Goal: Task Accomplishment & Management: Complete application form

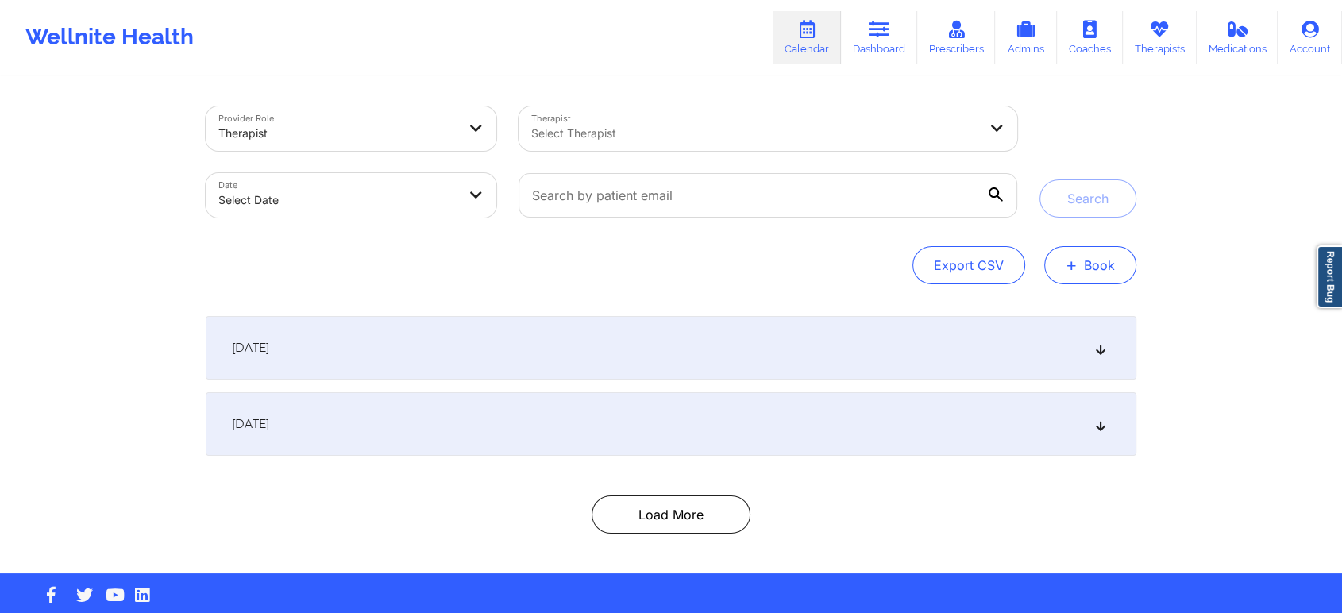
click at [1098, 264] on button "+ Book" at bounding box center [1090, 265] width 92 height 38
click at [1074, 306] on button "Therapy Session" at bounding box center [1063, 315] width 121 height 26
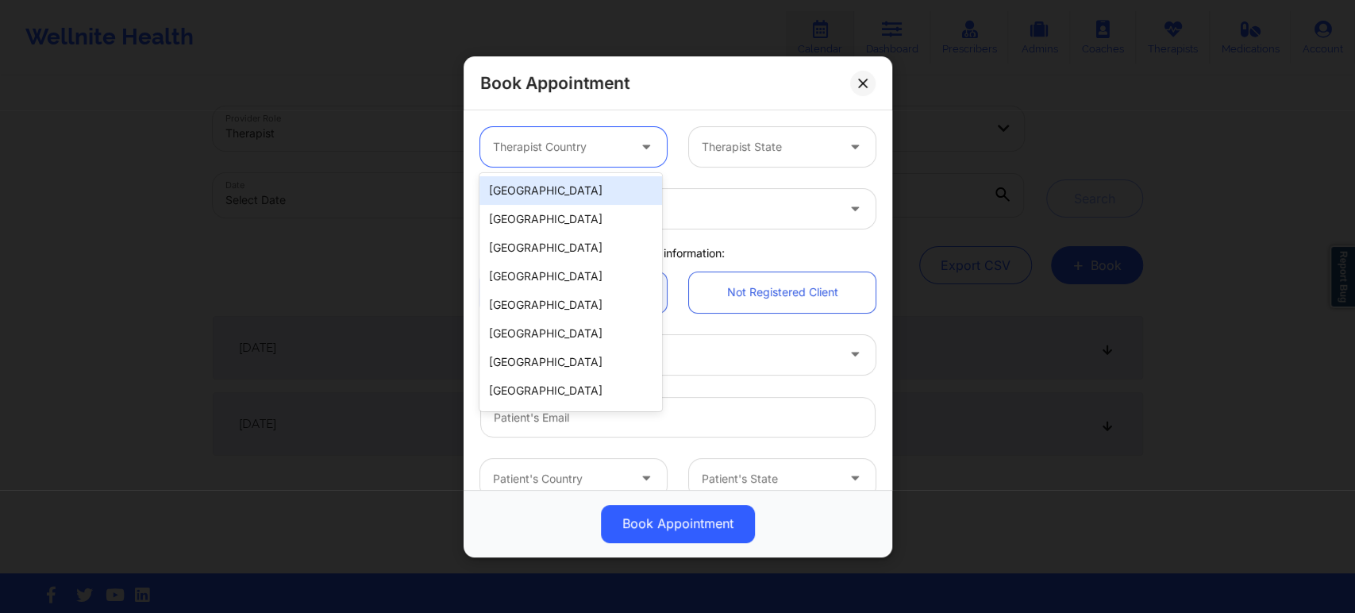
click at [605, 146] on div at bounding box center [560, 146] width 134 height 19
click at [591, 195] on div "[GEOGRAPHIC_DATA]" at bounding box center [571, 190] width 183 height 29
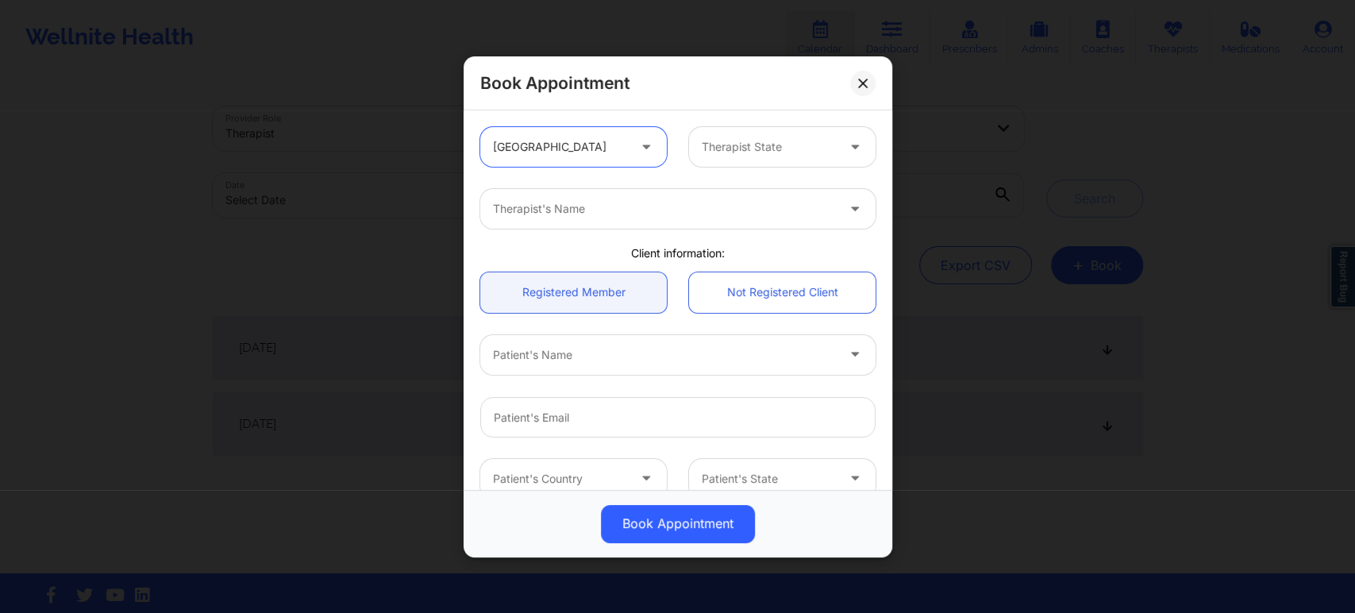
click at [818, 145] on div at bounding box center [769, 146] width 134 height 19
type input "cal"
click at [757, 192] on div "[US_STATE]" at bounding box center [775, 190] width 183 height 29
click at [704, 209] on div at bounding box center [664, 208] width 343 height 19
type input "usha"
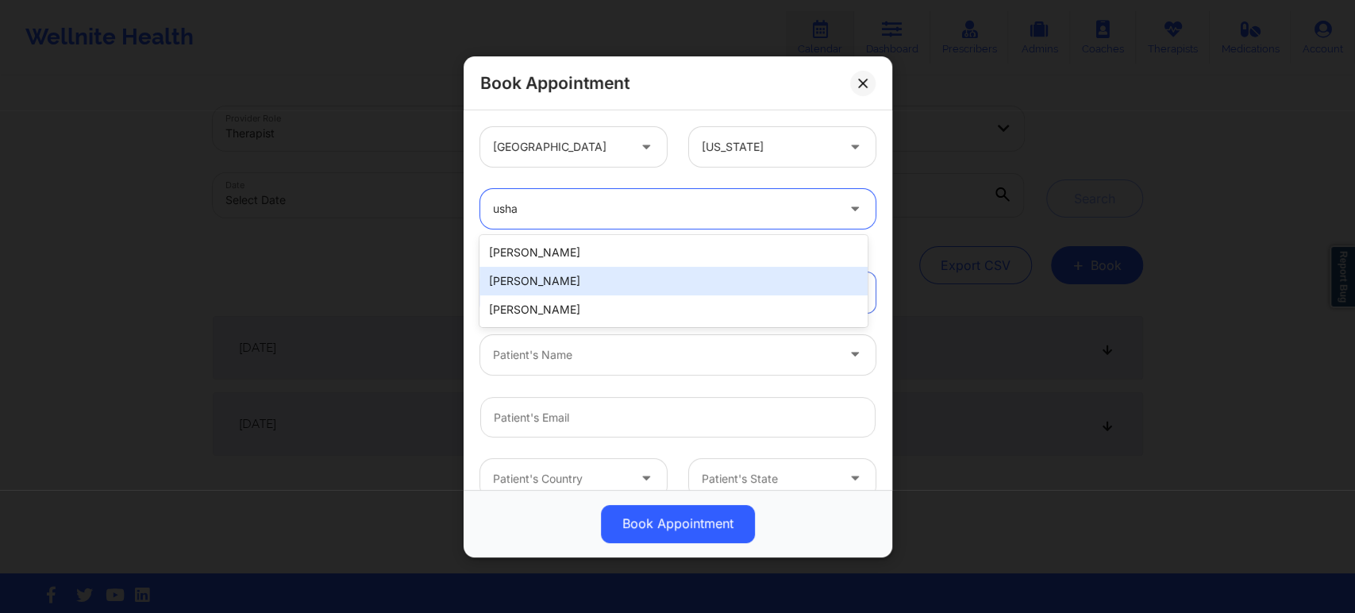
click at [572, 279] on div "Usha Mirpuri" at bounding box center [673, 281] width 387 height 29
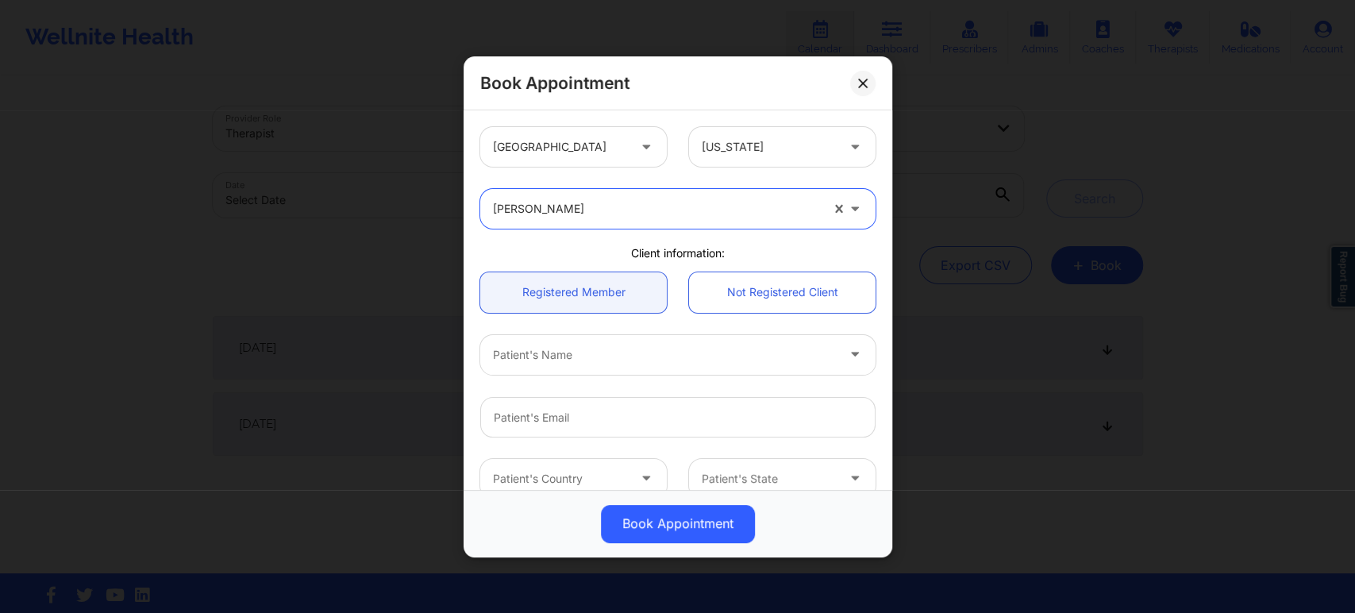
click at [689, 364] on div "Patient's Name" at bounding box center [658, 354] width 357 height 40
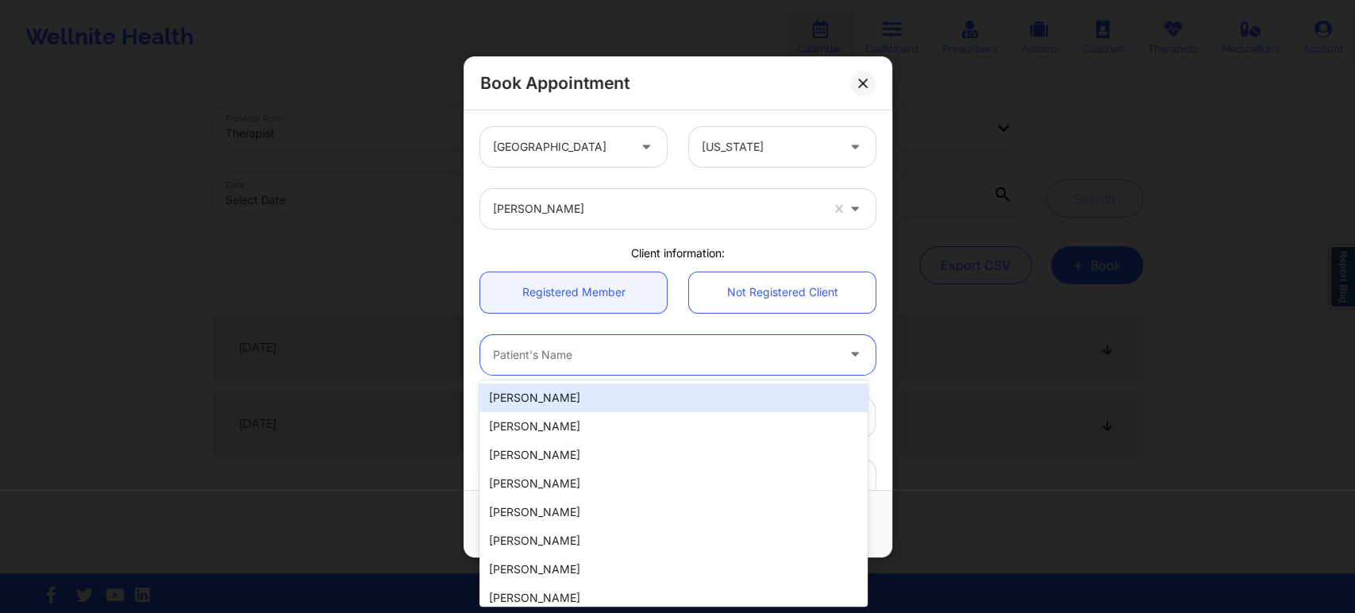
paste input "Usha"
type input "Usha"
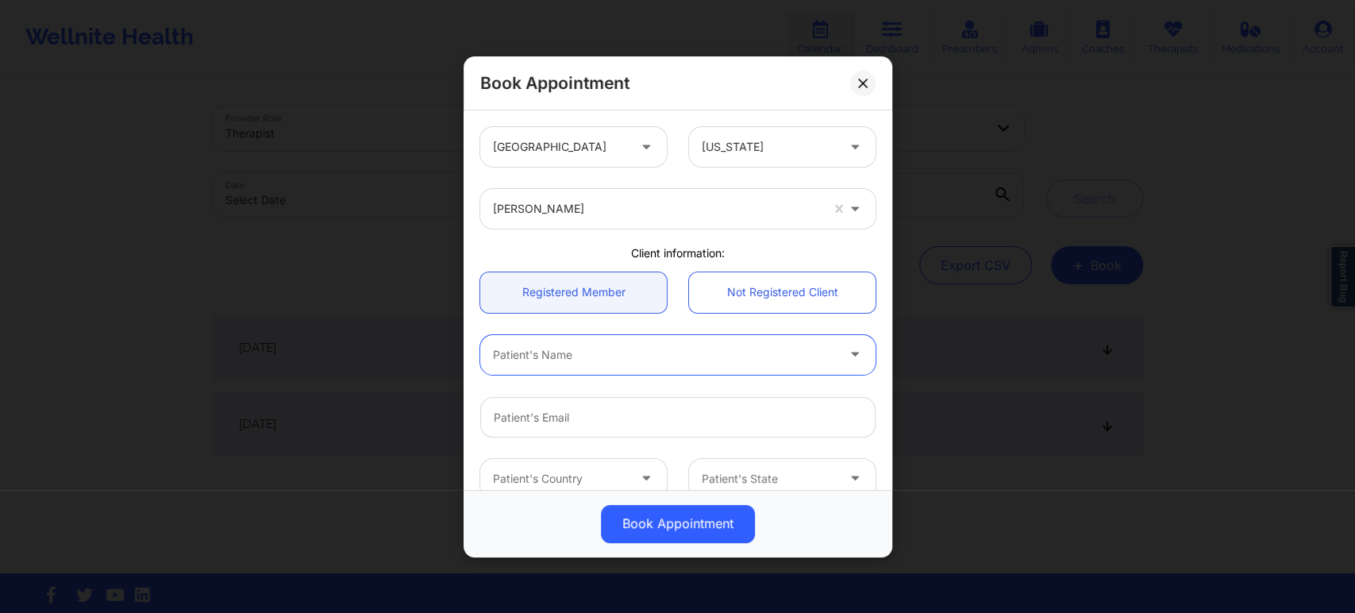
paste input "JENNIFER CODDINGTON"
type input "JENNIFER CODDINGTON"
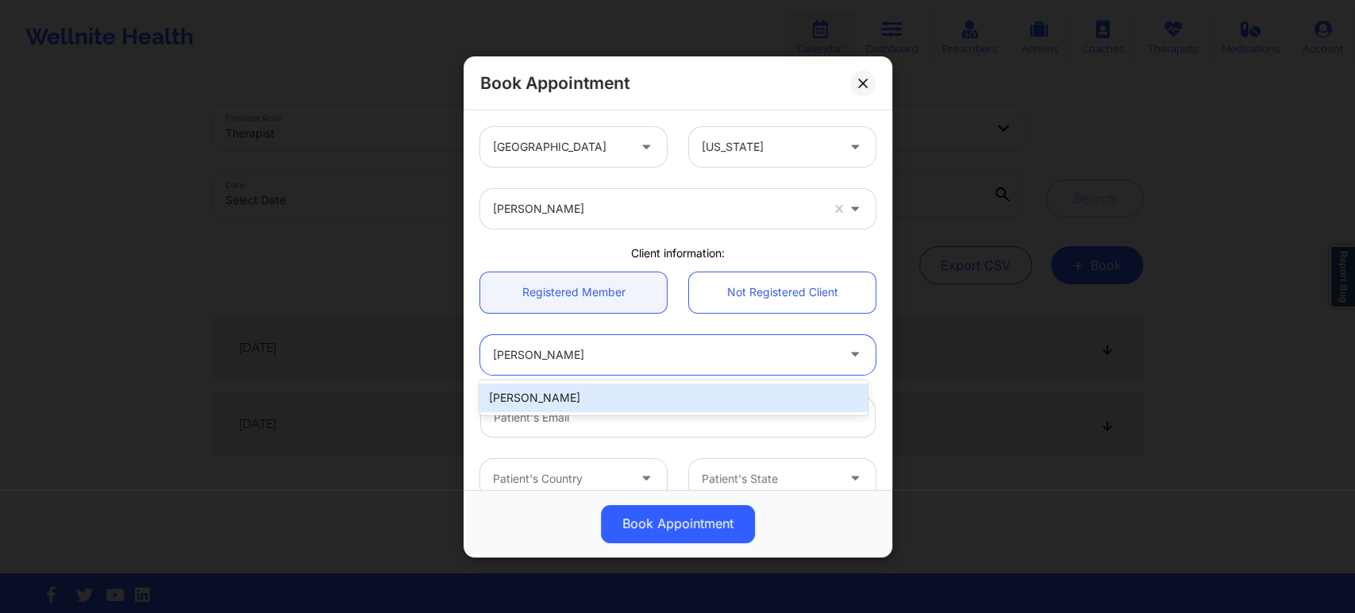
click at [633, 394] on div "JENNIFER CODDINGTON" at bounding box center [673, 397] width 387 height 29
type input "jrc031123@gmail.com"
type input "9168014943"
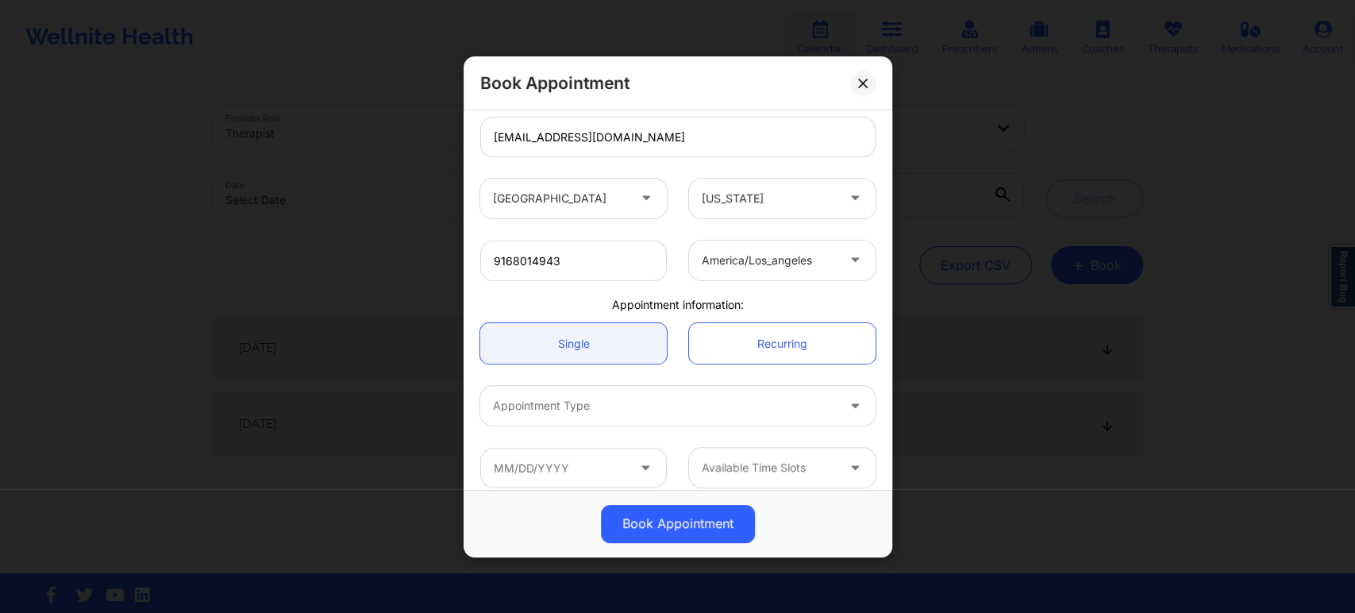
scroll to position [294, 0]
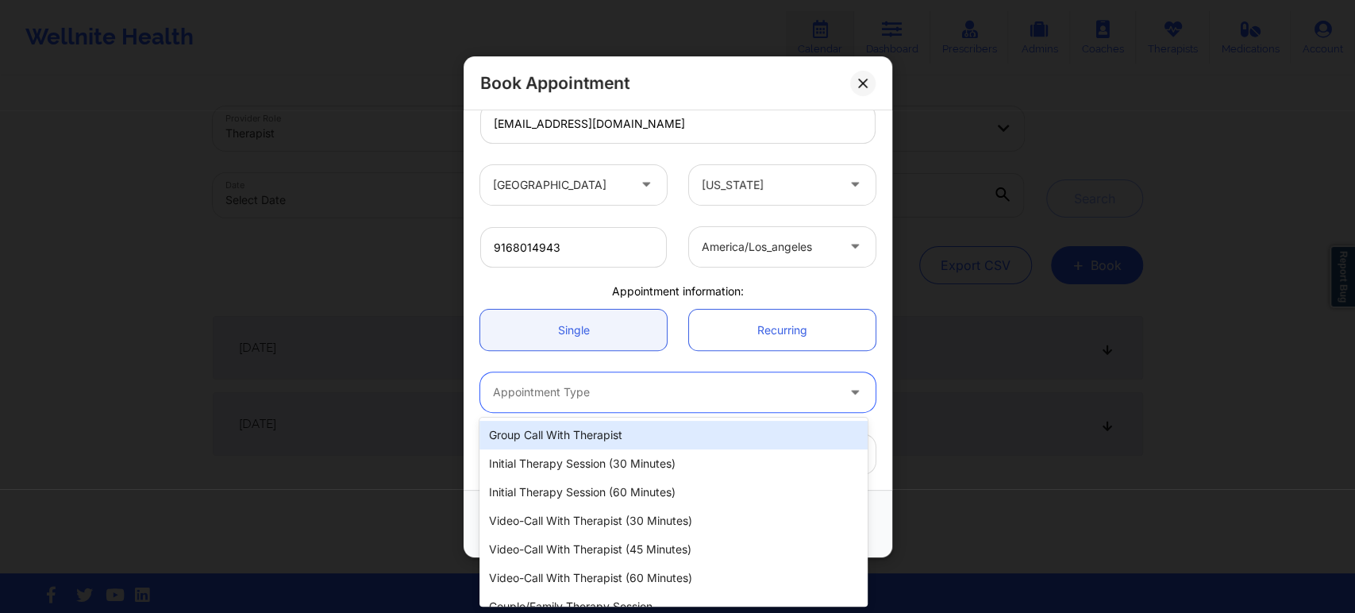
click at [673, 397] on div at bounding box center [664, 392] width 343 height 19
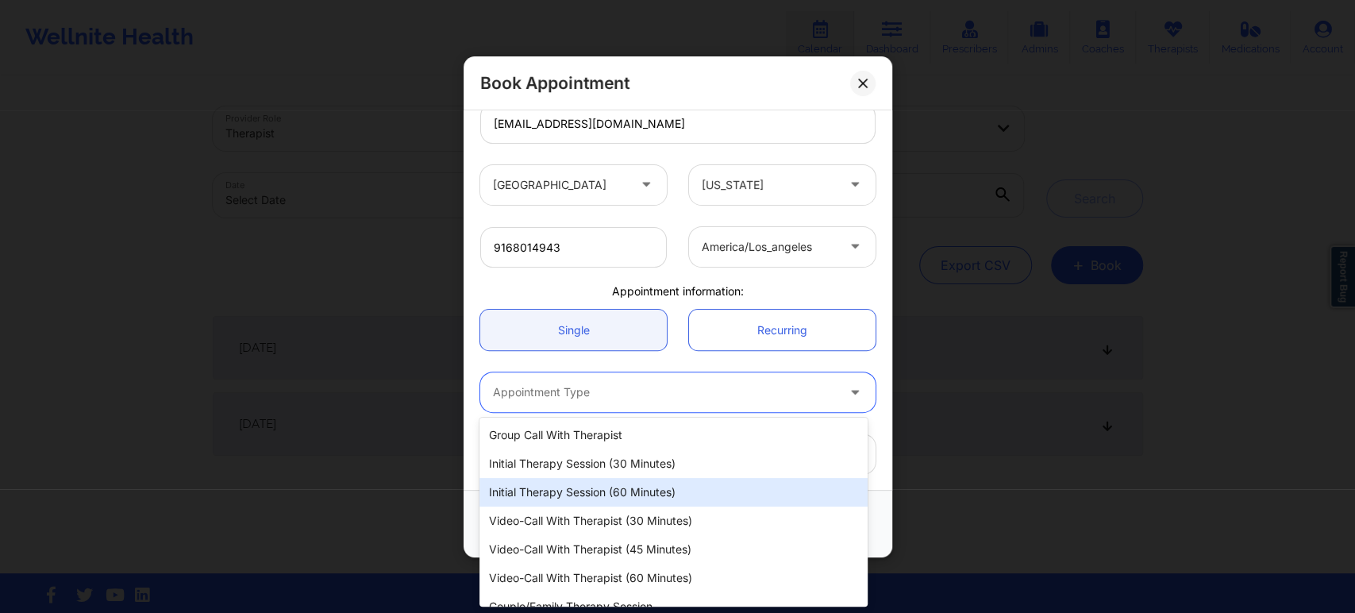
click at [683, 491] on div "Initial Therapy Session (60 minutes)" at bounding box center [673, 492] width 387 height 29
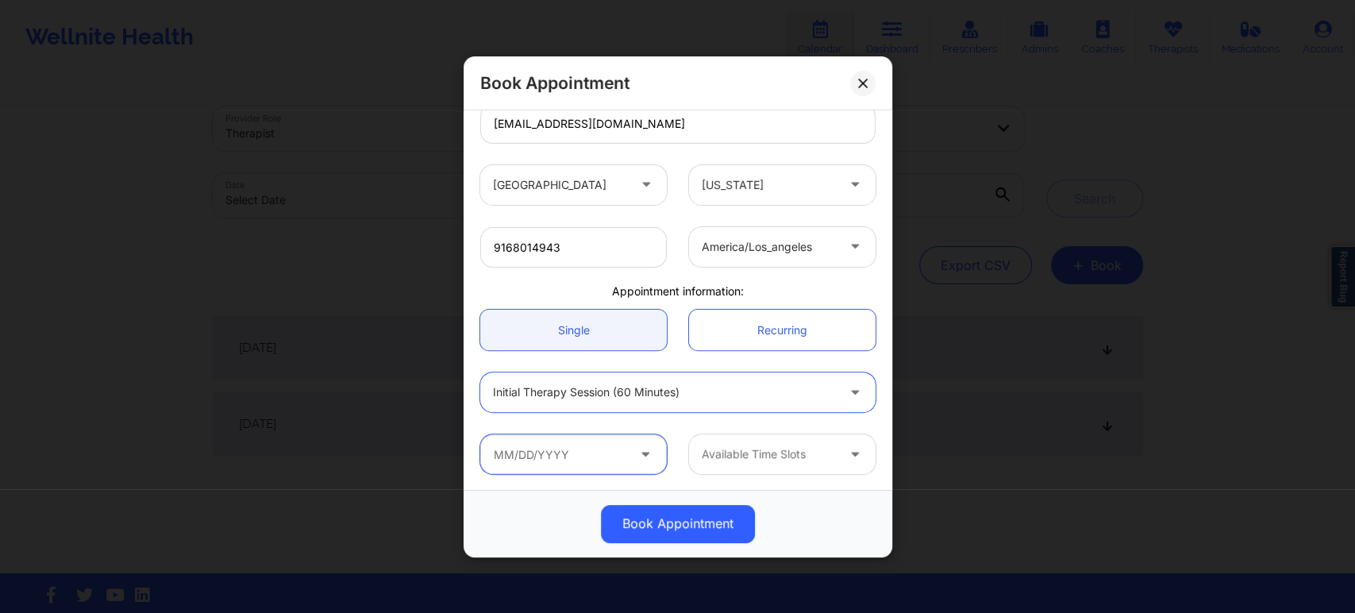
click at [623, 468] on input "text" at bounding box center [573, 454] width 187 height 40
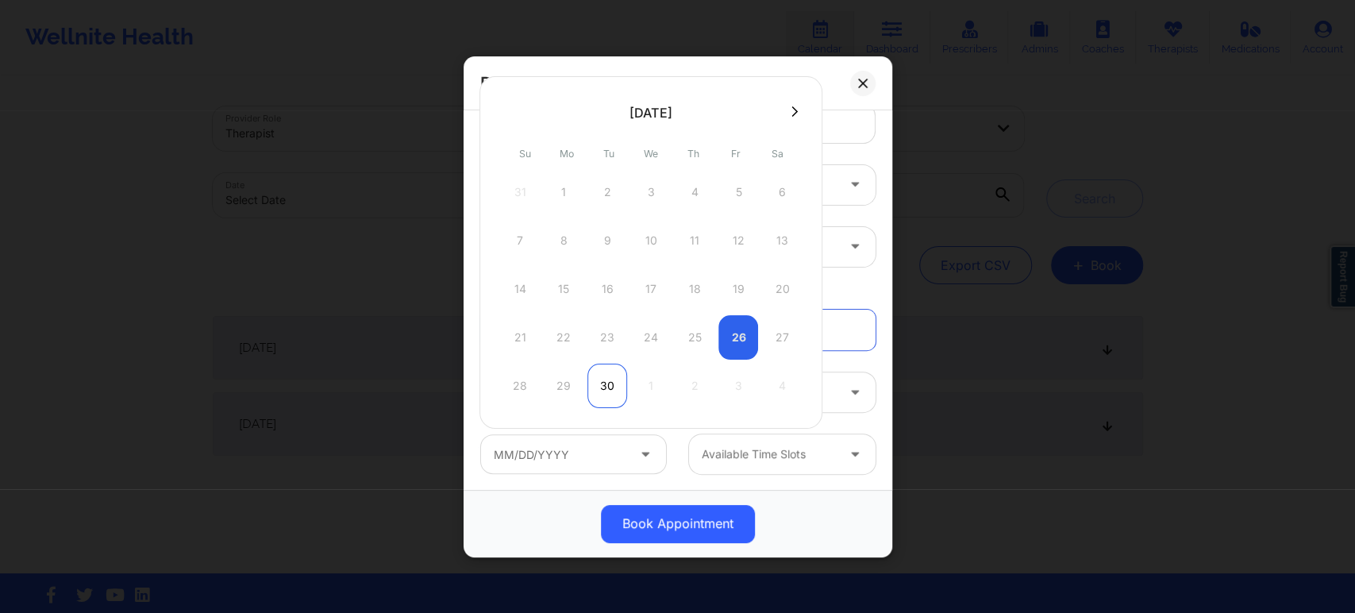
click at [607, 382] on div "30" at bounding box center [607, 386] width 40 height 44
type input "09/30/2025"
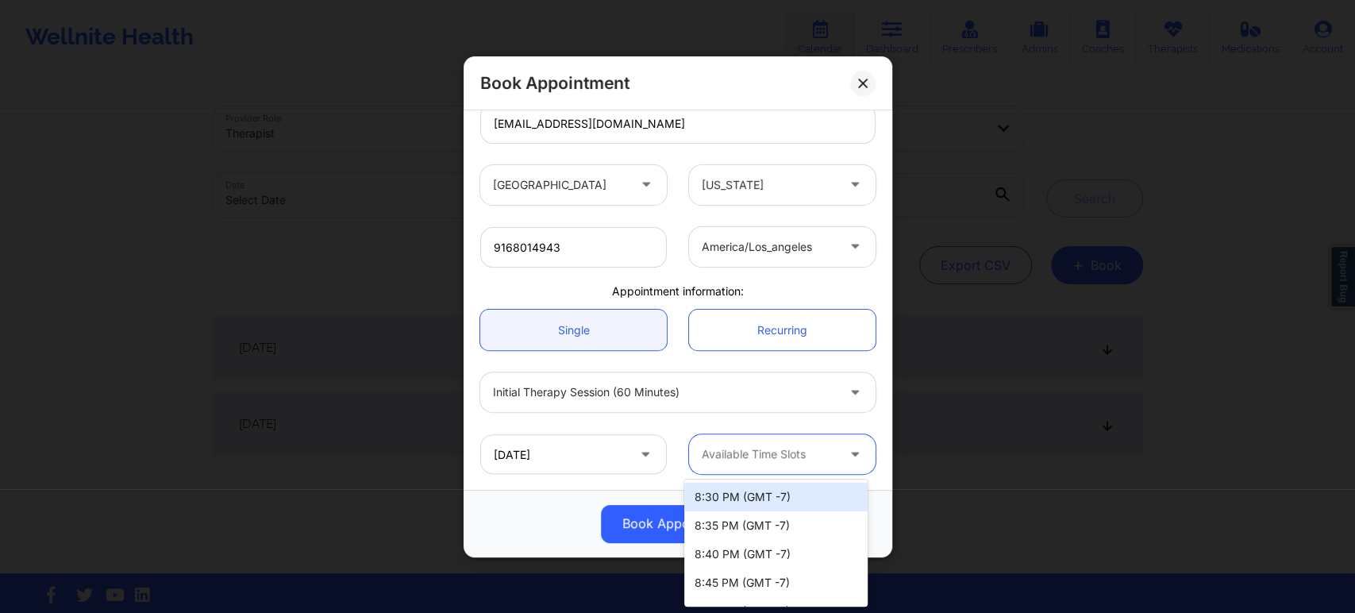
click at [795, 445] on div at bounding box center [769, 454] width 134 height 19
click at [799, 494] on div "8:30 PM (GMT -7)" at bounding box center [775, 497] width 183 height 29
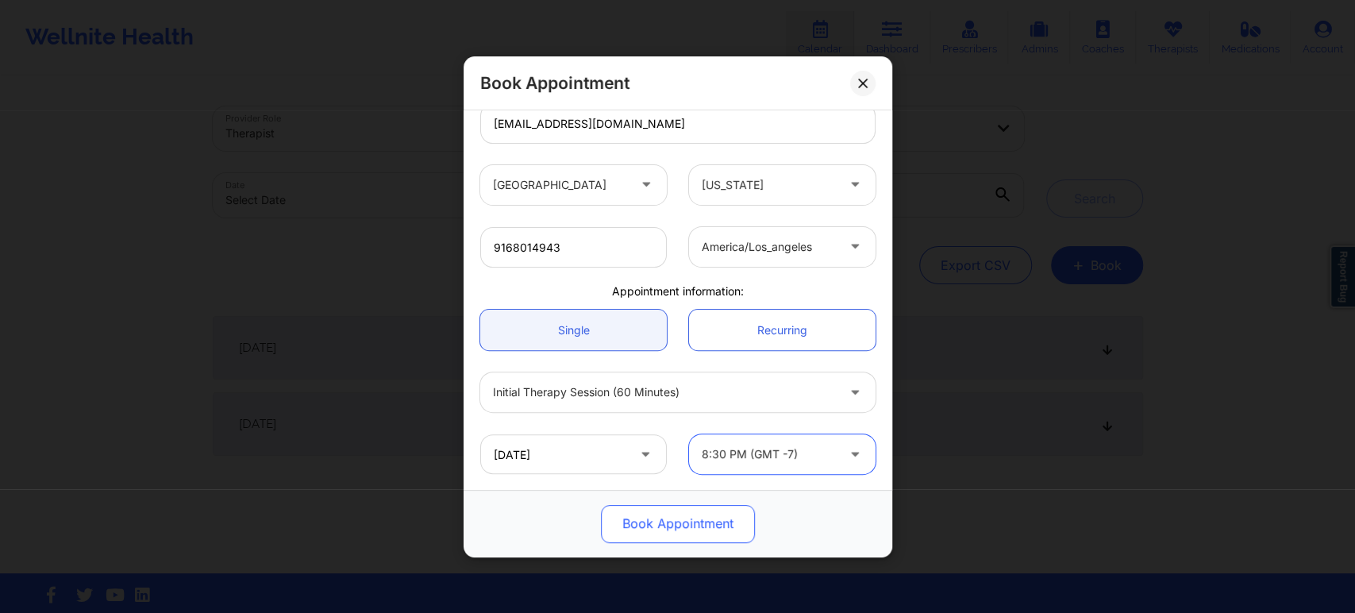
click at [692, 527] on button "Book Appointment" at bounding box center [678, 523] width 154 height 38
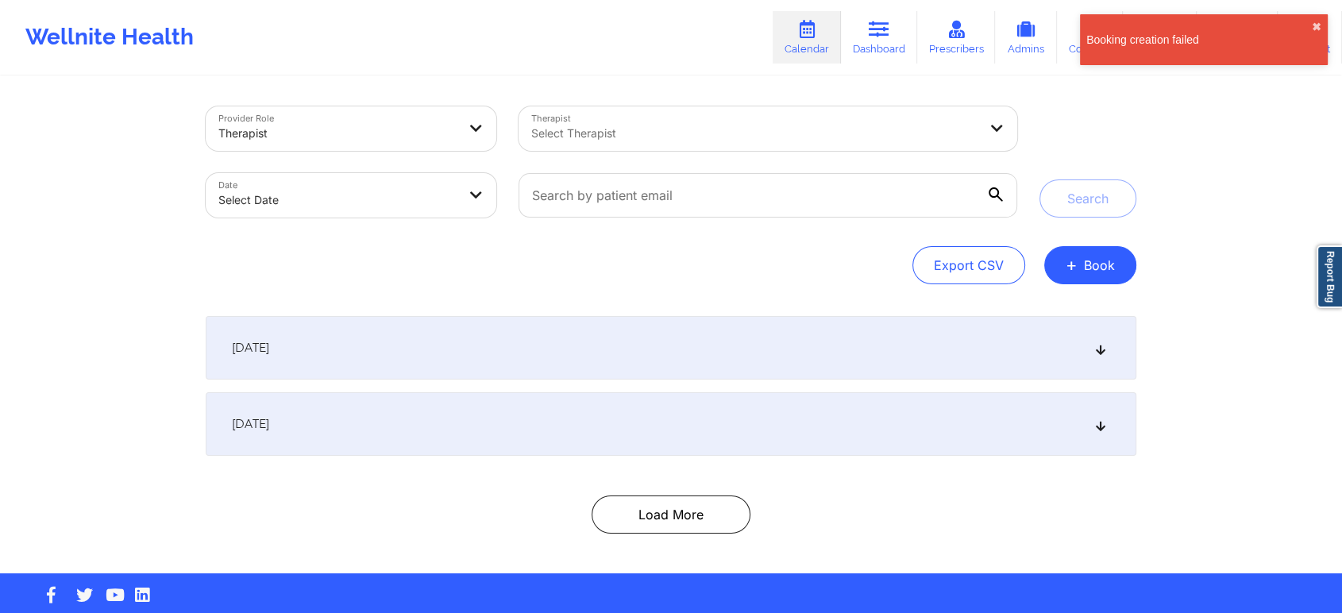
click at [683, 133] on div at bounding box center [754, 133] width 447 height 19
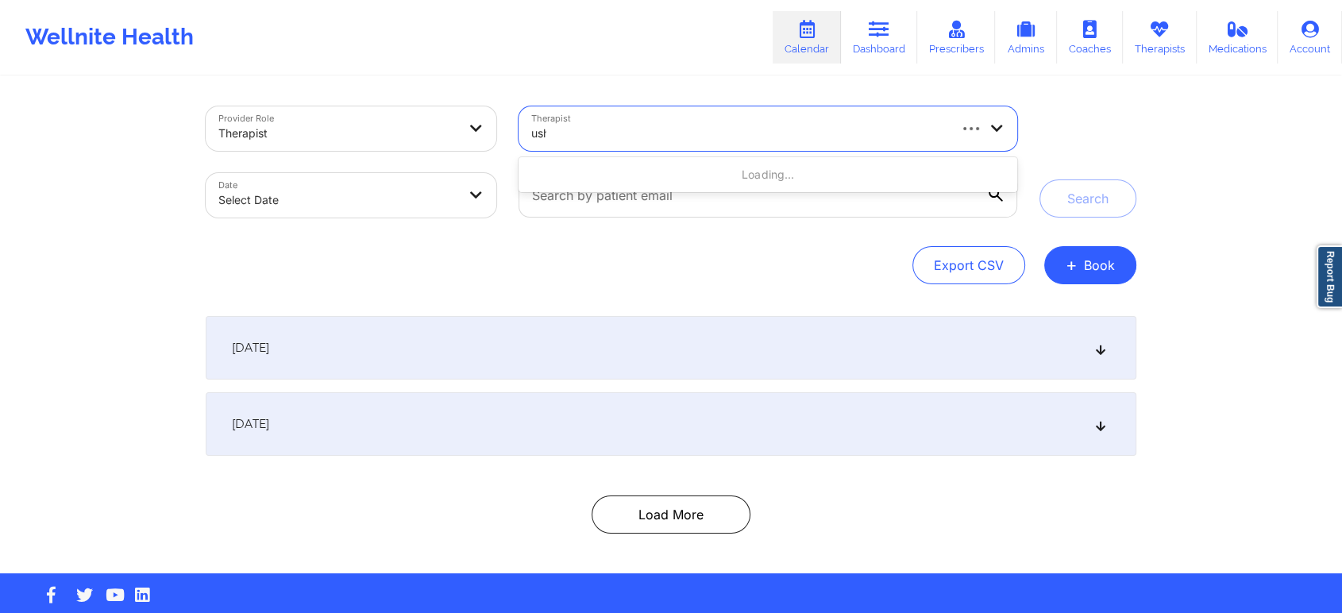
type input "usha"
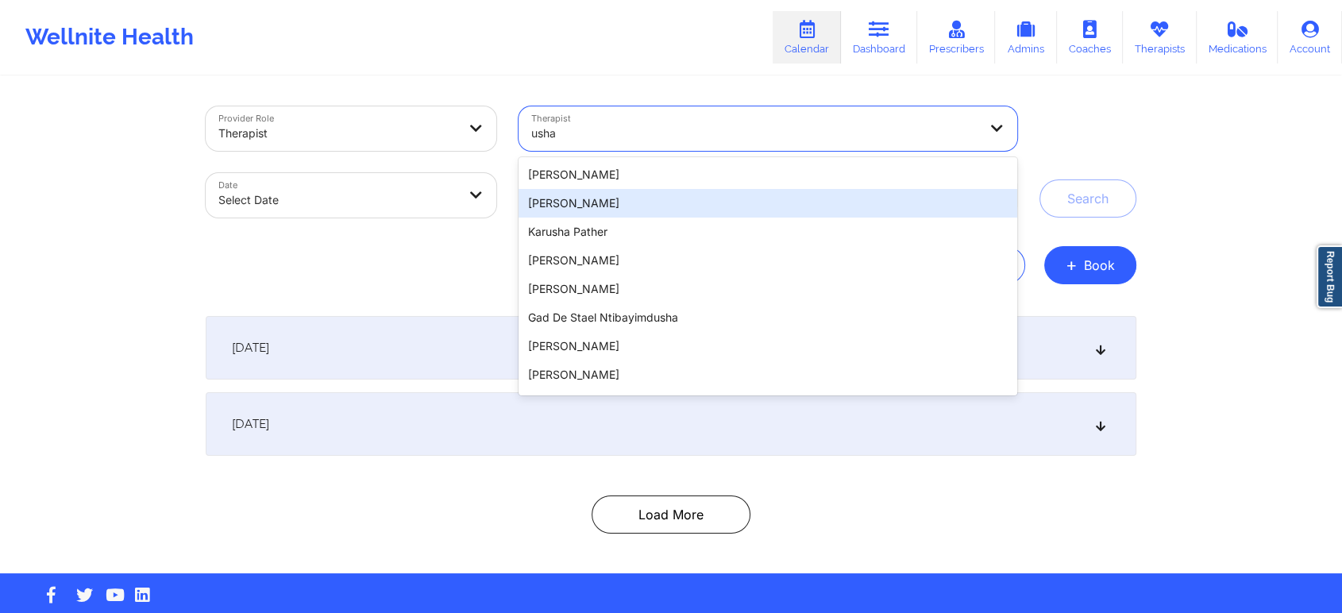
click at [650, 210] on div "Usha Mirpuri" at bounding box center [767, 203] width 499 height 29
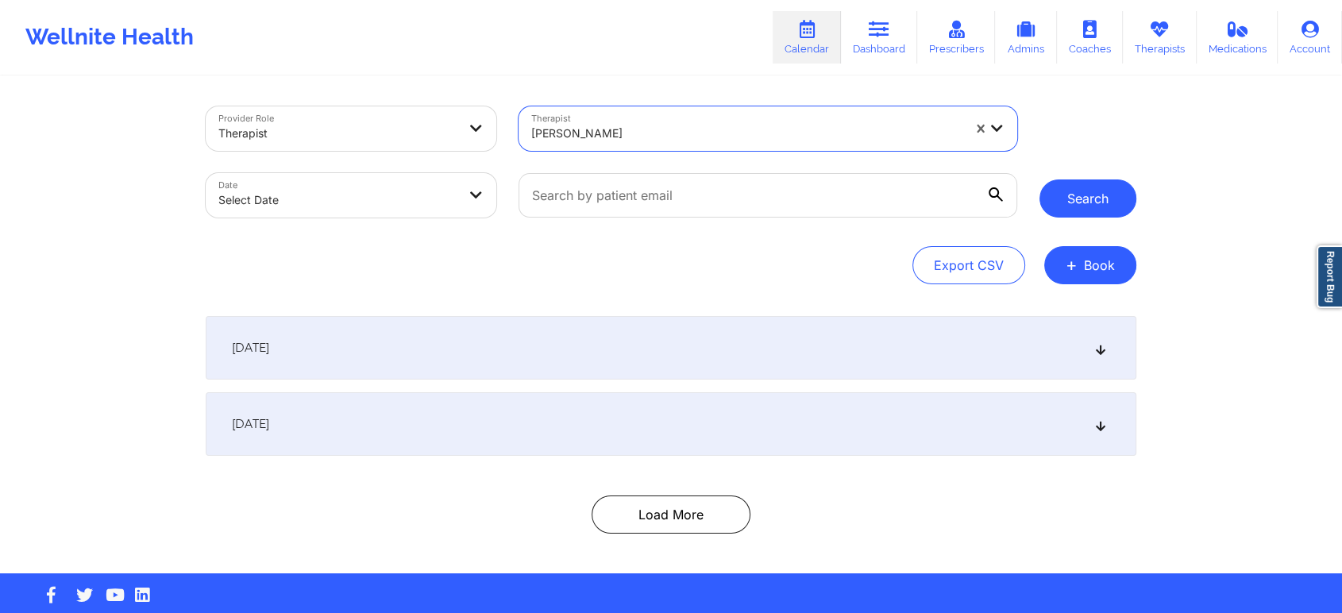
click at [1082, 208] on button "Search" at bounding box center [1087, 198] width 97 height 38
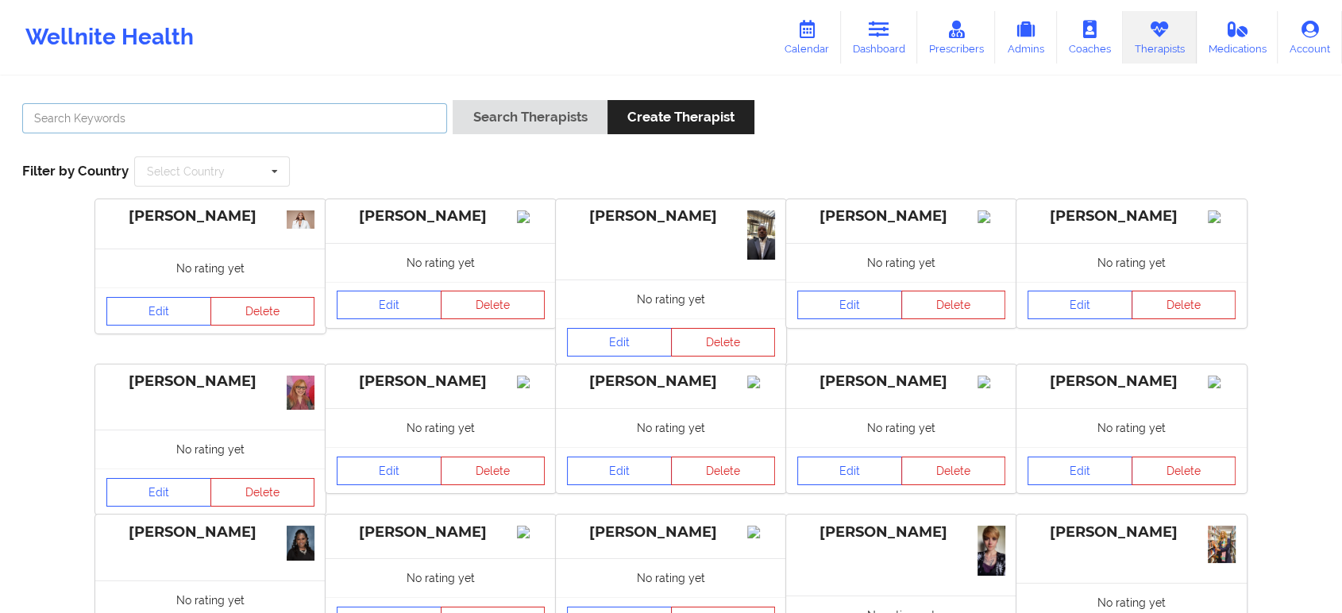
click at [388, 115] on input "text" at bounding box center [234, 118] width 425 height 30
paste input "Nicole"
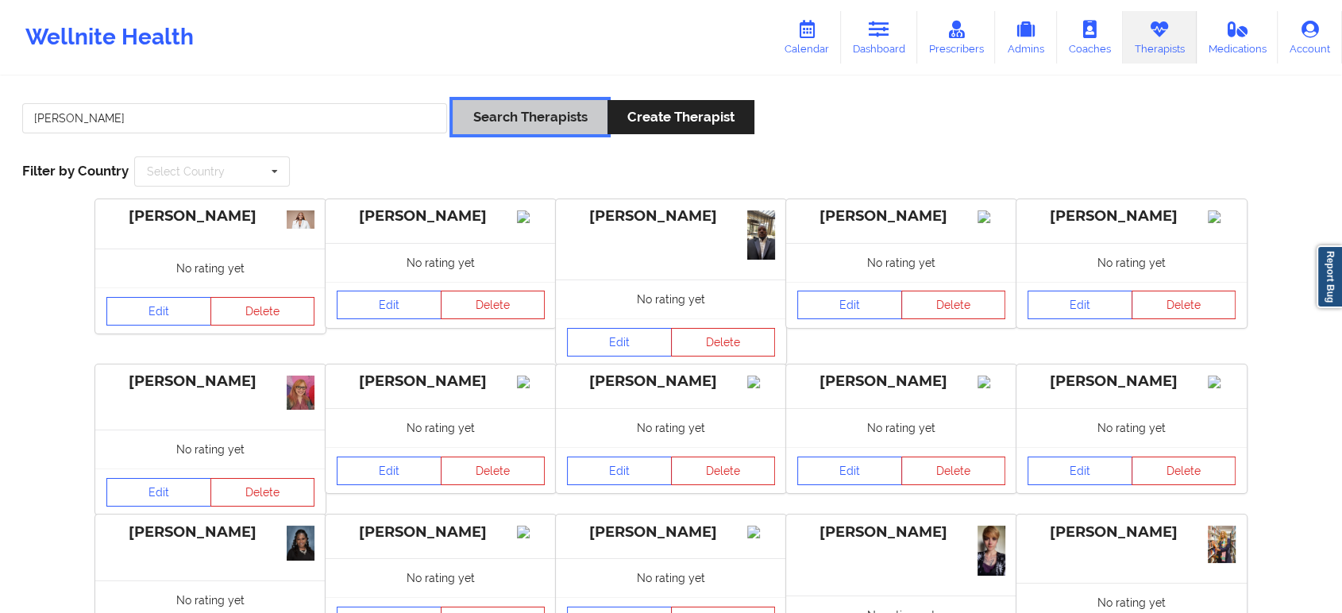
click at [478, 117] on button "Search Therapists" at bounding box center [530, 117] width 154 height 34
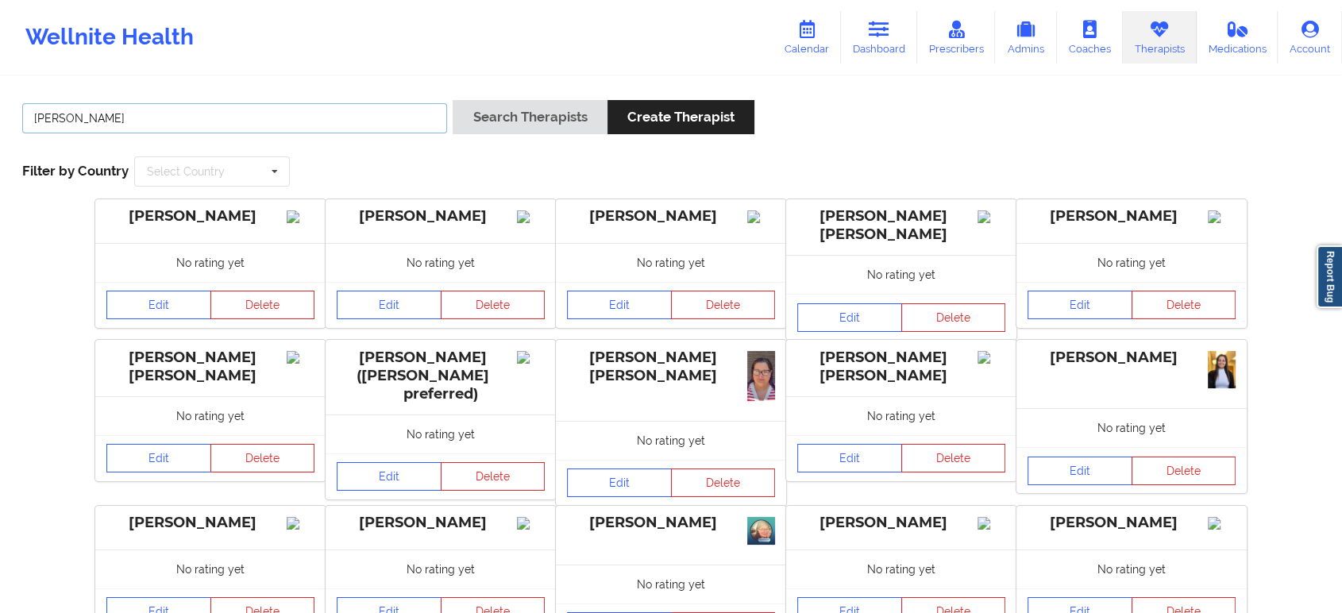
click at [423, 106] on input "Nicole" at bounding box center [234, 118] width 425 height 30
click at [453, 100] on button "Search Therapists" at bounding box center [530, 117] width 154 height 34
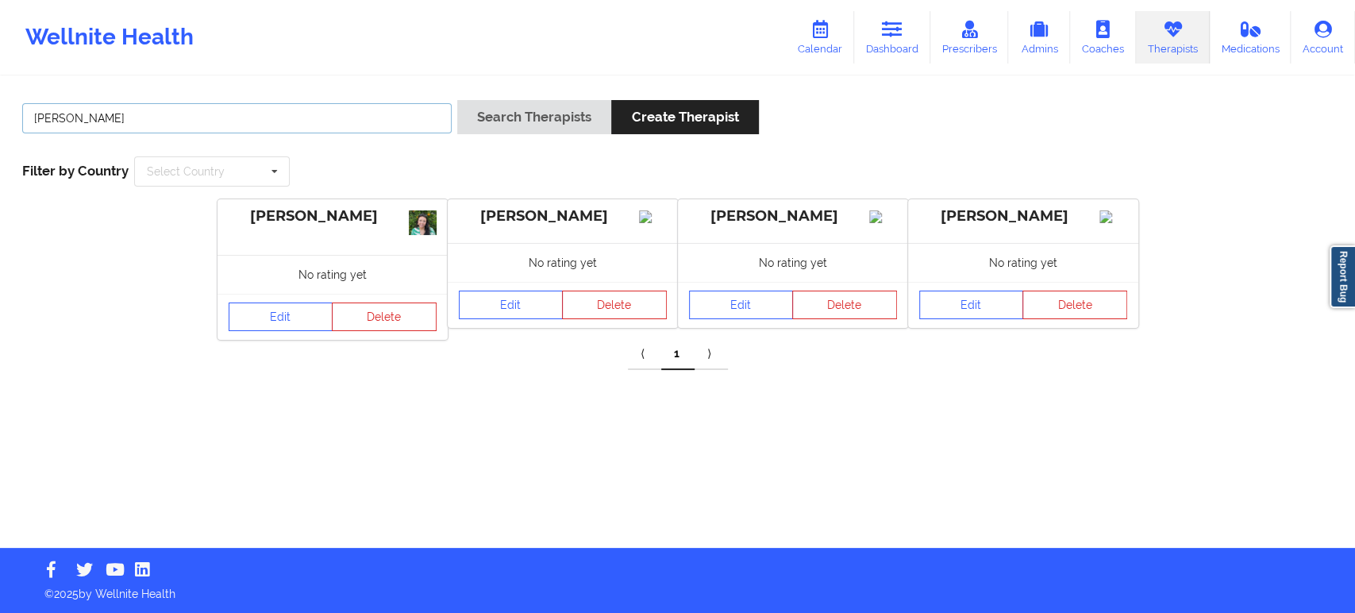
click at [365, 118] on input "Nicole b" at bounding box center [236, 118] width 429 height 30
click at [457, 100] on button "Search Therapists" at bounding box center [534, 117] width 154 height 34
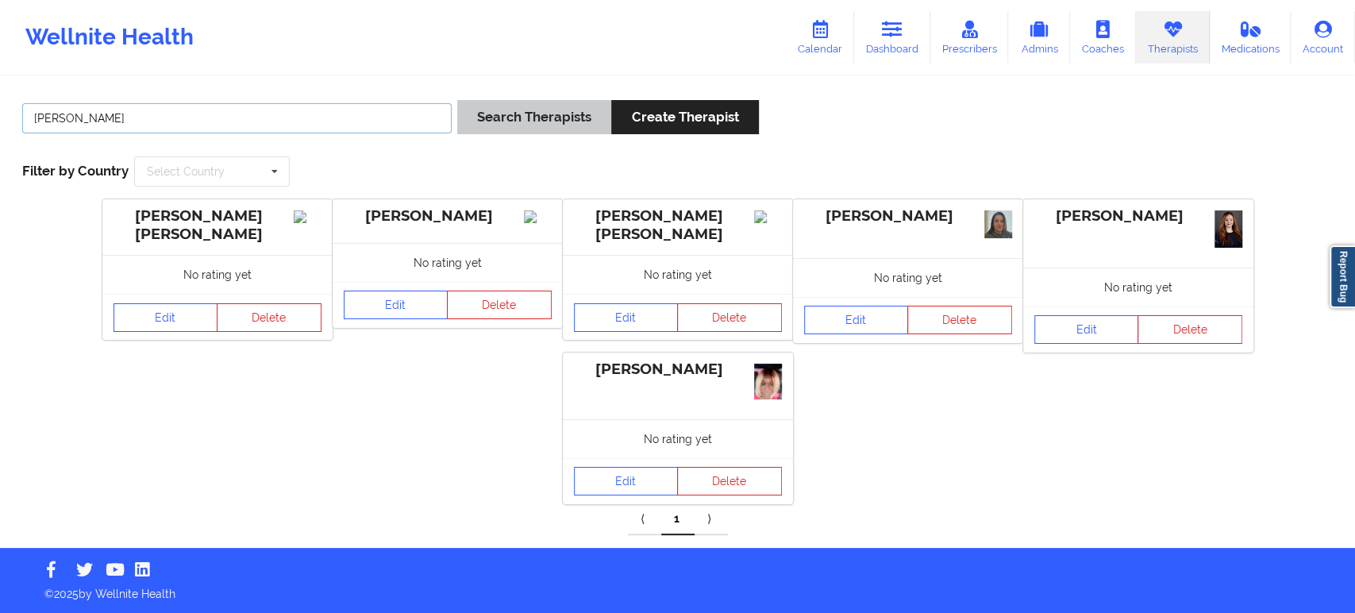
type input "Nicole c"
click at [545, 121] on button "Search Therapists" at bounding box center [534, 117] width 154 height 34
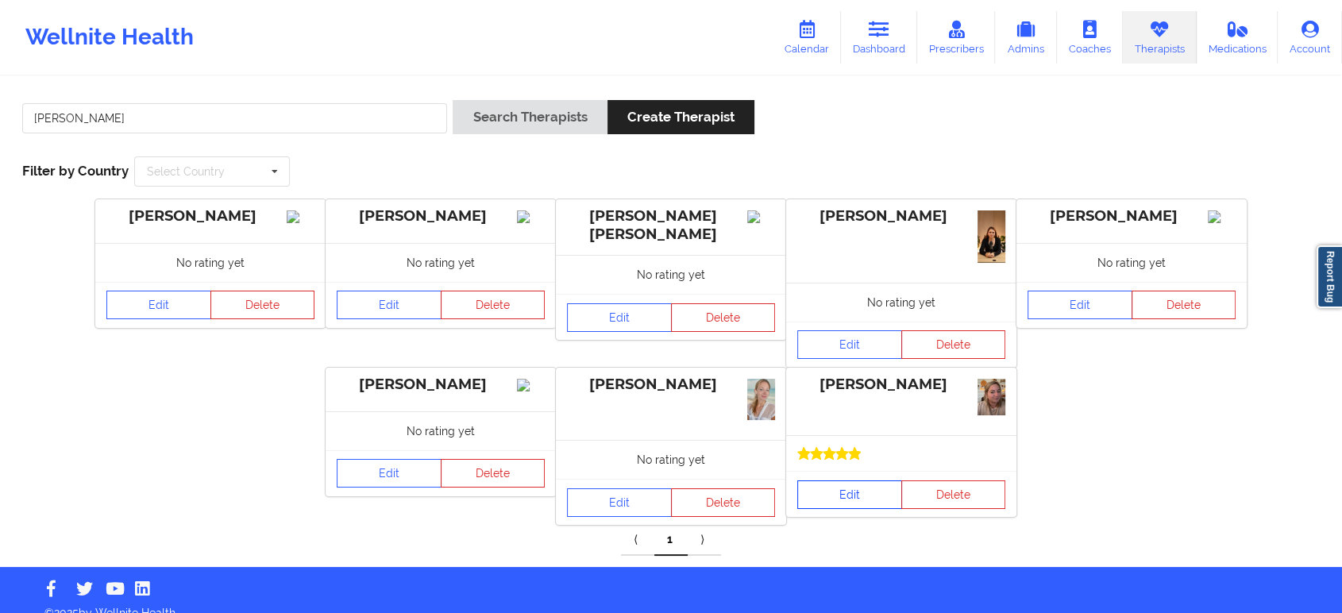
click at [851, 493] on link "Edit" at bounding box center [849, 494] width 105 height 29
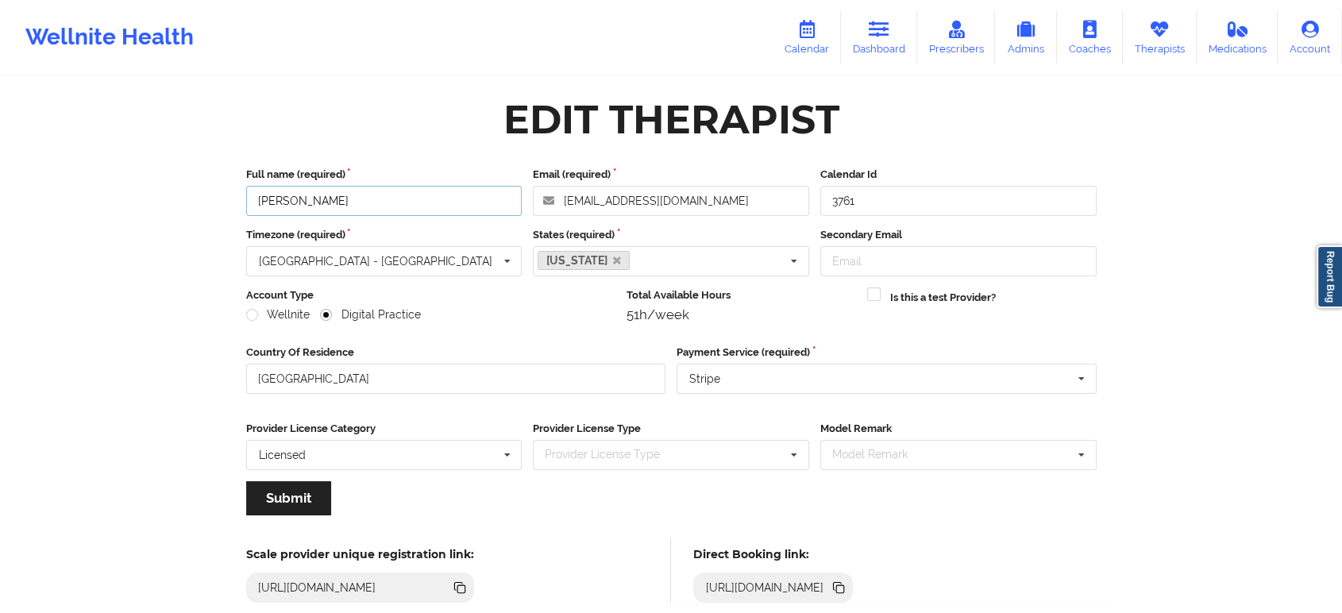
click at [406, 202] on input "[PERSON_NAME]" at bounding box center [384, 201] width 276 height 30
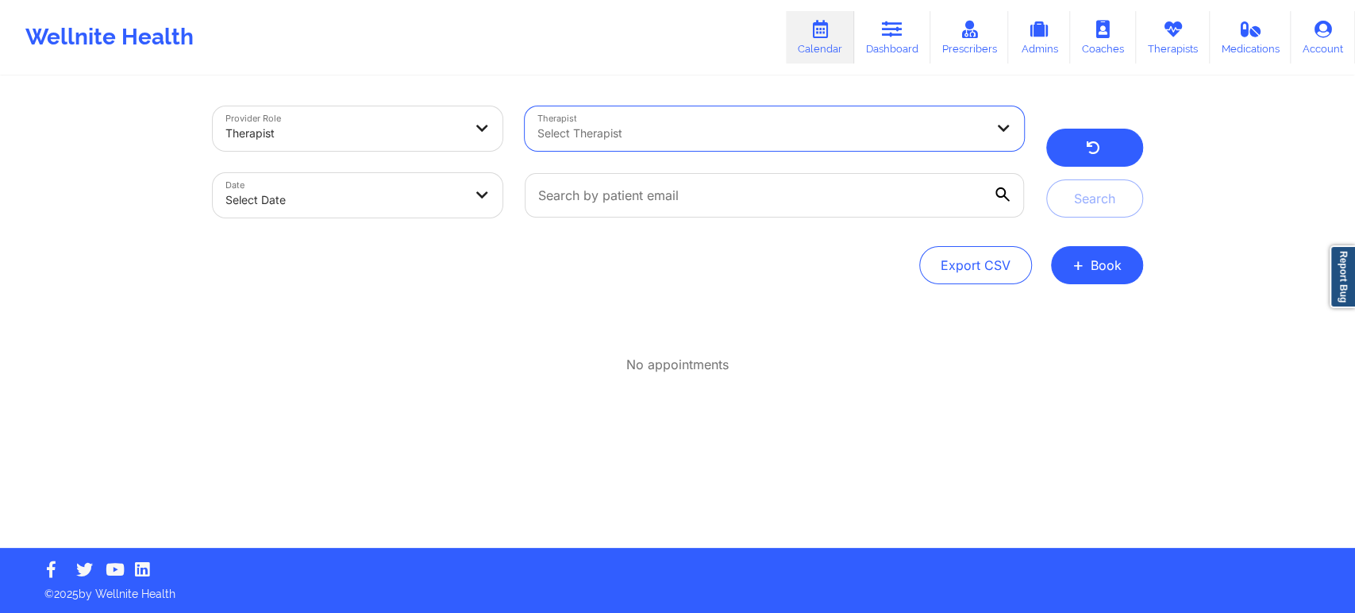
click at [1112, 153] on button "button" at bounding box center [1094, 148] width 97 height 38
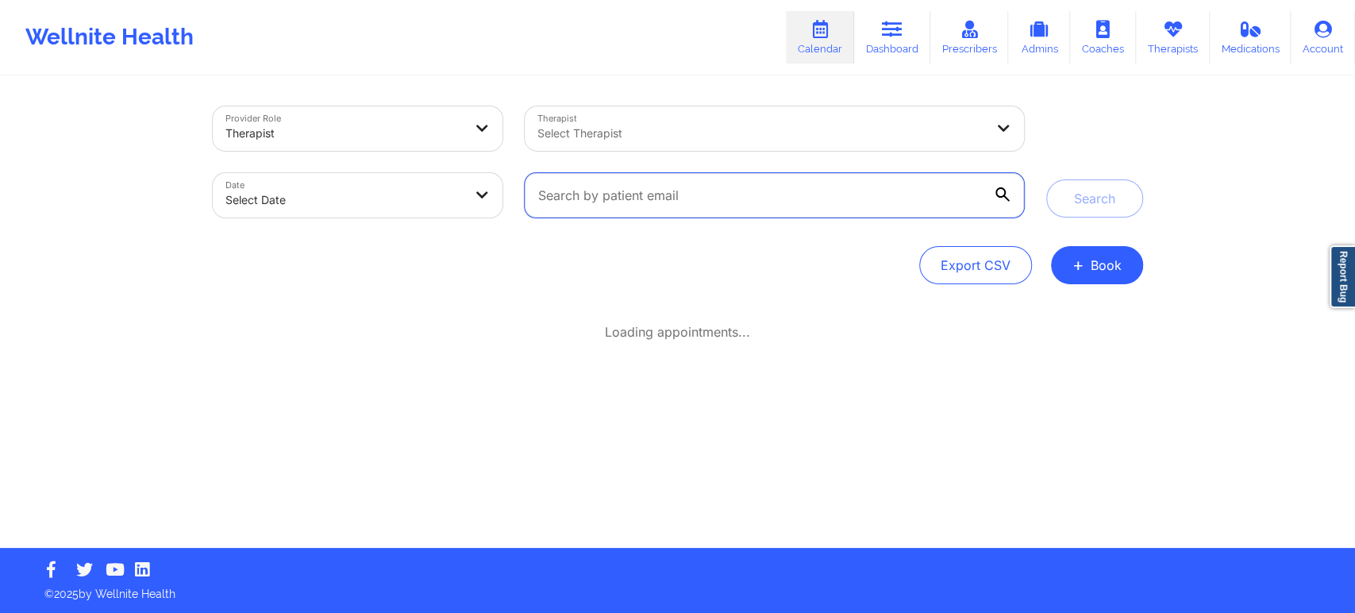
click at [815, 192] on input "text" at bounding box center [774, 195] width 499 height 44
paste input "parkerriccelli@gmail.com"
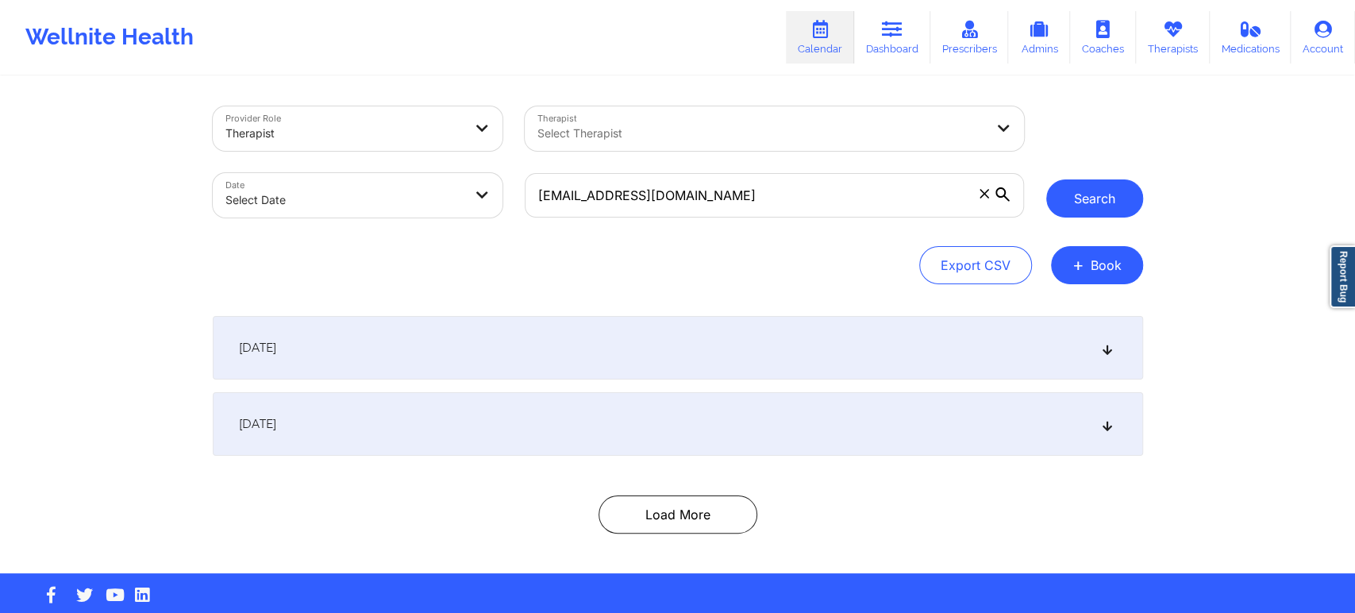
click at [1104, 206] on button "Search" at bounding box center [1094, 198] width 97 height 38
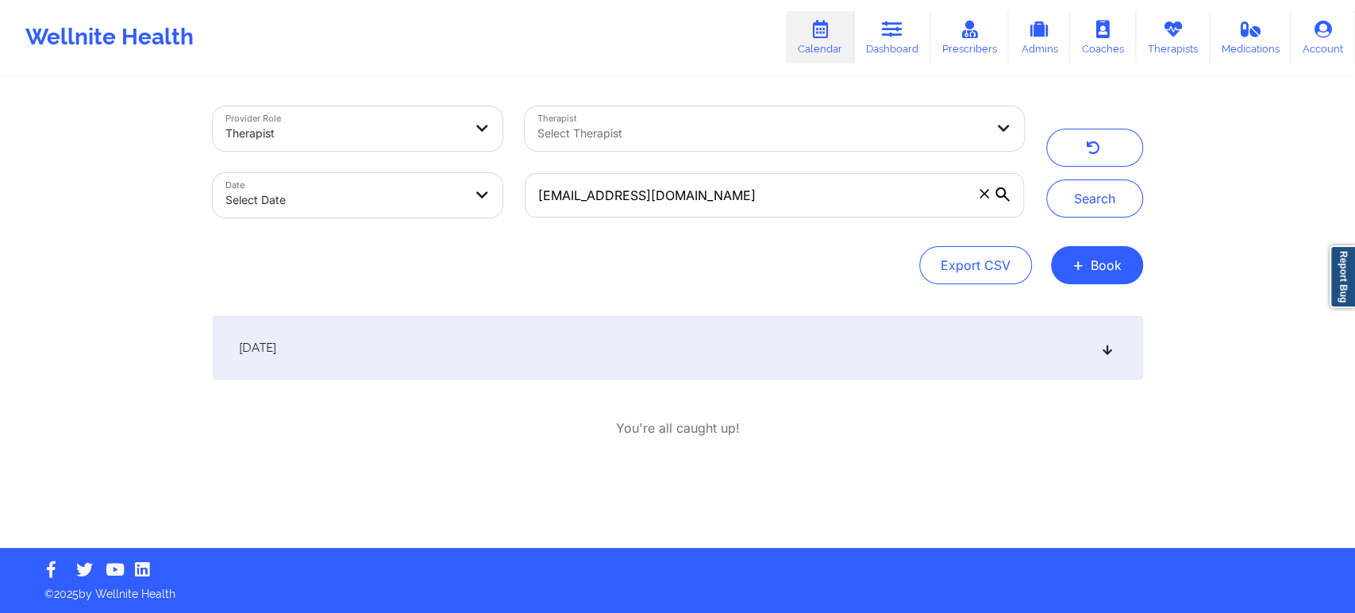
click at [1111, 349] on icon at bounding box center [1106, 347] width 13 height 11
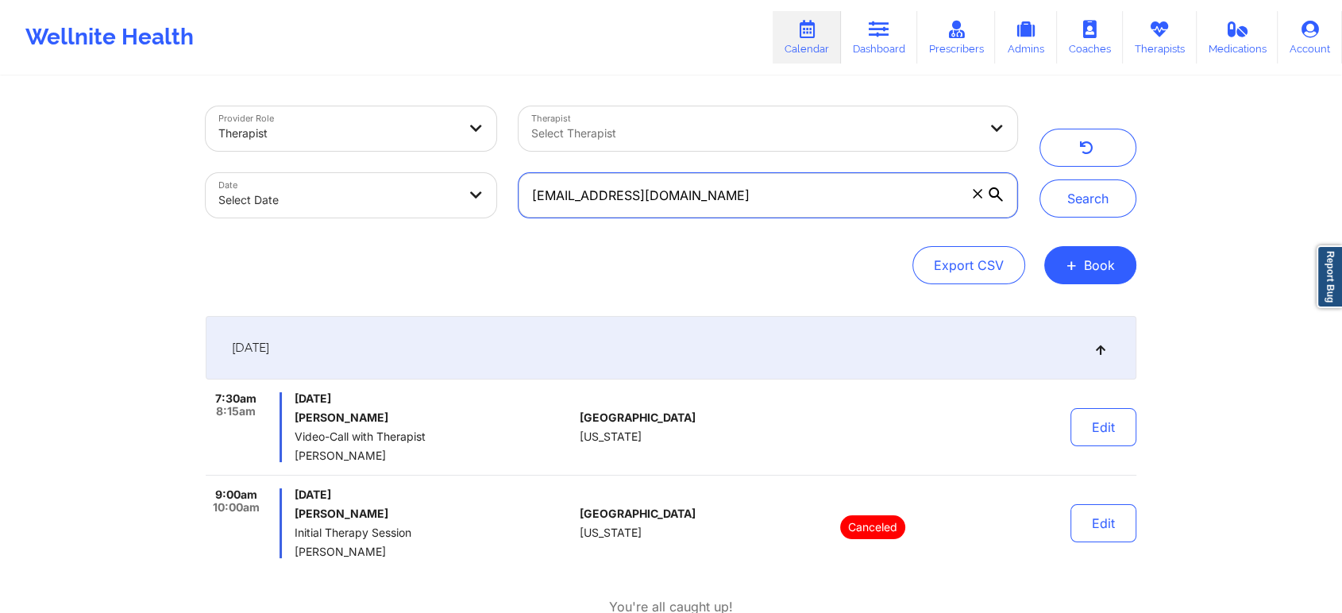
click at [849, 200] on input "parkerriccelli@gmail.com" at bounding box center [767, 195] width 499 height 44
paste input "martinez.joseph@me"
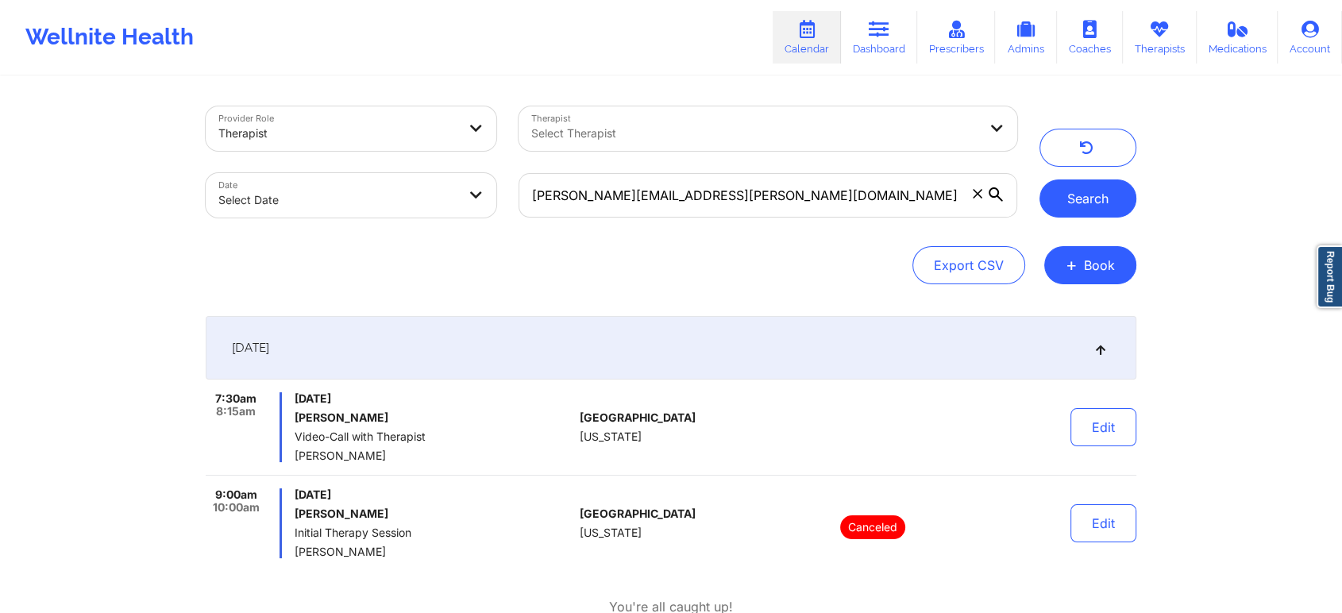
click at [1114, 193] on button "Search" at bounding box center [1087, 198] width 97 height 38
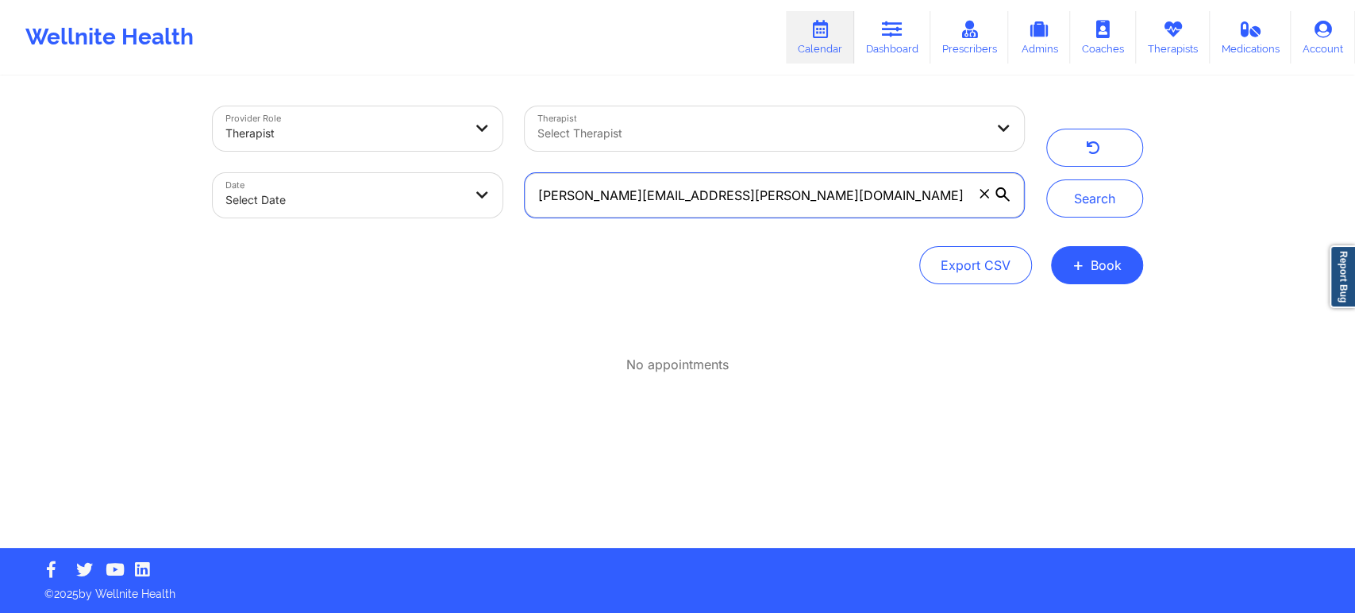
click at [851, 199] on input "martinez.joseph@me.com" at bounding box center [774, 195] width 499 height 44
paste input "health@korostelev.one"
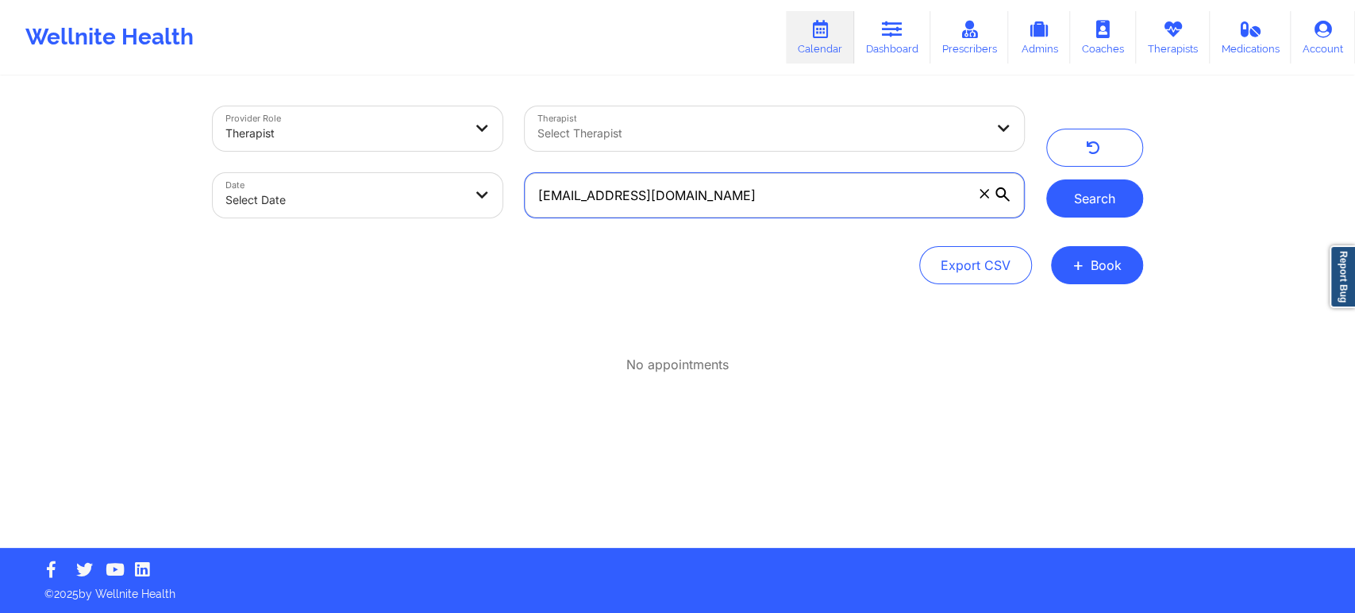
type input "health@korostelev.one"
click at [1095, 210] on button "Search" at bounding box center [1094, 198] width 97 height 38
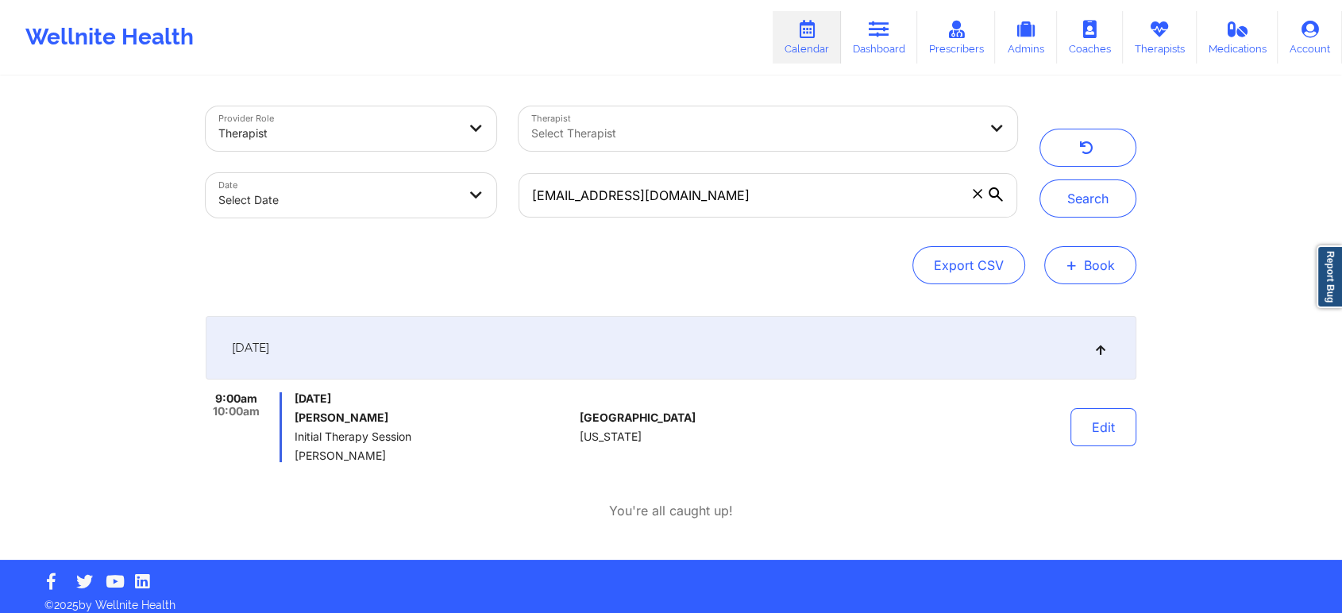
click at [1106, 272] on button "+ Book" at bounding box center [1090, 265] width 92 height 38
click at [1065, 315] on button "Therapy Session" at bounding box center [1063, 315] width 121 height 26
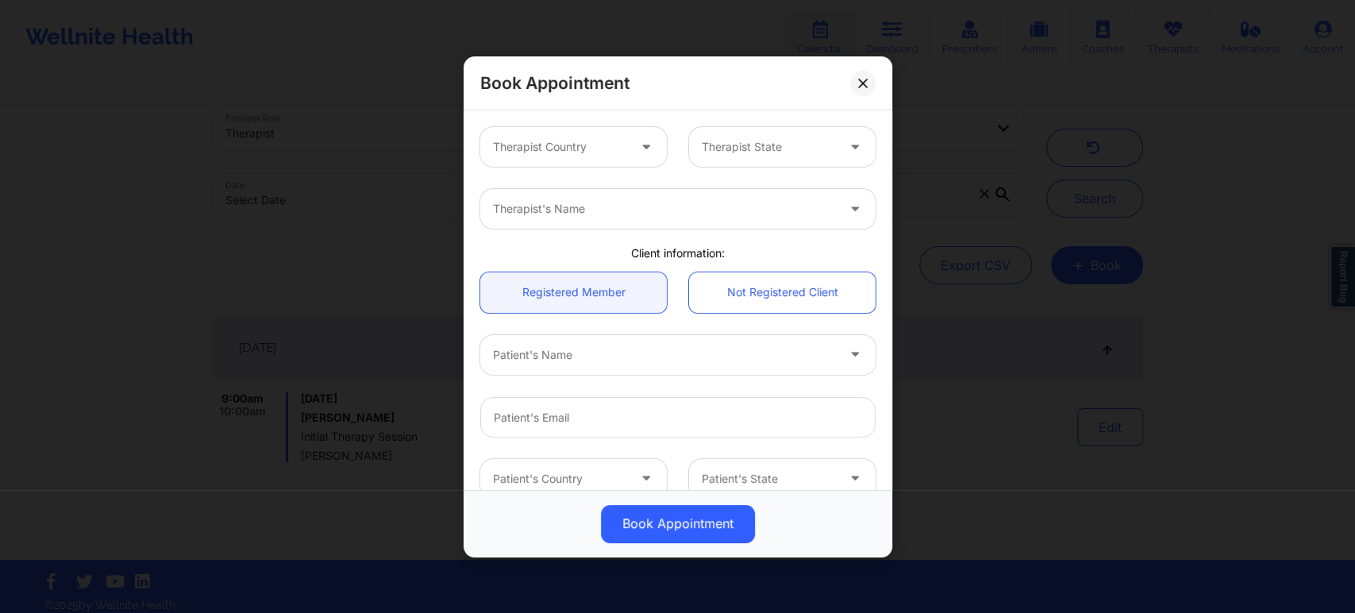
click at [633, 157] on div at bounding box center [648, 147] width 38 height 40
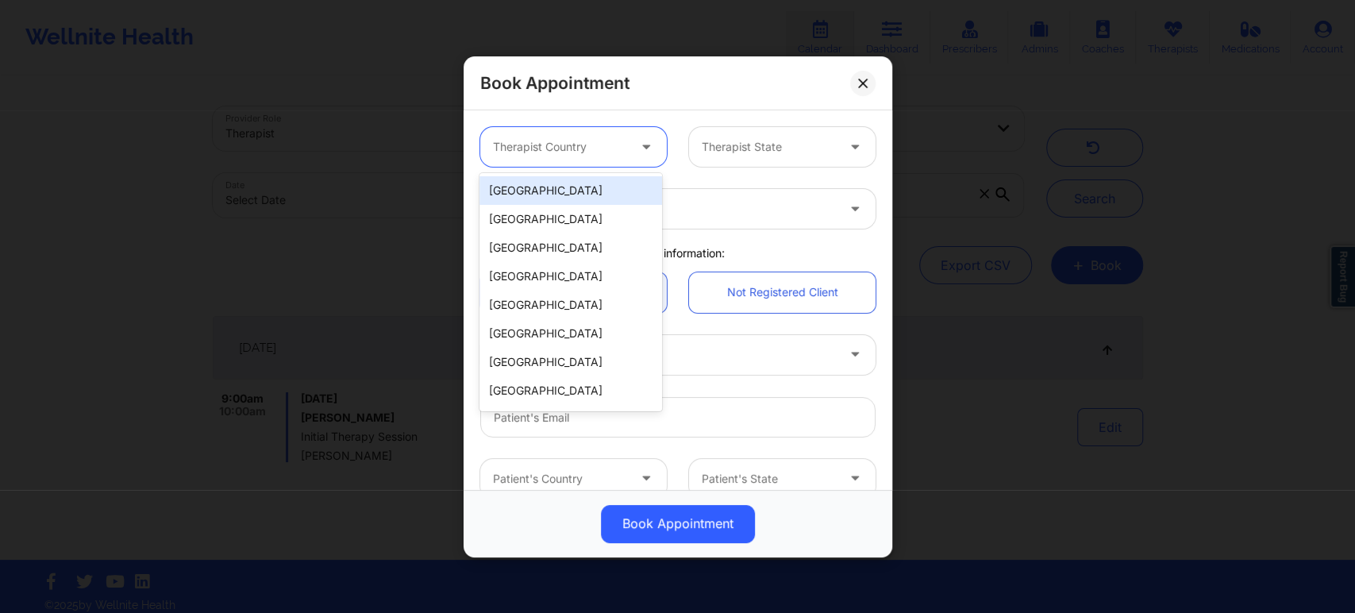
click at [610, 193] on div "[GEOGRAPHIC_DATA]" at bounding box center [571, 190] width 183 height 29
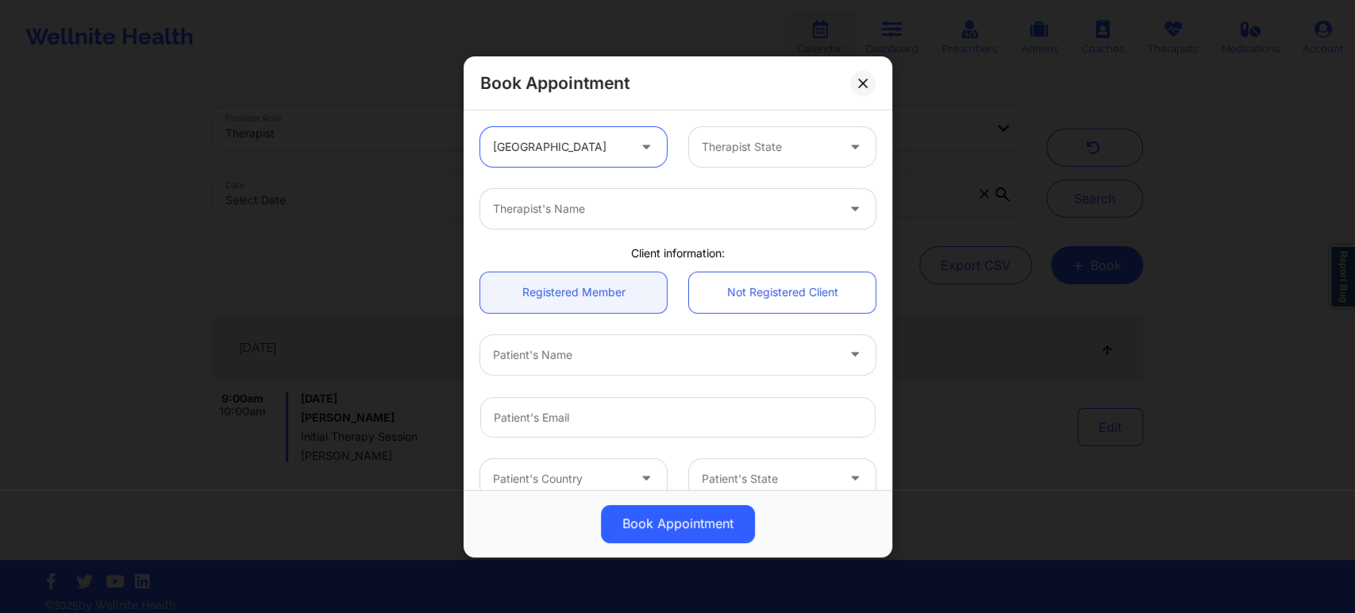
click at [796, 155] on div at bounding box center [769, 146] width 134 height 19
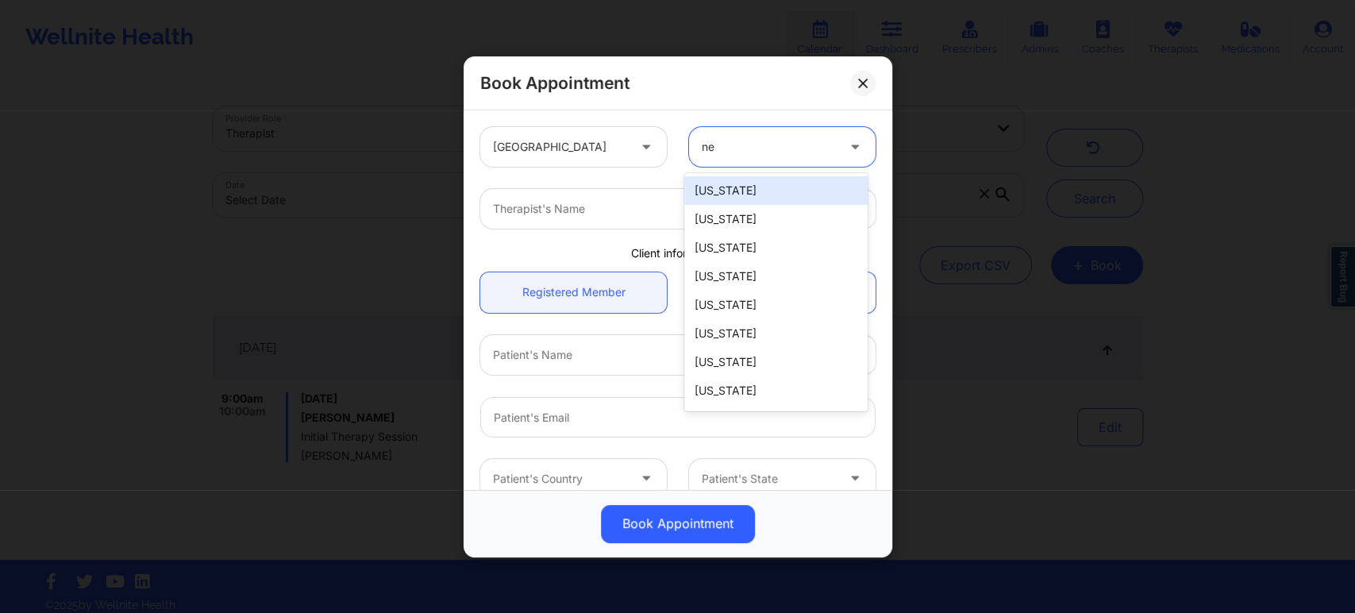
type input "new"
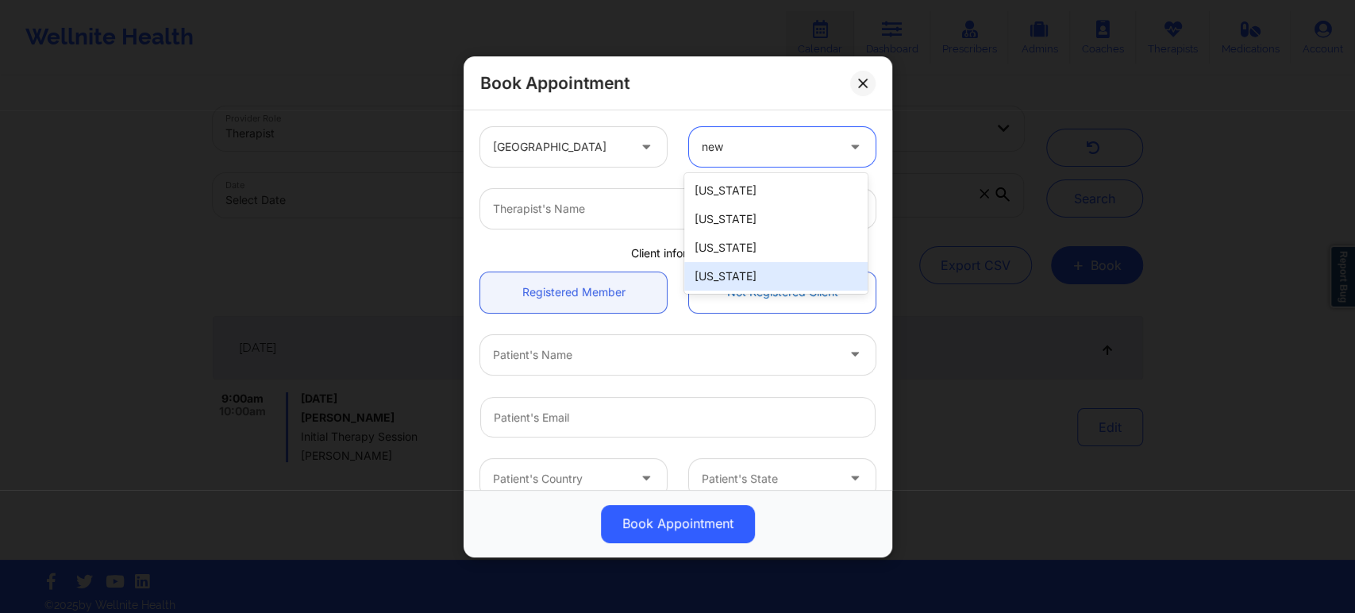
click at [767, 281] on div "[US_STATE]" at bounding box center [775, 276] width 183 height 29
click at [743, 211] on div at bounding box center [664, 208] width 343 height 19
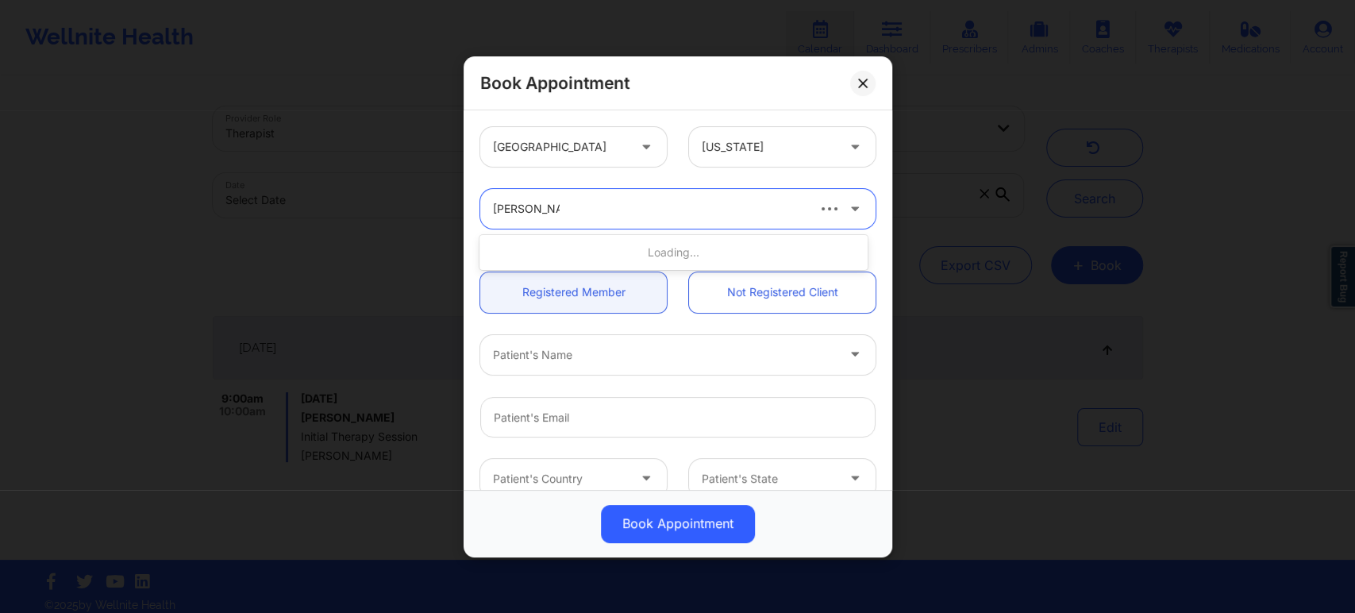
type input "elizabeth ch"
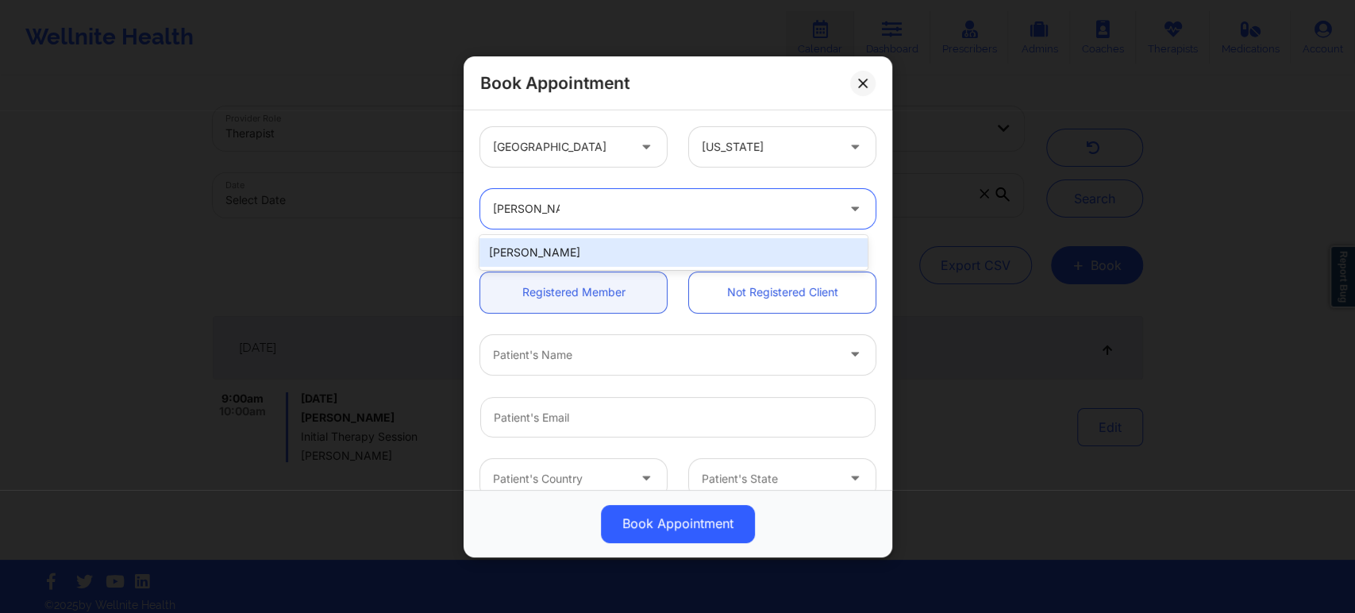
click at [645, 255] on div "[PERSON_NAME]" at bounding box center [673, 252] width 387 height 29
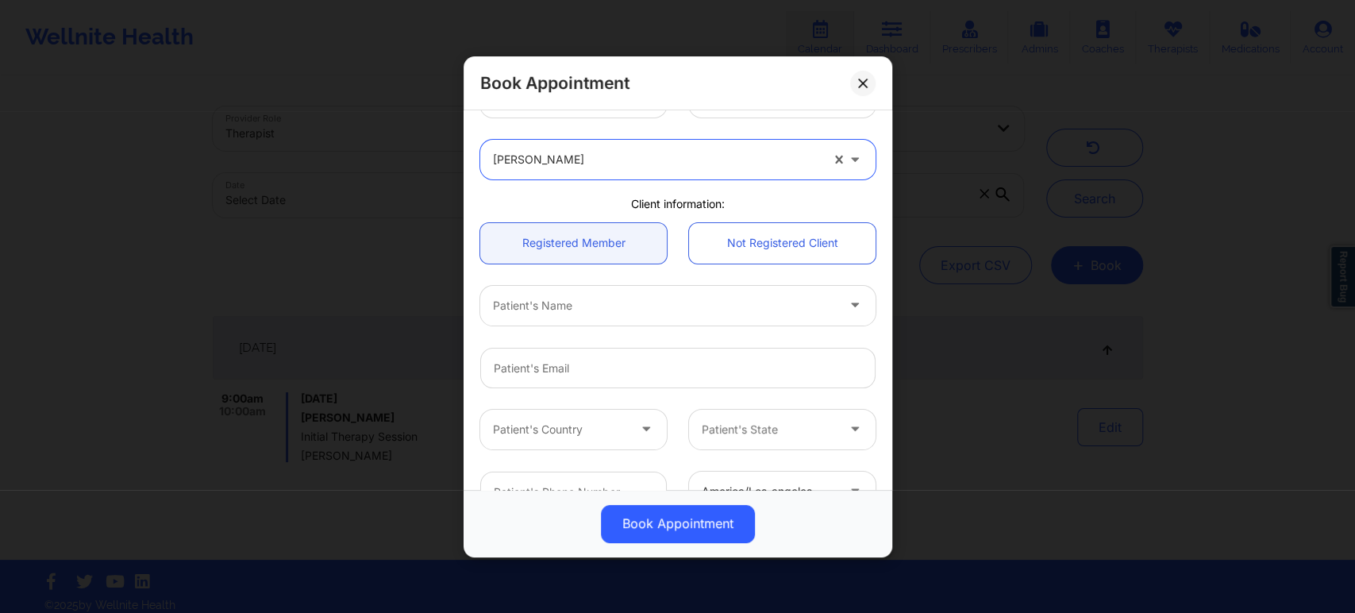
scroll to position [88, 0]
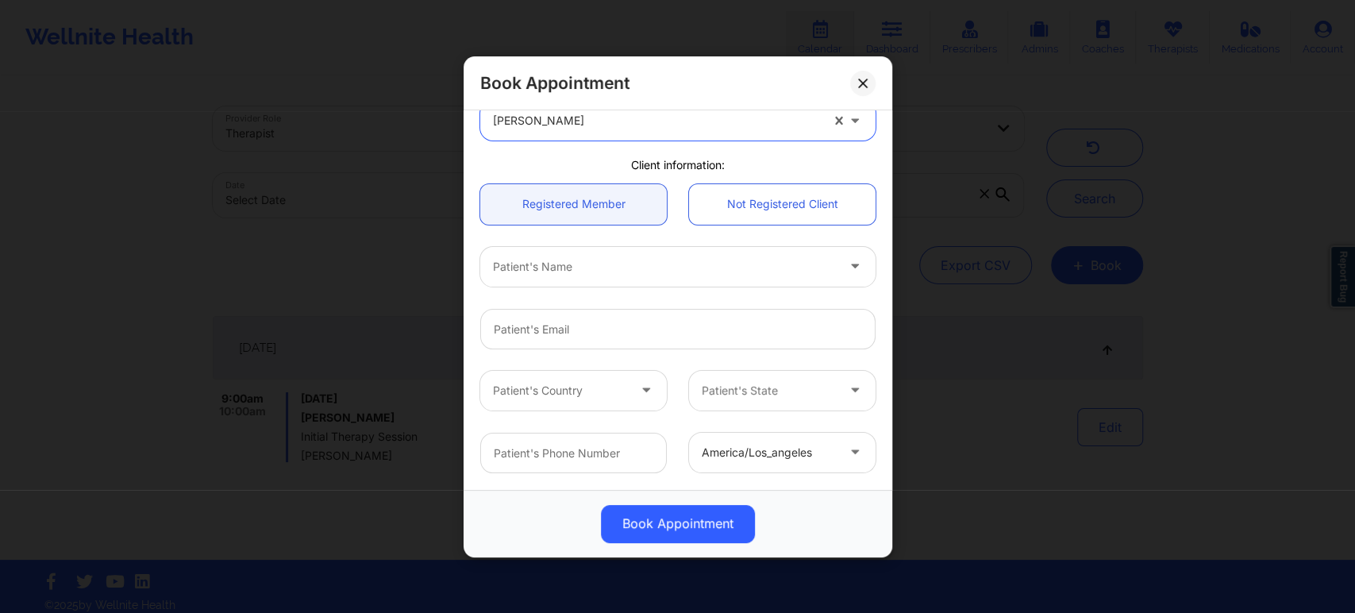
click at [696, 269] on div at bounding box center [664, 266] width 343 height 19
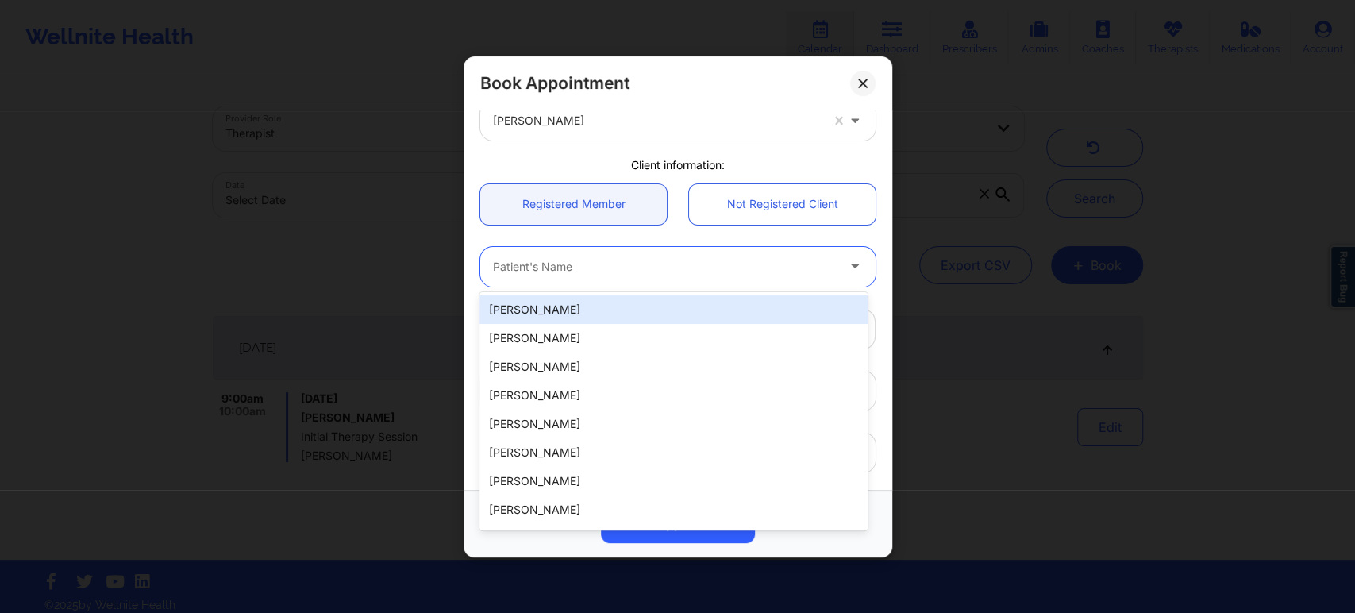
click at [591, 306] on div "Kirill Korostelev" at bounding box center [673, 309] width 387 height 29
type input "kkorostelev@pm.me"
type input "+13158782212"
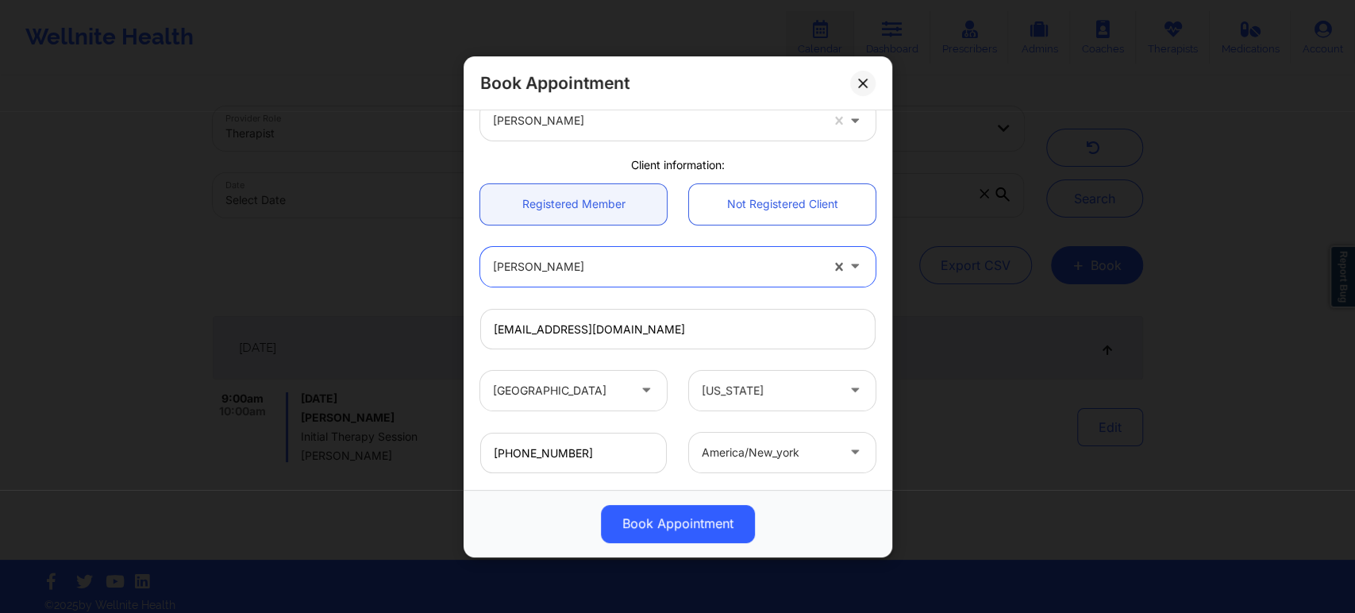
click at [636, 257] on div at bounding box center [656, 266] width 327 height 19
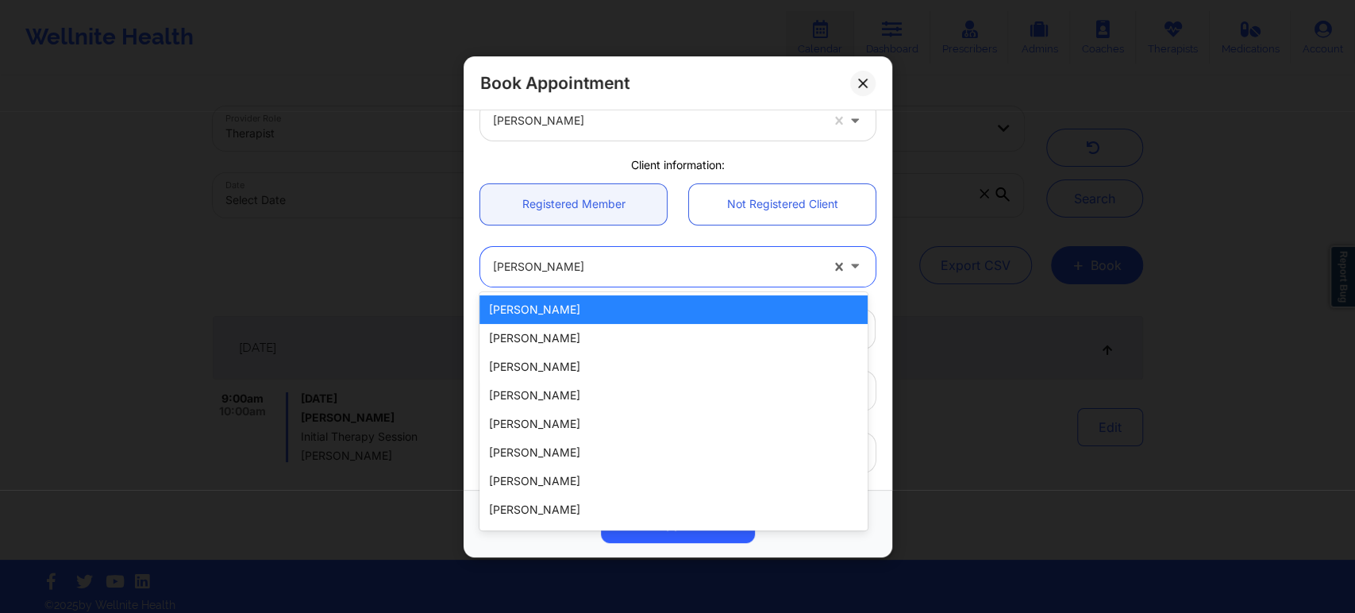
paste input "[EMAIL_ADDRESS][DOMAIN_NAME]"
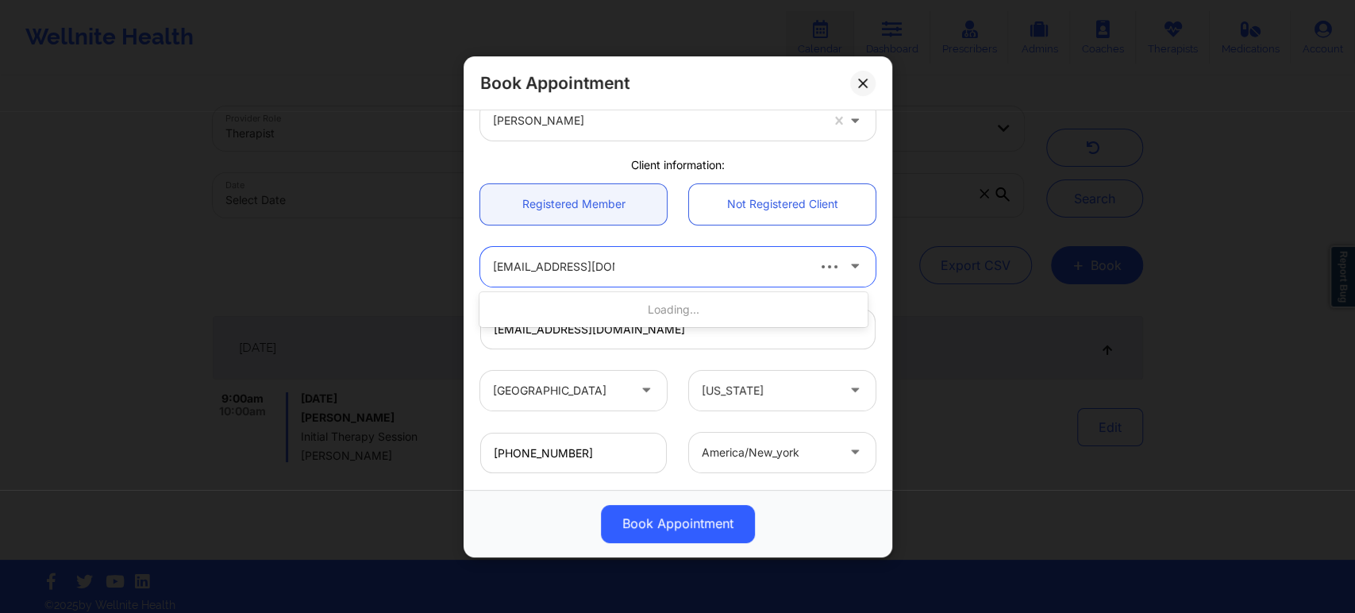
type input "[EMAIL_ADDRESS][DOMAIN_NAME]"
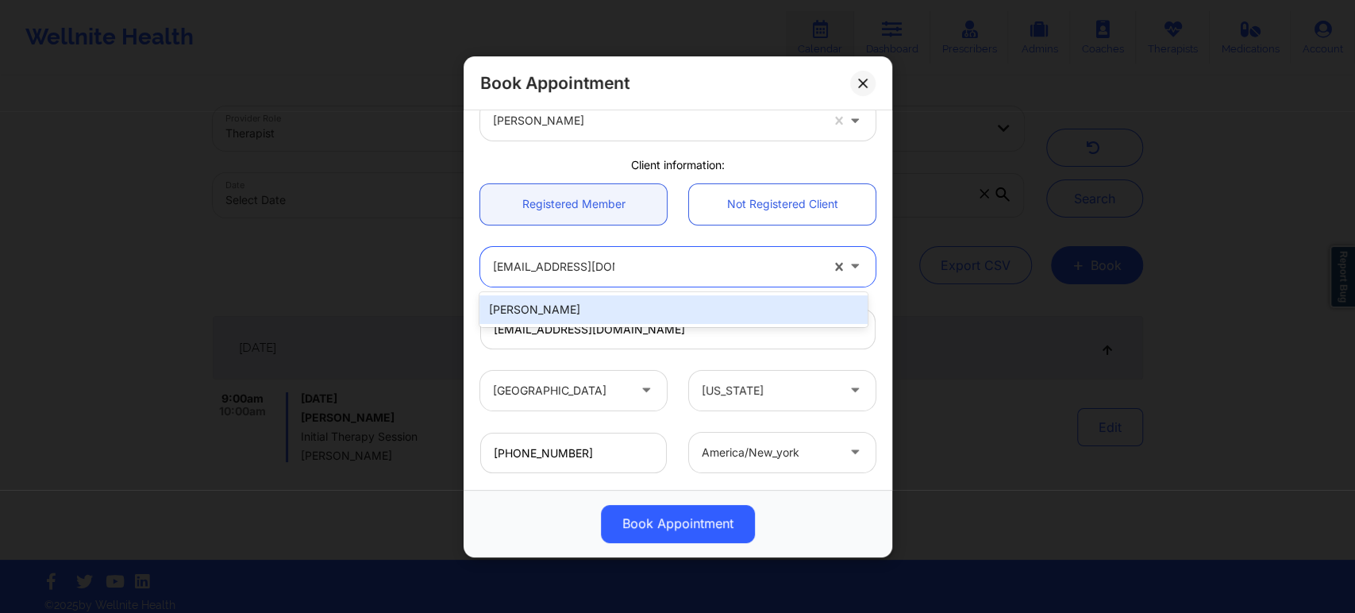
click at [635, 303] on div "[PERSON_NAME]" at bounding box center [673, 309] width 387 height 29
type input "[EMAIL_ADDRESS][DOMAIN_NAME]"
type input "3158782212"
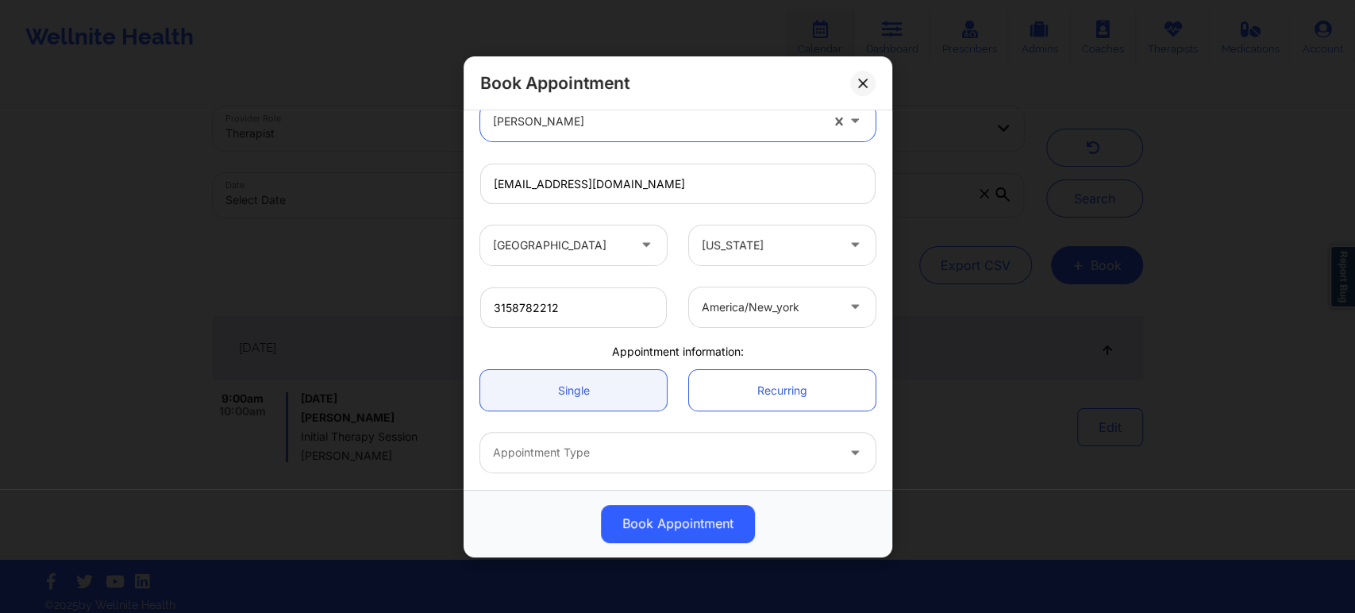
scroll to position [264, 0]
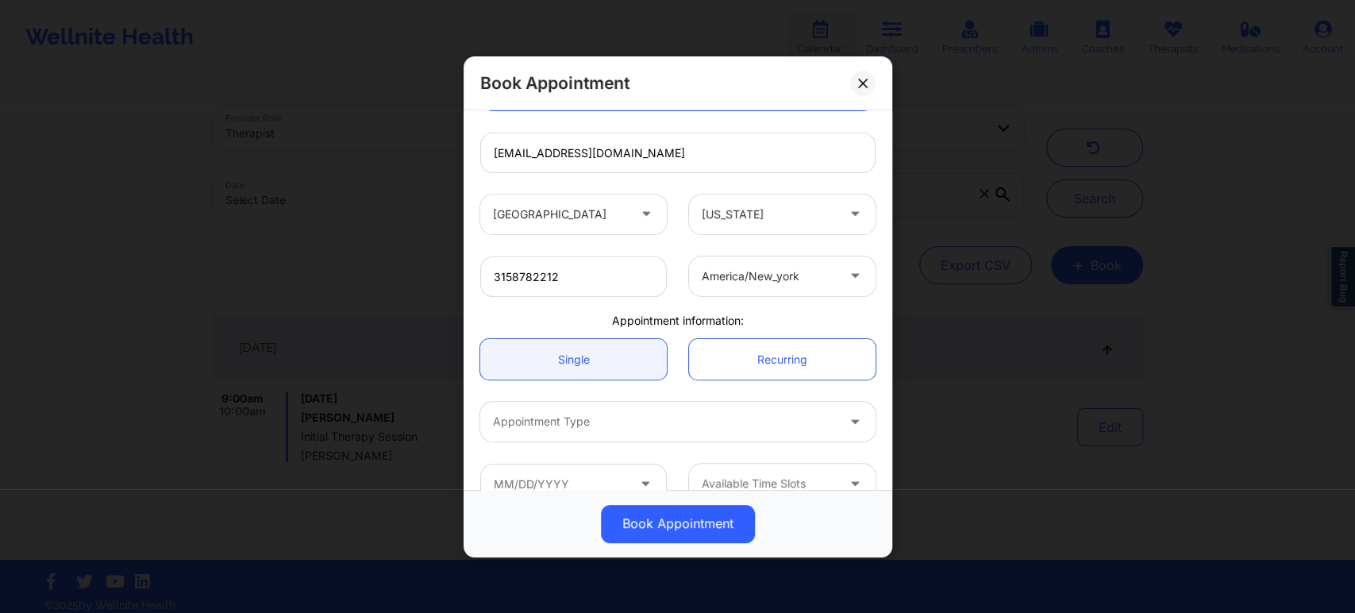
click at [758, 430] on div at bounding box center [664, 421] width 343 height 19
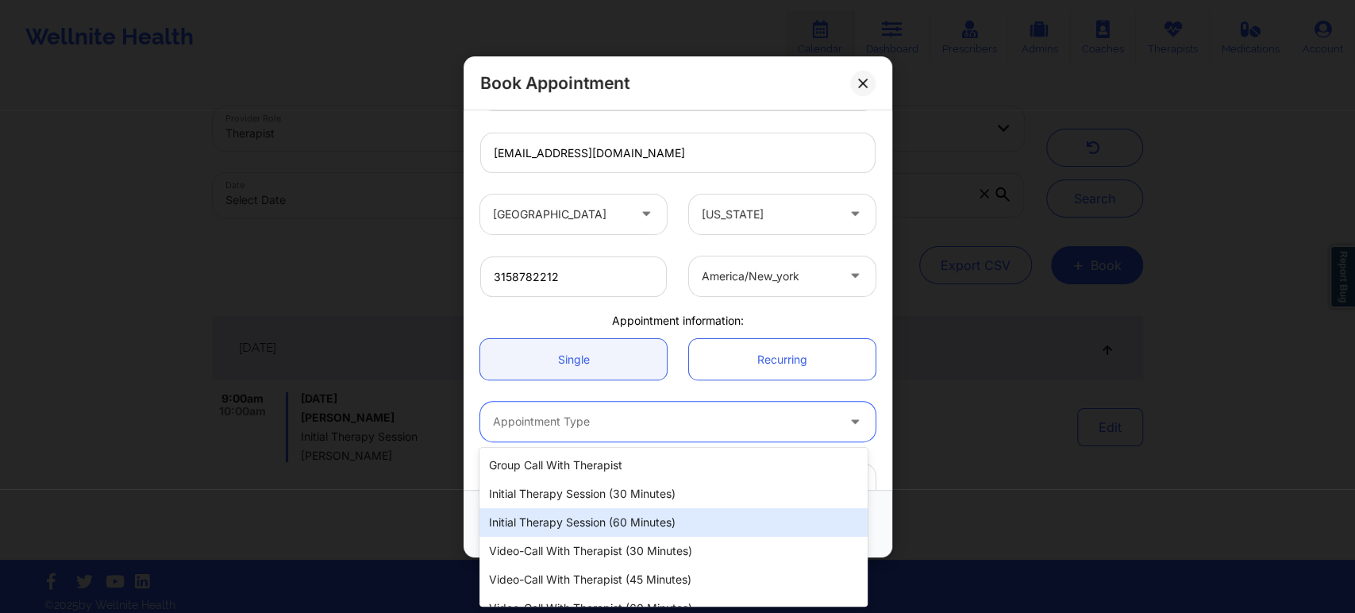
click at [684, 519] on div "Initial Therapy Session (60 minutes)" at bounding box center [673, 522] width 387 height 29
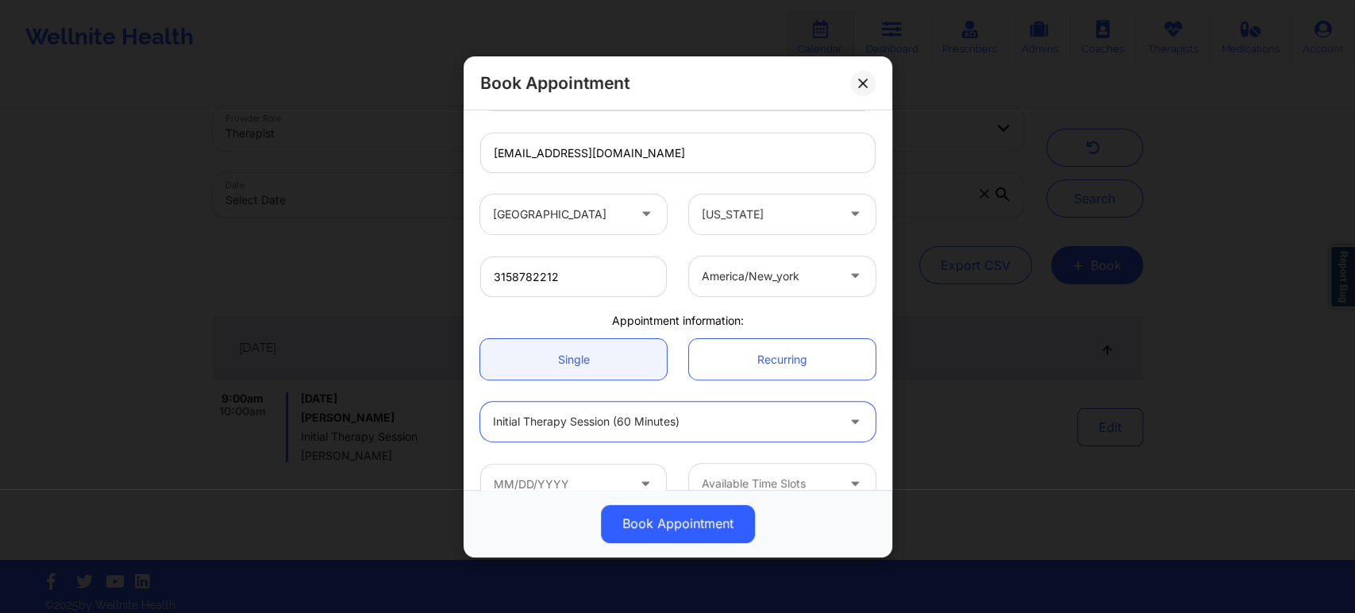
scroll to position [294, 0]
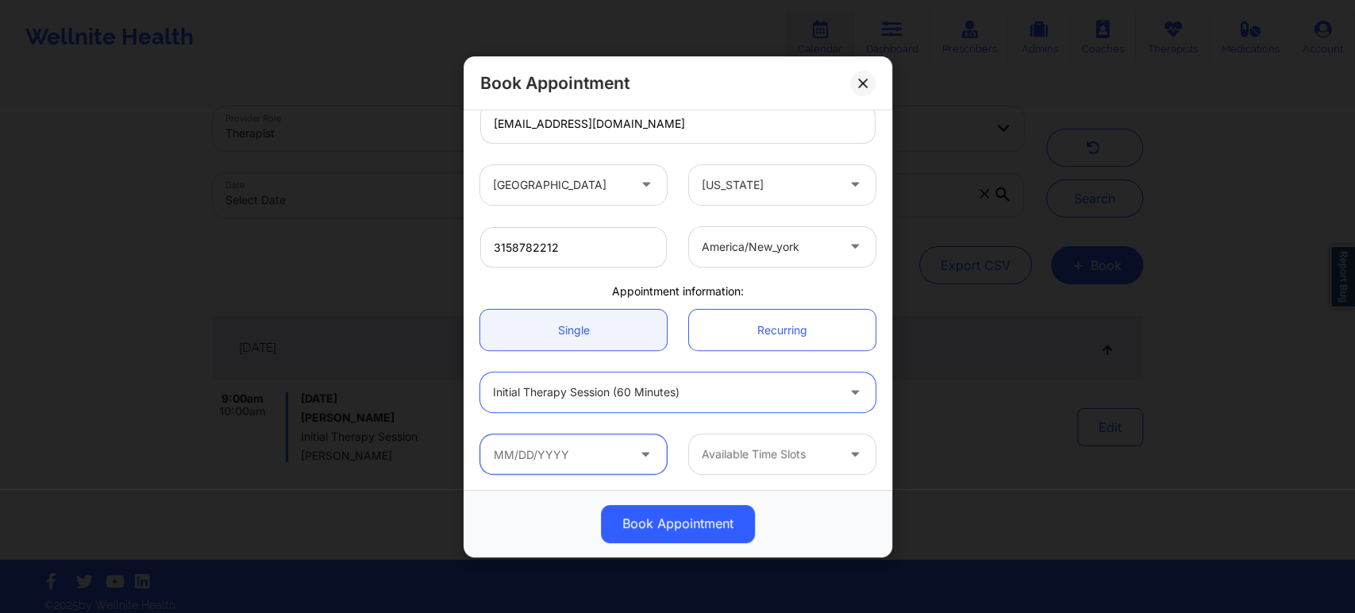
click at [598, 457] on input "text" at bounding box center [573, 454] width 187 height 40
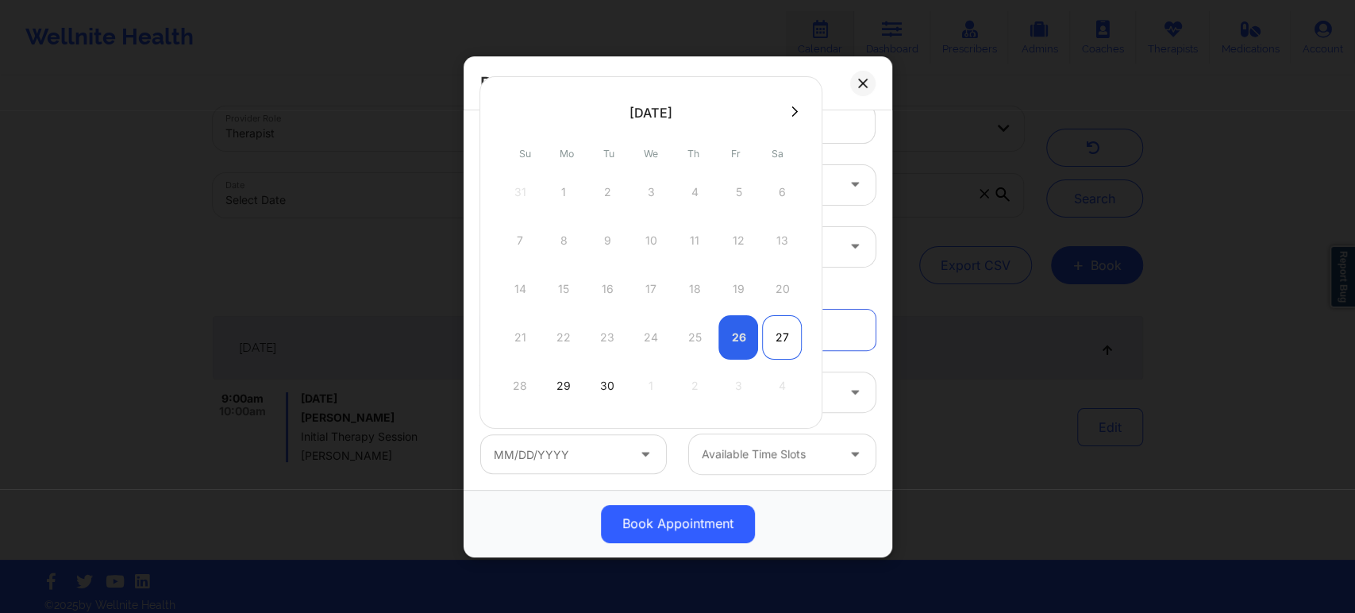
click at [780, 337] on div "27" at bounding box center [782, 337] width 40 height 44
type input "09/27/2025"
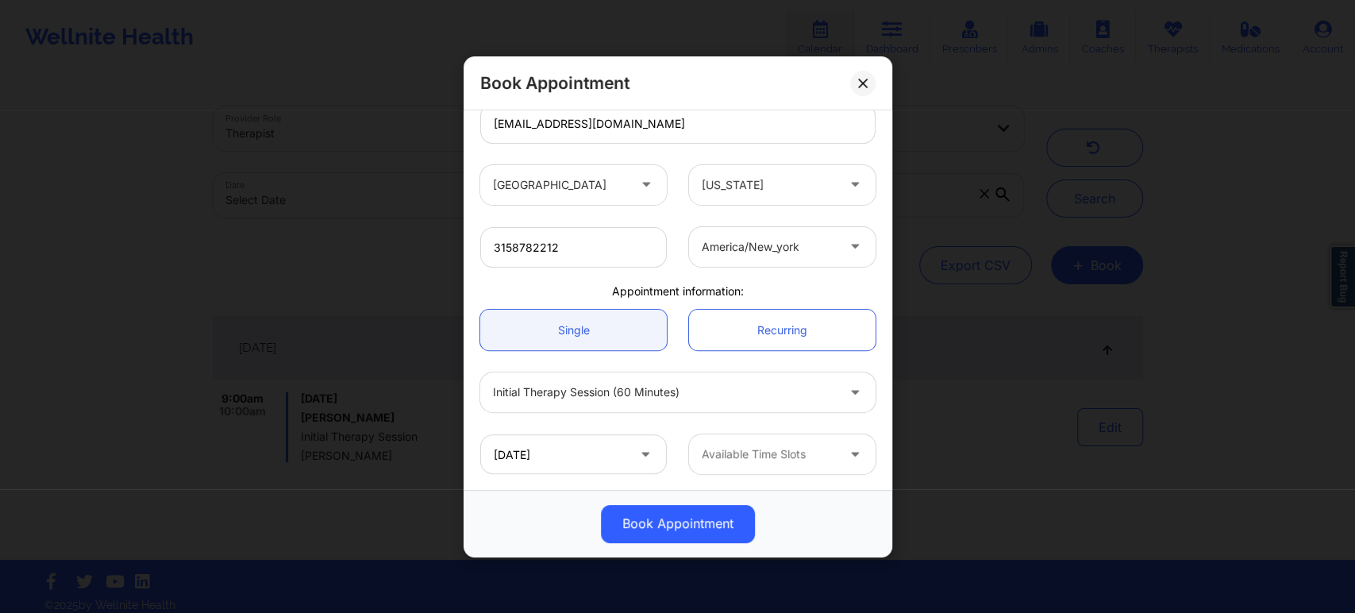
click at [838, 449] on div at bounding box center [857, 454] width 38 height 40
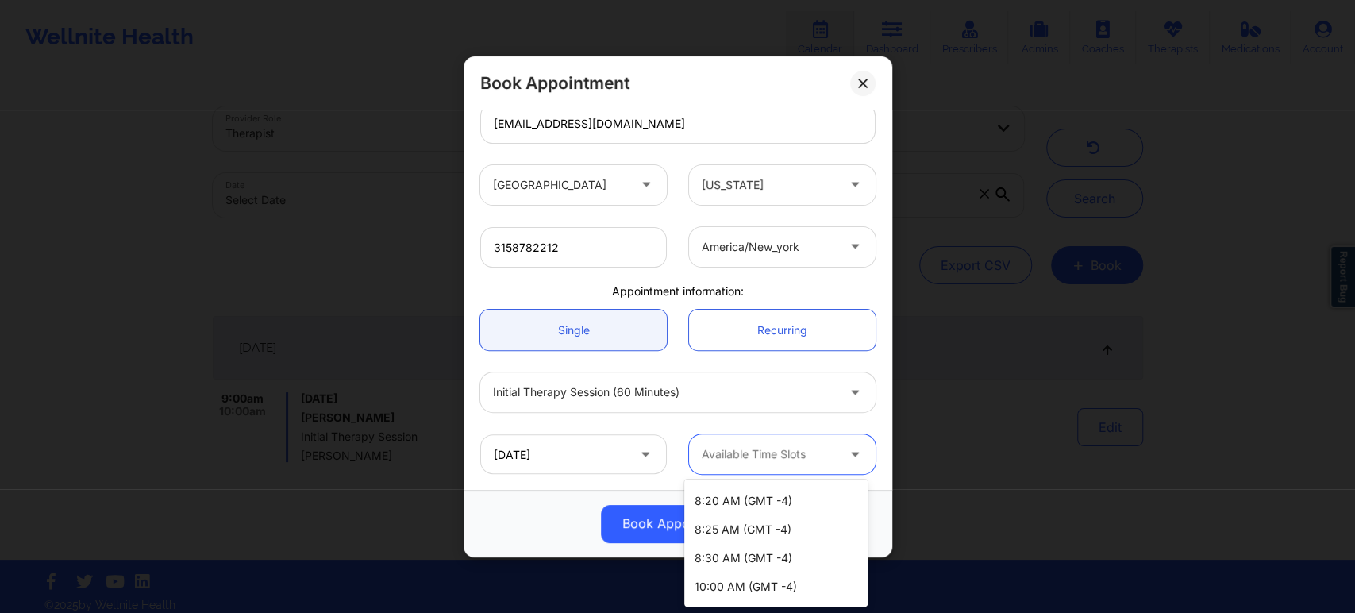
scroll to position [0, 0]
click at [803, 498] on div "8:00 AM (GMT -4)" at bounding box center [775, 497] width 183 height 29
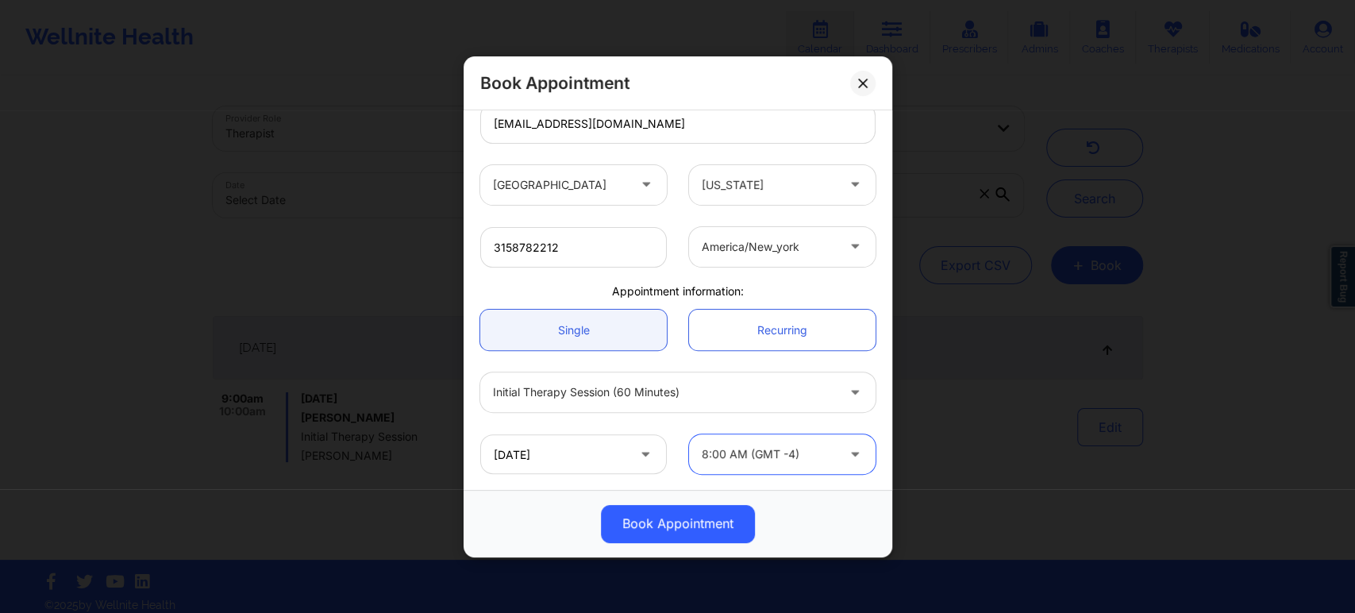
click at [847, 387] on icon at bounding box center [855, 388] width 16 height 13
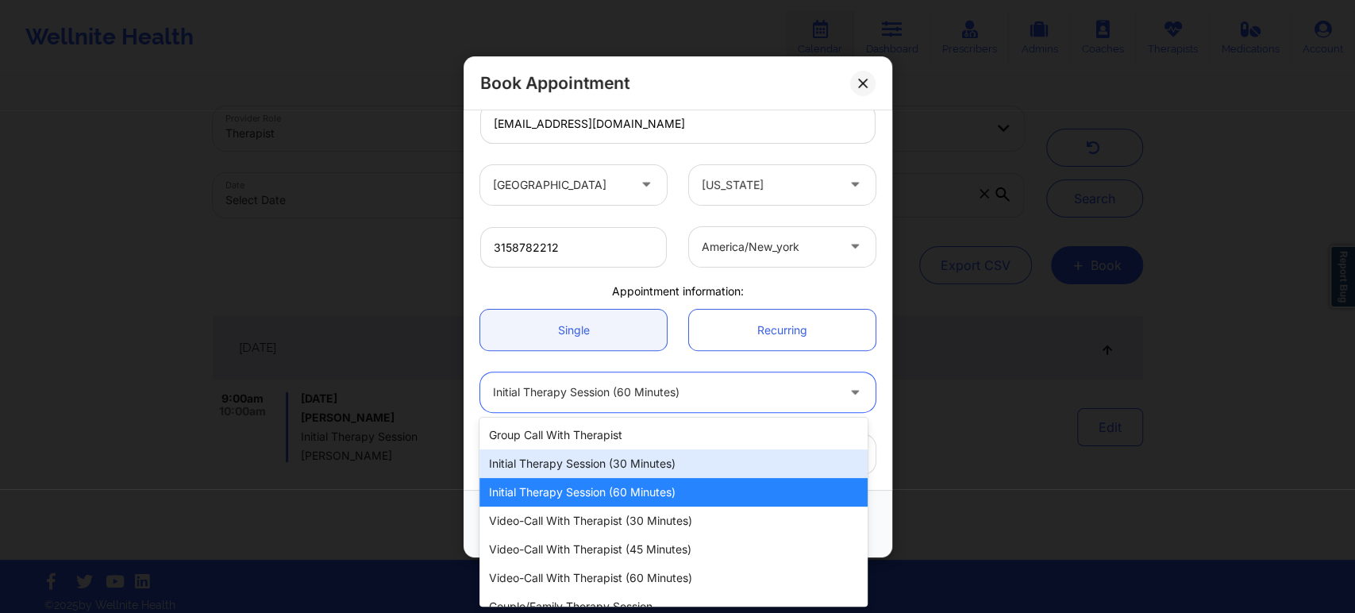
click at [664, 464] on div "Initial Therapy Session (30 minutes)" at bounding box center [673, 463] width 387 height 29
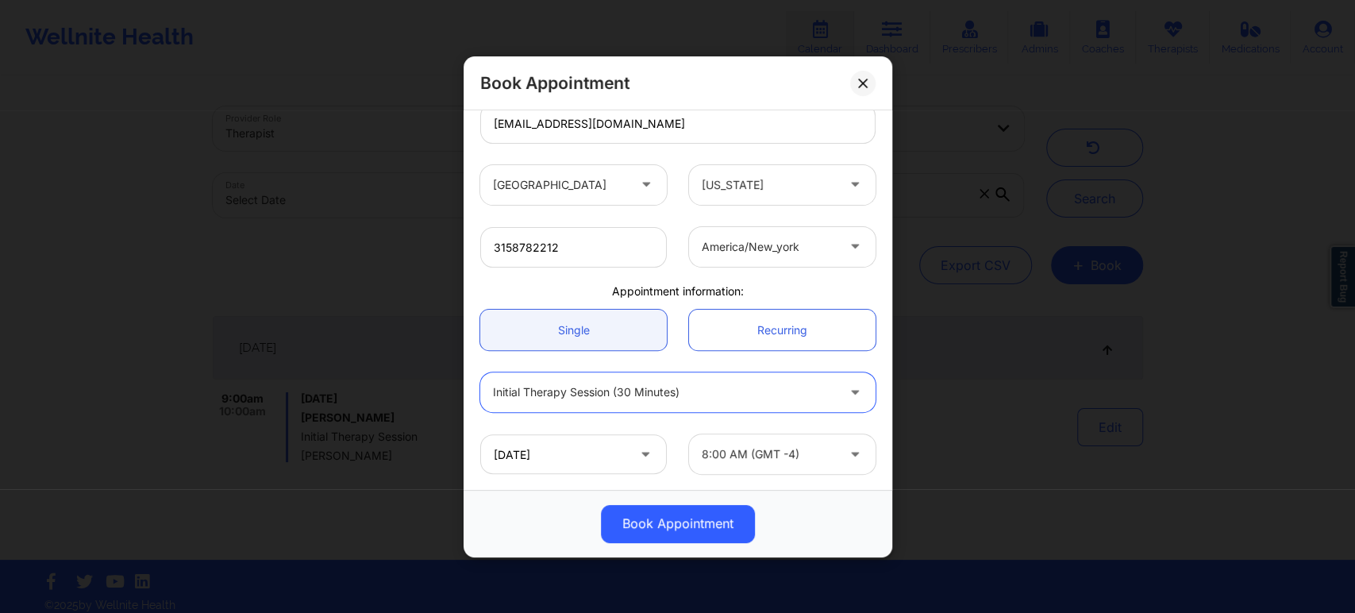
click at [847, 456] on icon at bounding box center [855, 450] width 16 height 13
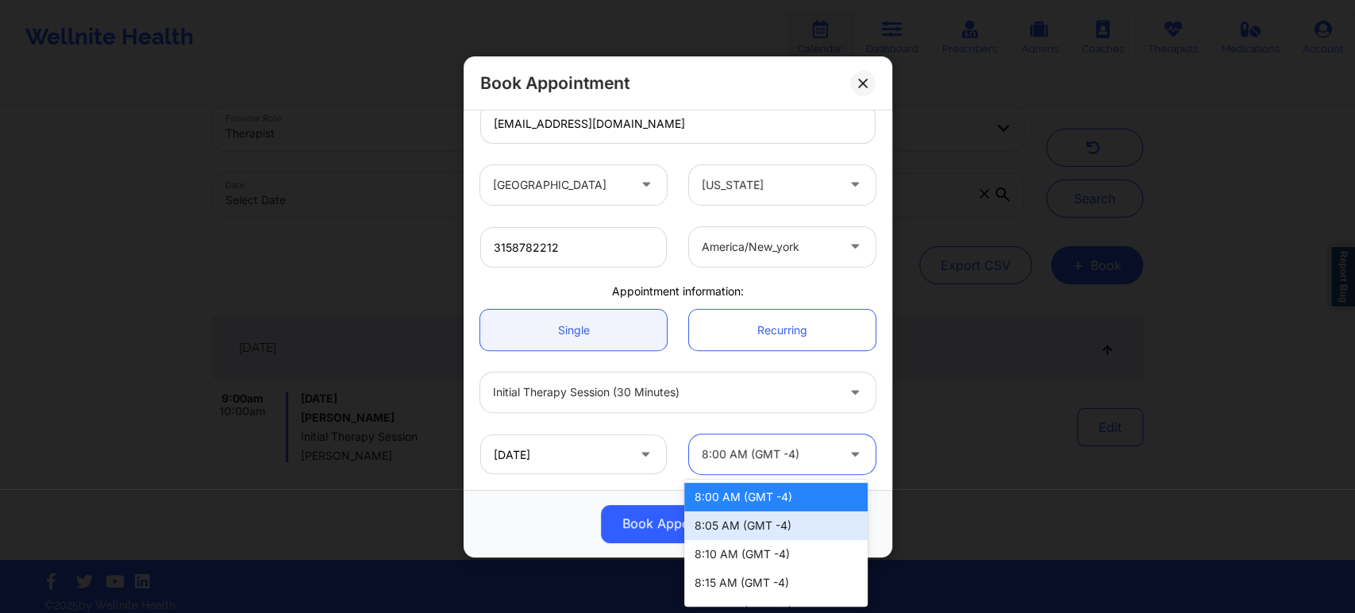
click at [517, 524] on div "Book Appointment" at bounding box center [678, 523] width 406 height 38
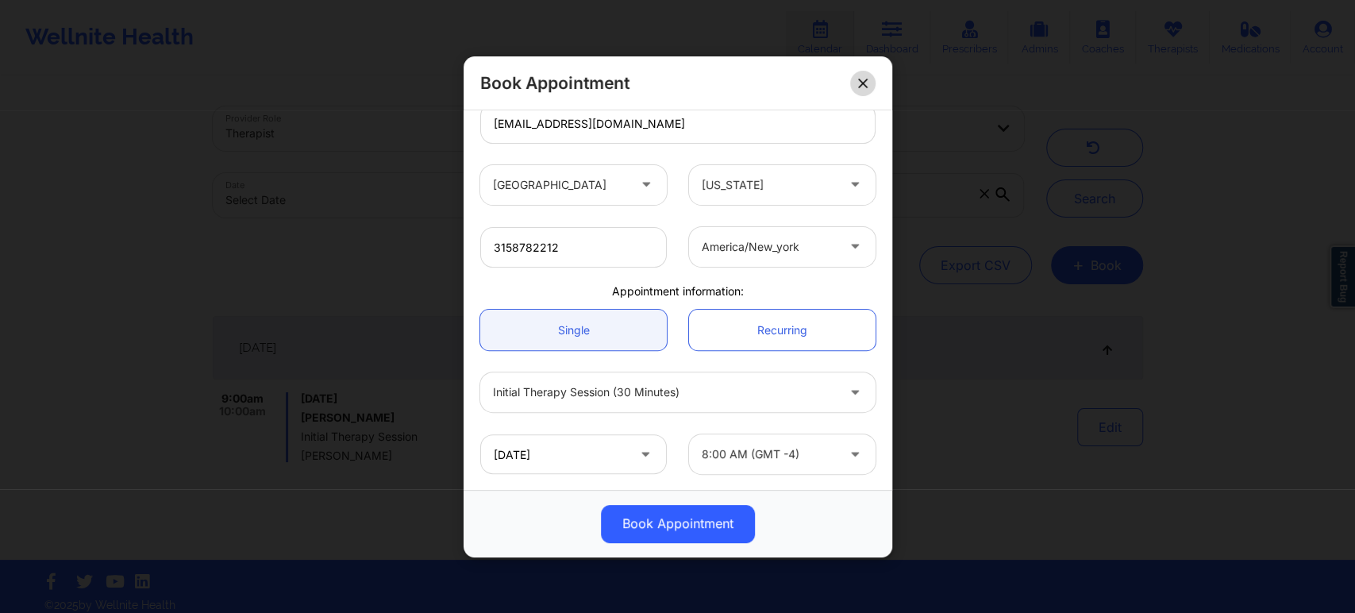
click at [859, 83] on icon at bounding box center [863, 83] width 10 height 10
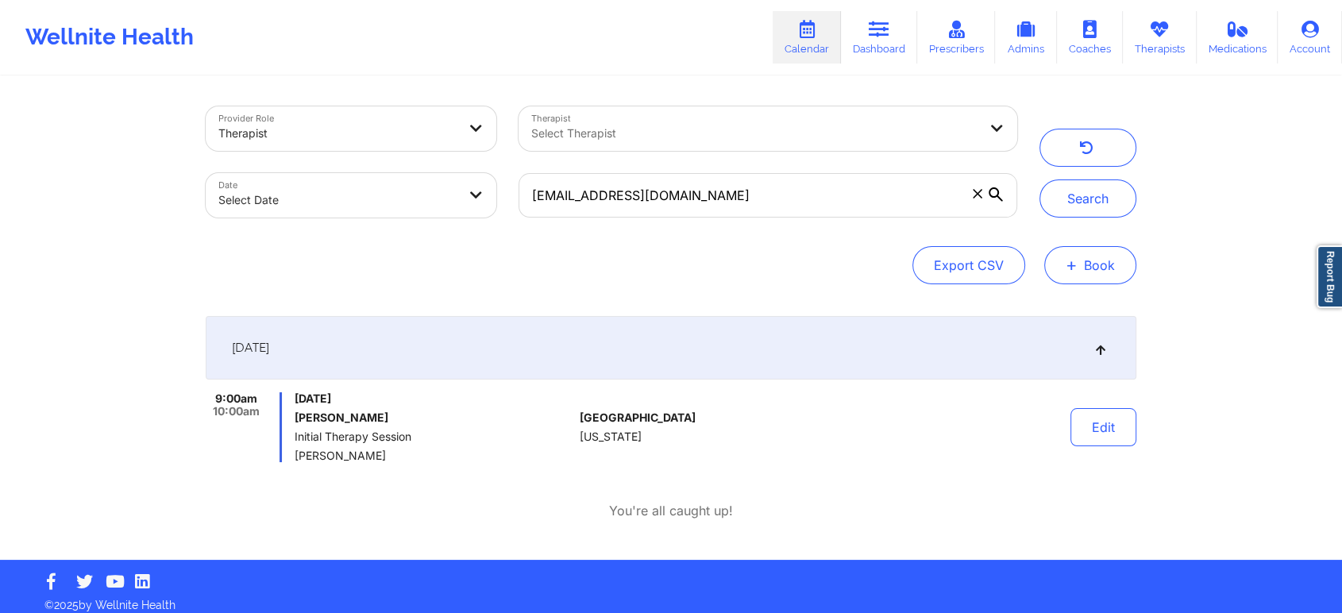
click at [1088, 267] on button "+ Book" at bounding box center [1090, 265] width 92 height 38
click at [1058, 313] on button "Therapy Session" at bounding box center [1063, 315] width 121 height 26
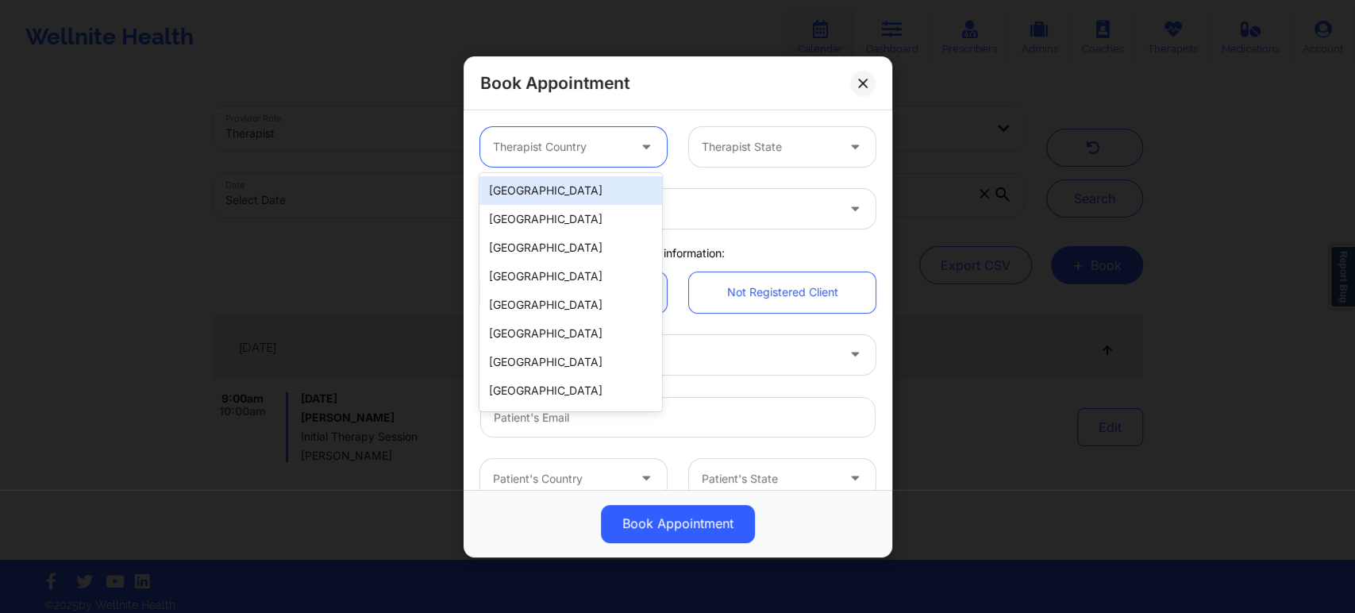
click at [632, 150] on div at bounding box center [648, 147] width 38 height 40
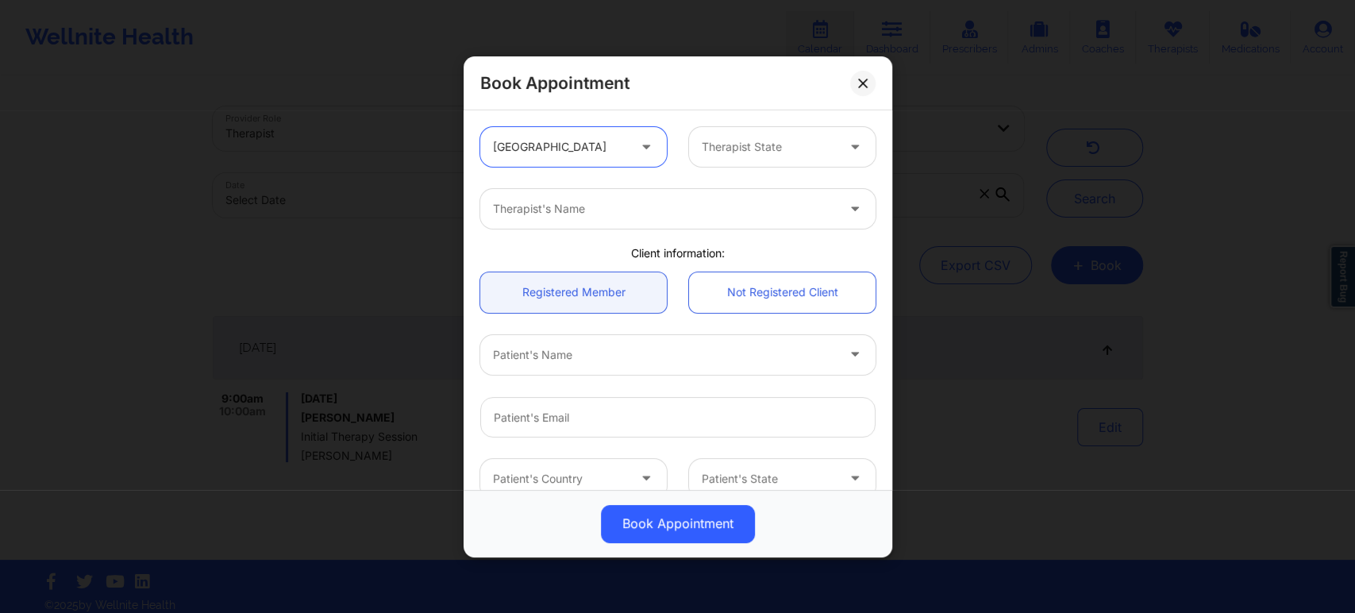
click at [771, 151] on div at bounding box center [769, 146] width 134 height 19
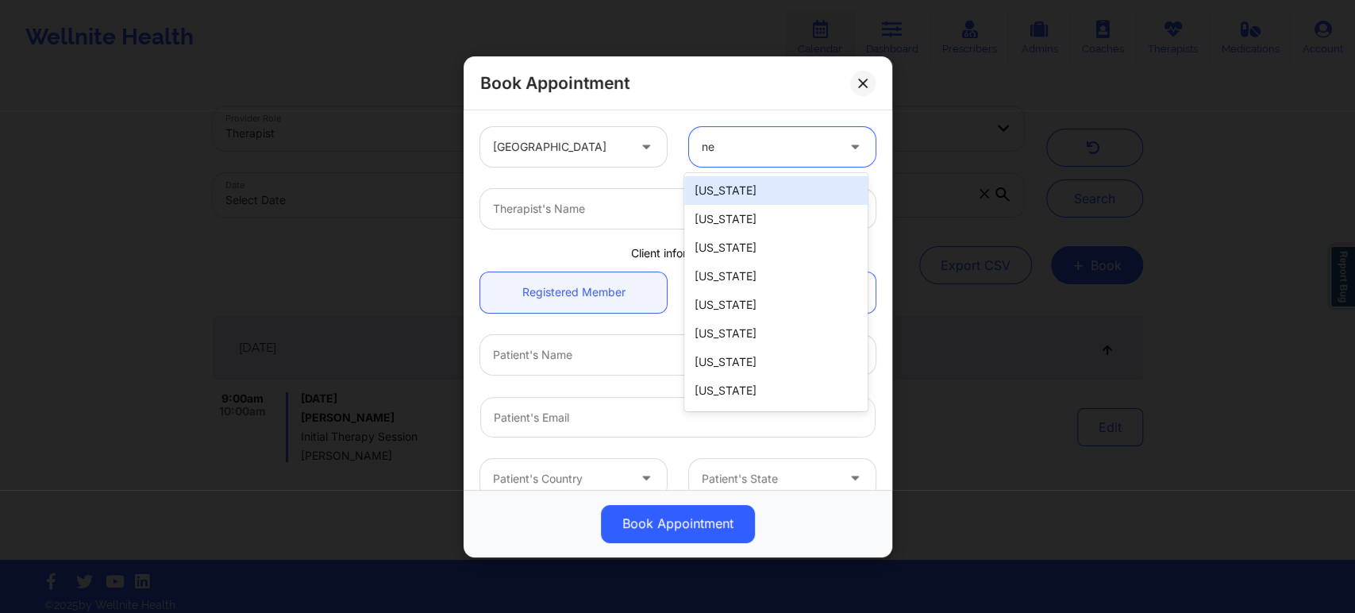
type input "new"
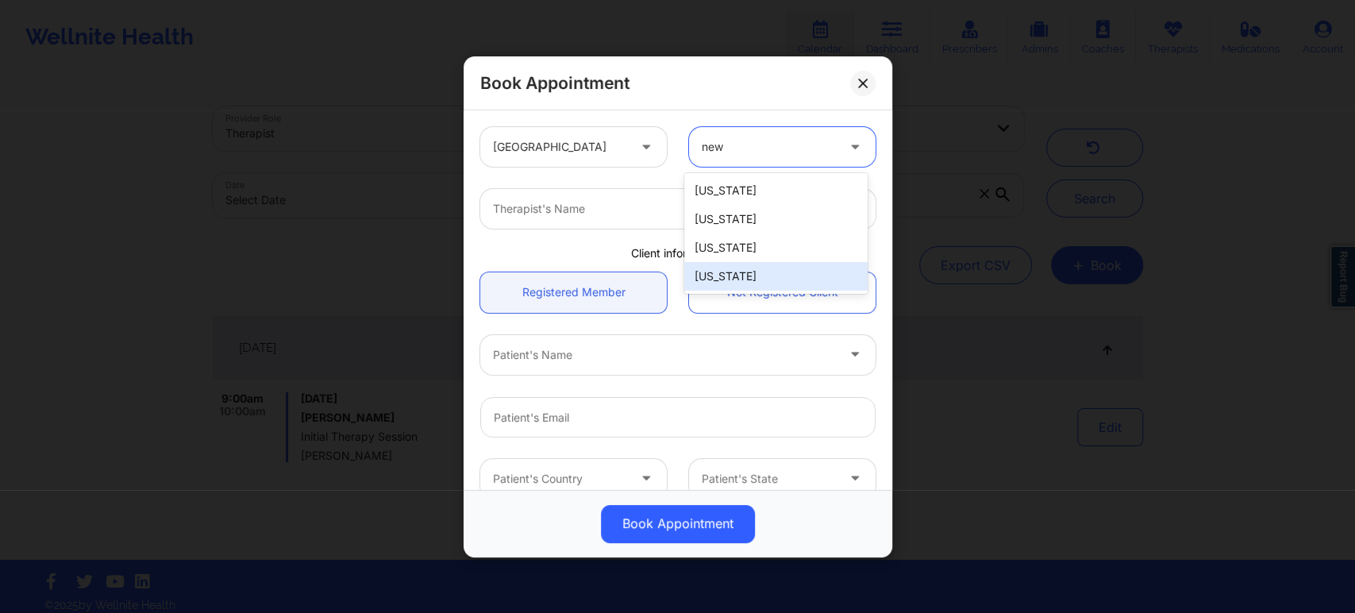
click at [754, 283] on div "[US_STATE]" at bounding box center [775, 276] width 183 height 29
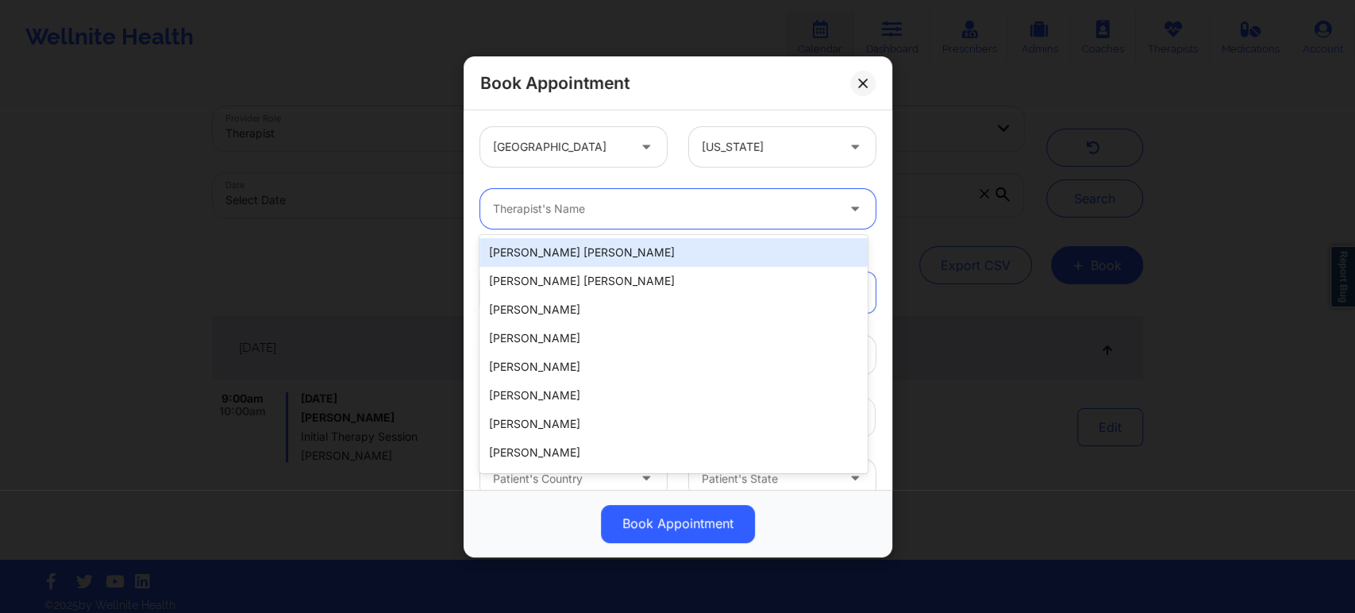
click at [666, 201] on div at bounding box center [664, 208] width 343 height 19
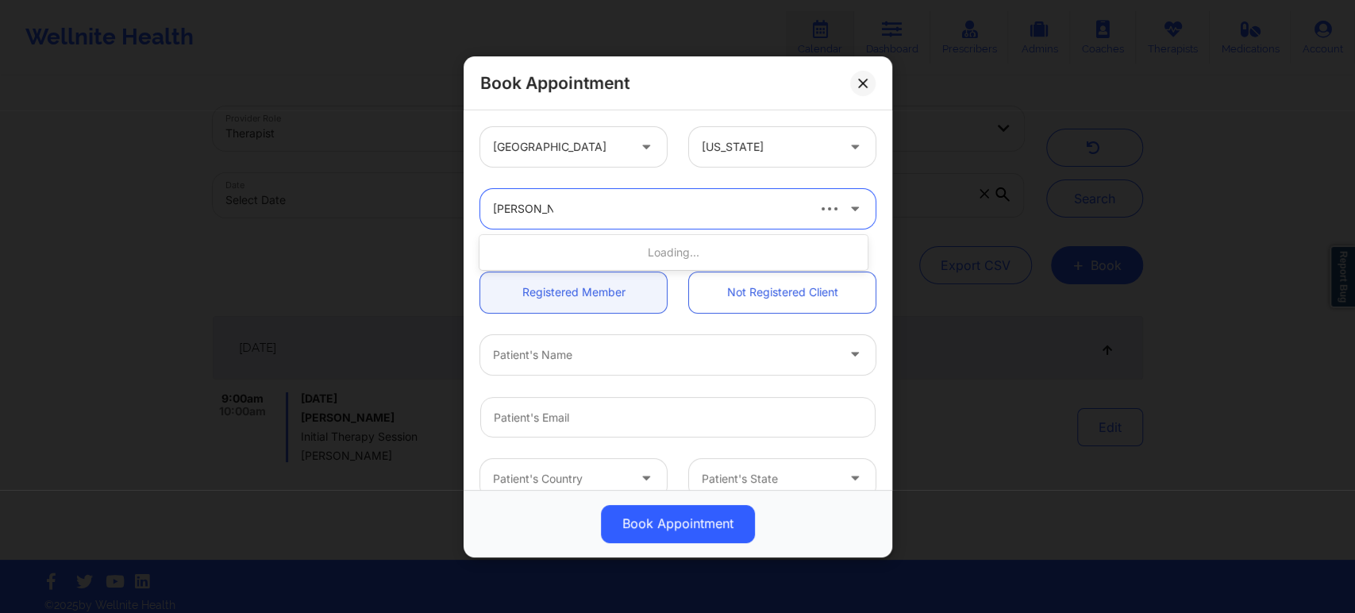
type input "elizabeth ch"
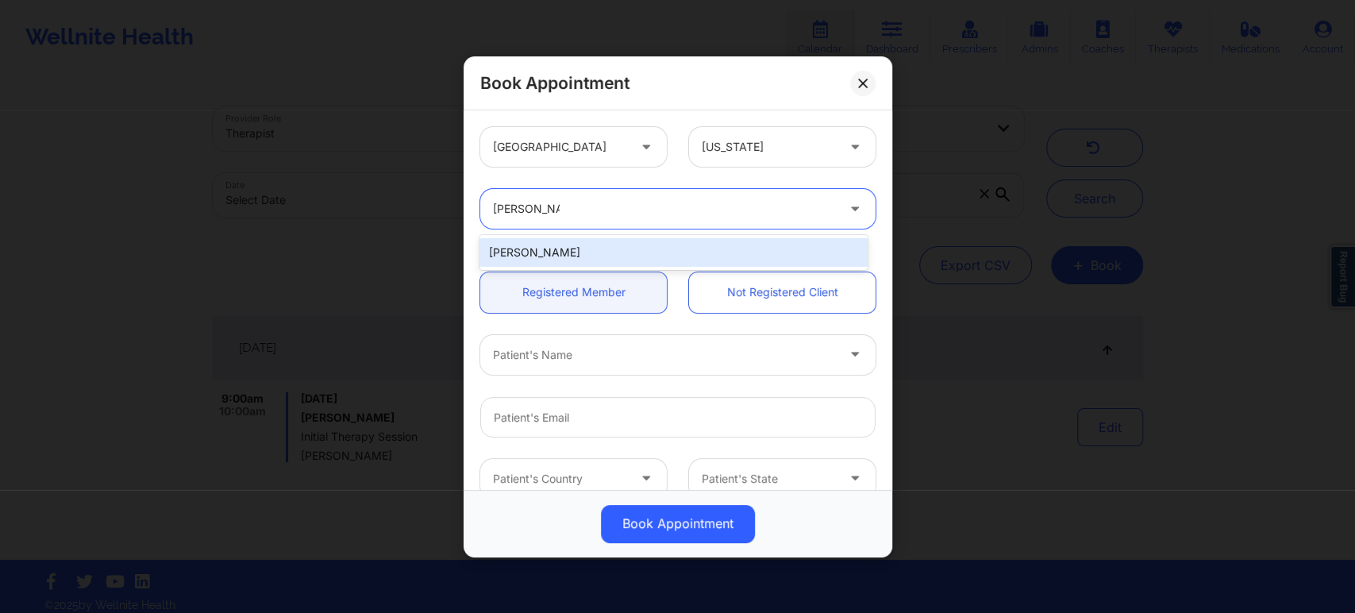
click at [610, 252] on div "Elizabeth Chery" at bounding box center [673, 252] width 387 height 29
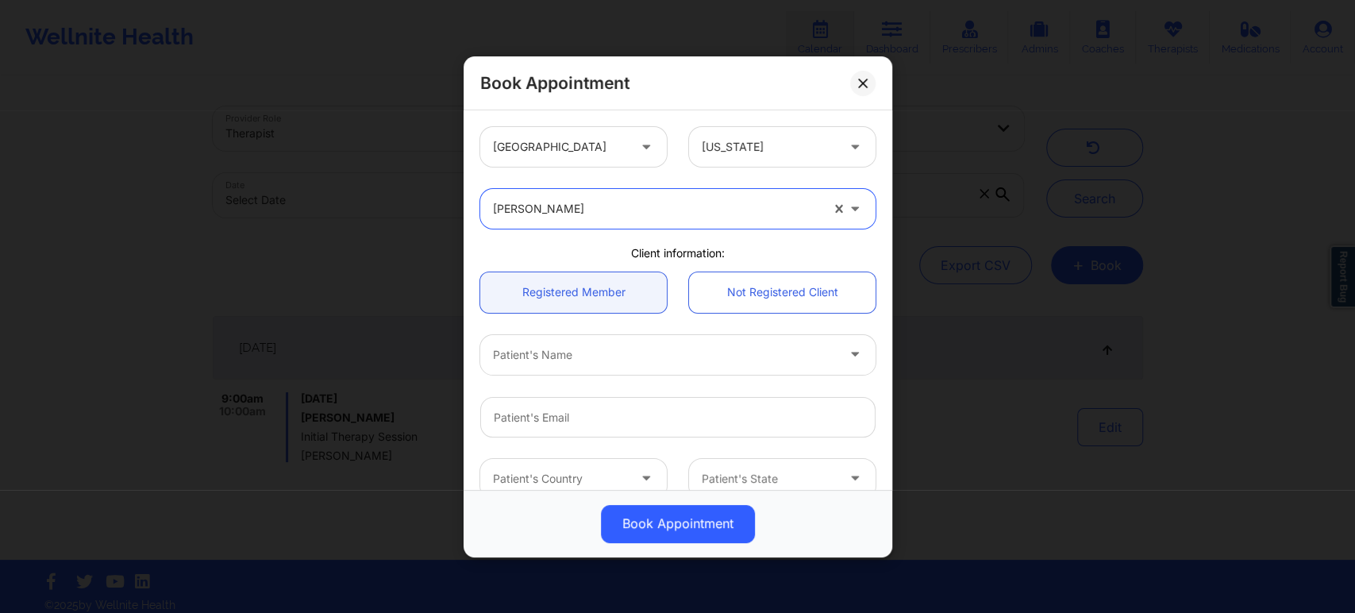
click at [671, 363] on div at bounding box center [664, 354] width 343 height 19
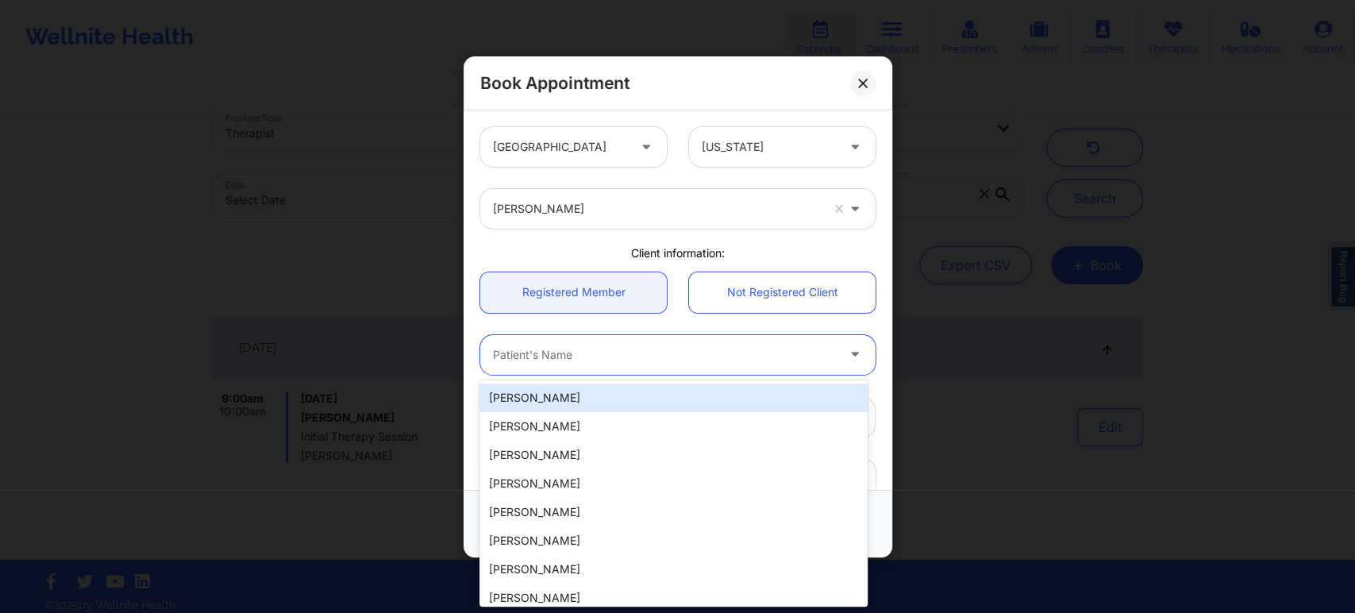
paste input "health@korostelev.one"
type input "health@korostelev.one"
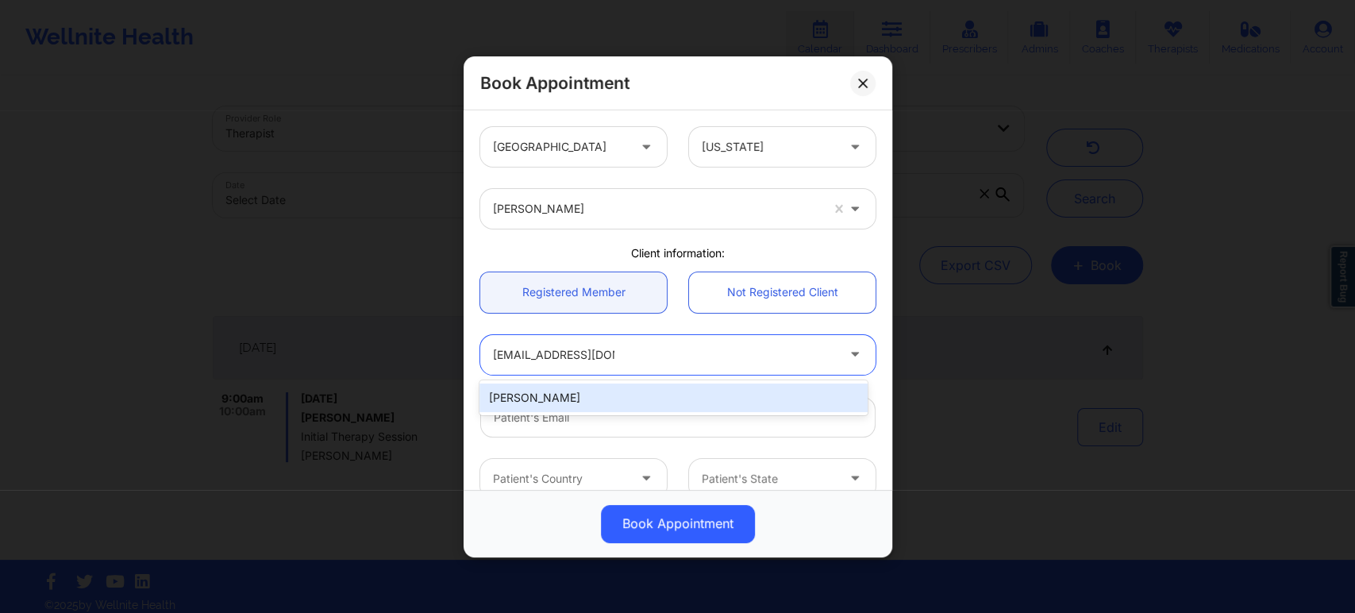
click at [638, 399] on div "KIRILL KOROSTELEV" at bounding box center [673, 397] width 387 height 29
type input "health@korostelev.one"
type input "3158782212"
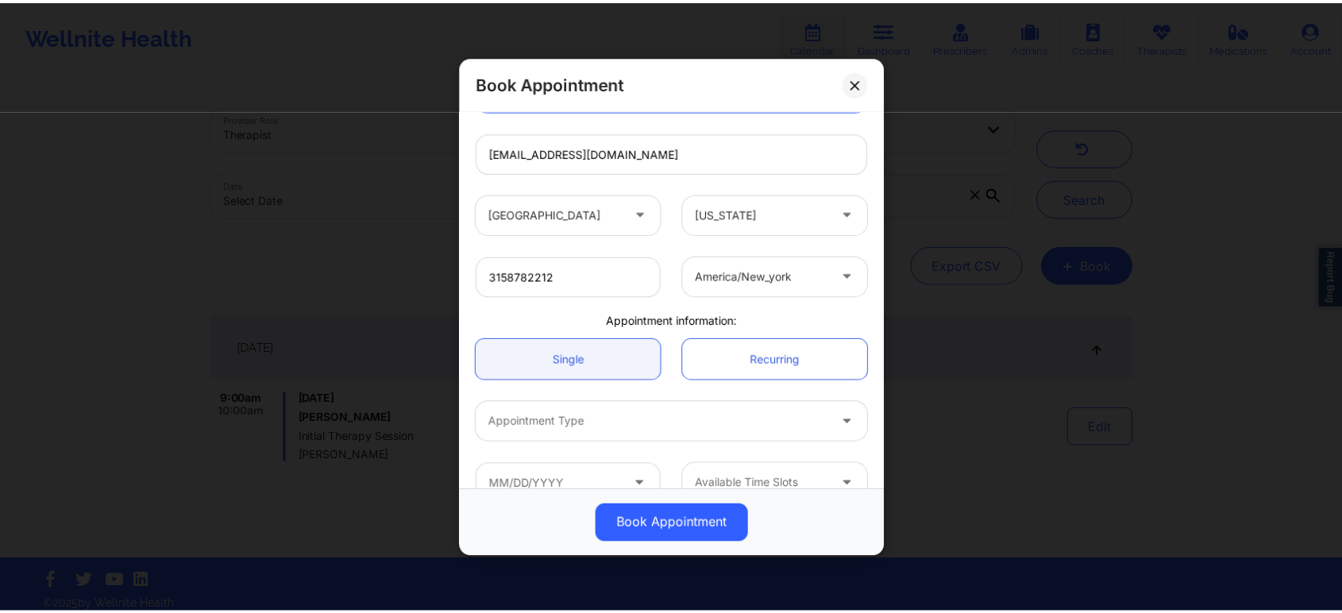
scroll to position [294, 0]
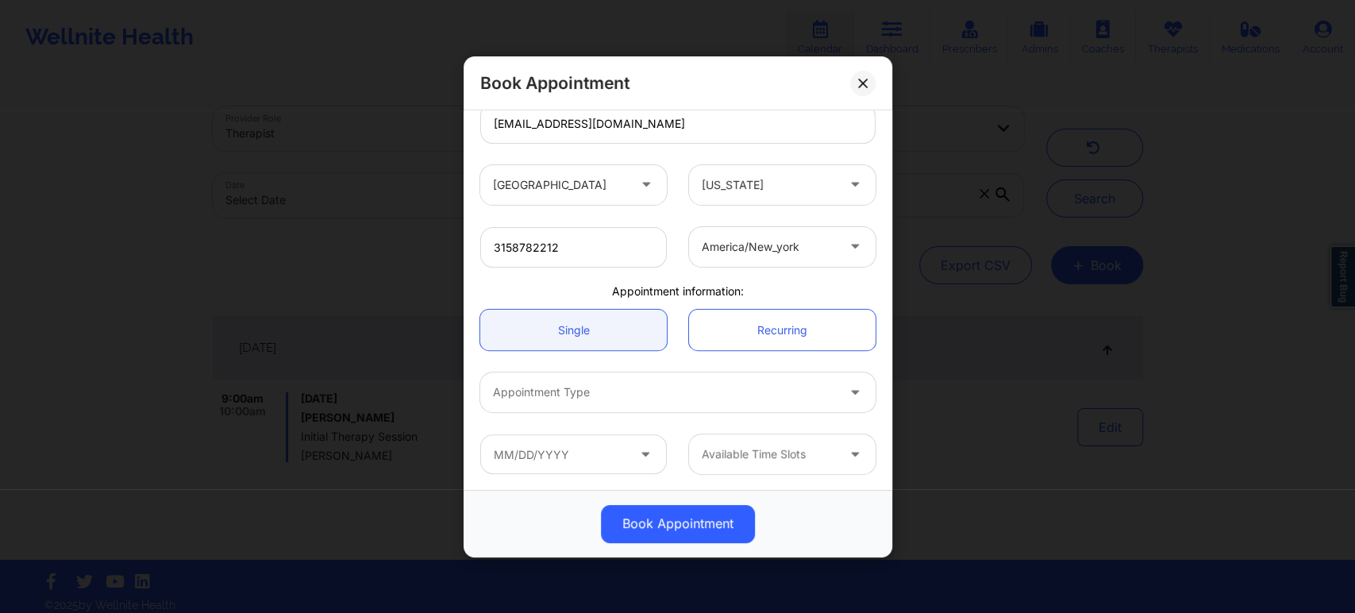
click at [673, 403] on div "Appointment Type" at bounding box center [658, 392] width 357 height 40
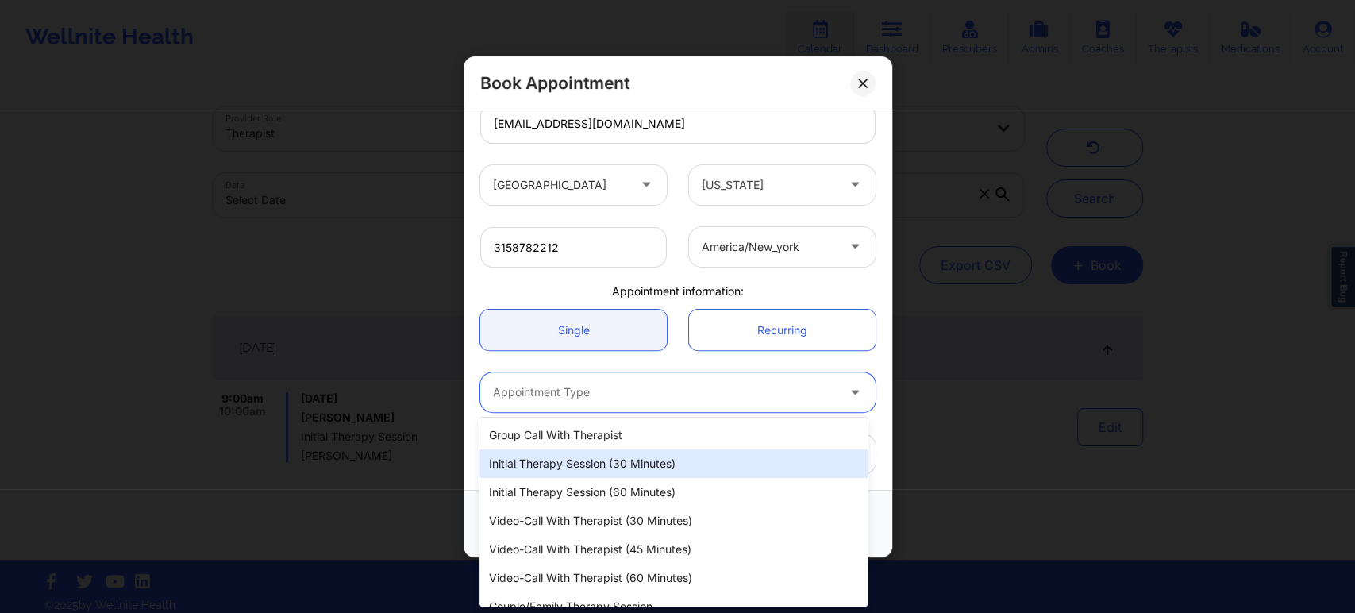
click at [643, 464] on div "Initial Therapy Session (30 minutes)" at bounding box center [673, 463] width 387 height 29
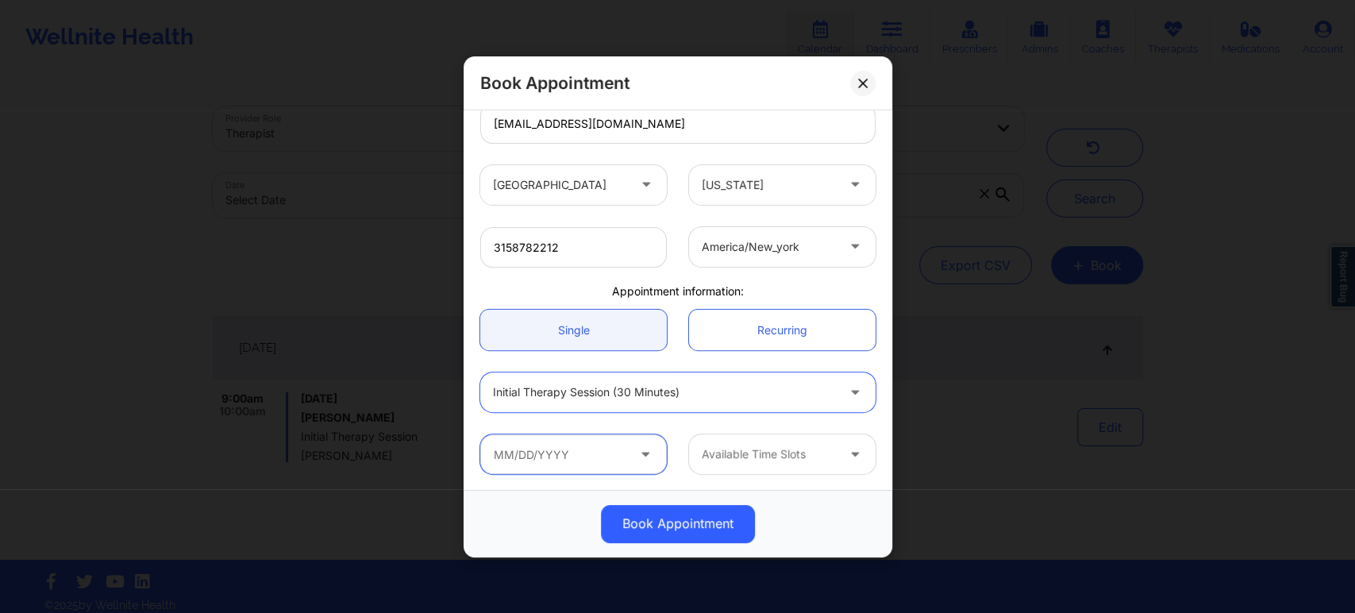
click at [626, 454] on input "text" at bounding box center [573, 454] width 187 height 40
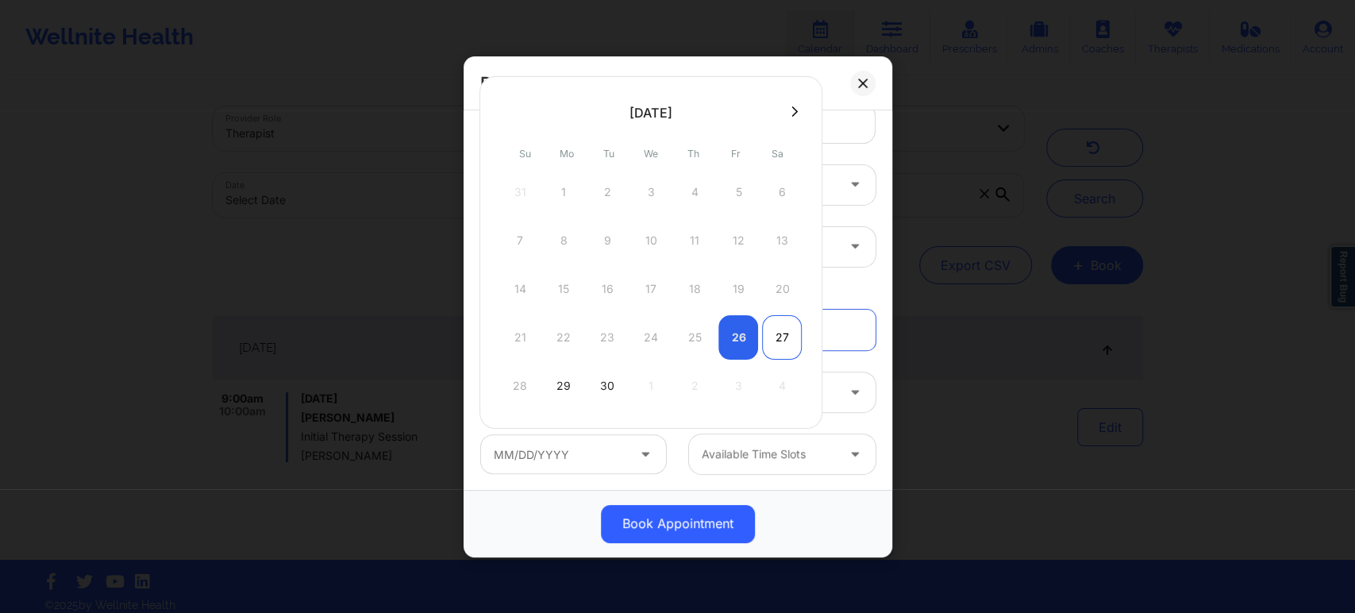
click at [781, 339] on div "27" at bounding box center [782, 337] width 40 height 44
type input "09/27/2025"
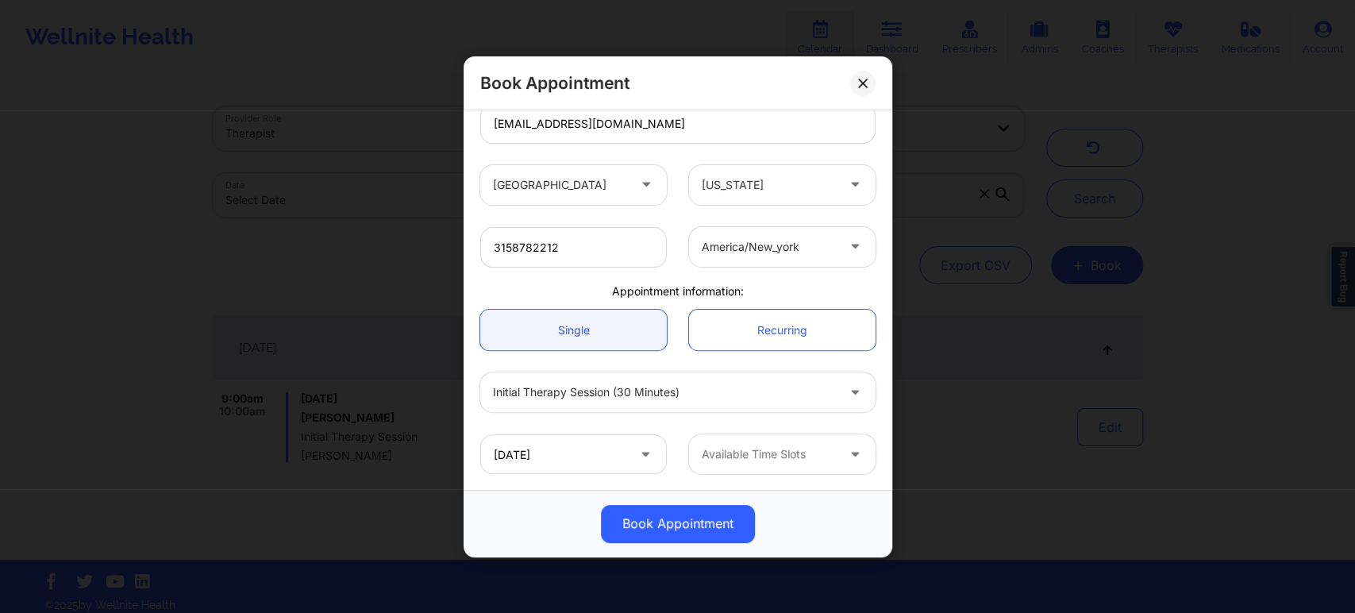
click at [826, 462] on div at bounding box center [769, 454] width 134 height 19
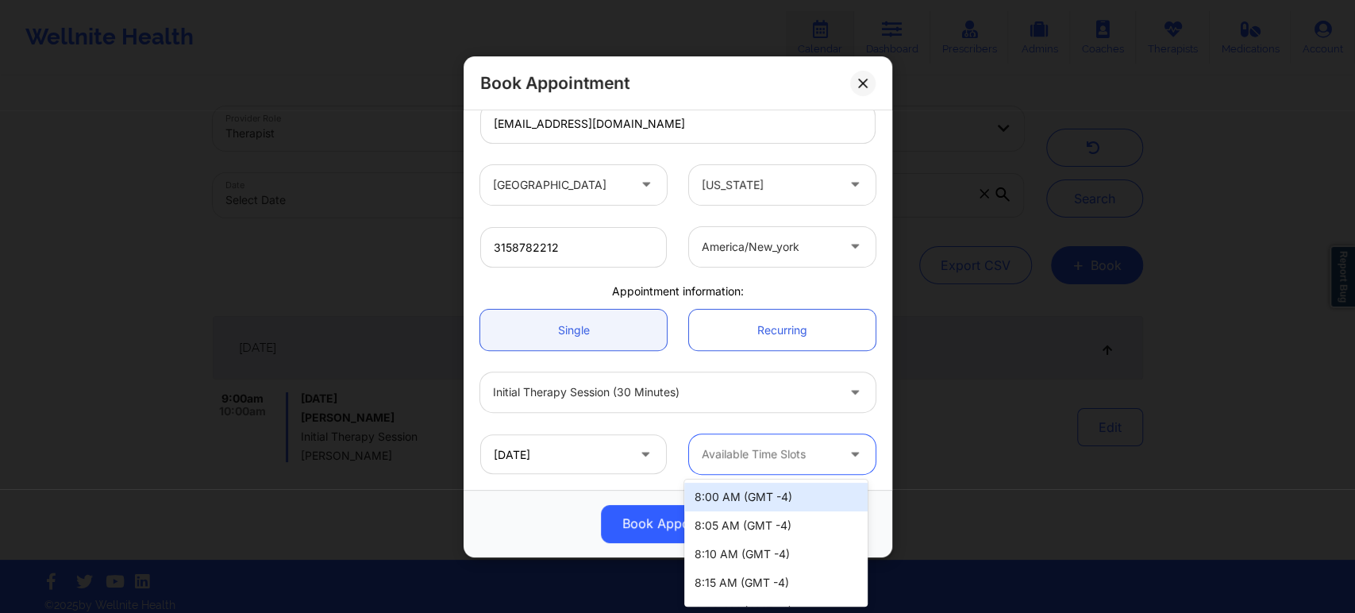
click at [736, 496] on div "8:00 AM (GMT -4)" at bounding box center [775, 497] width 183 height 29
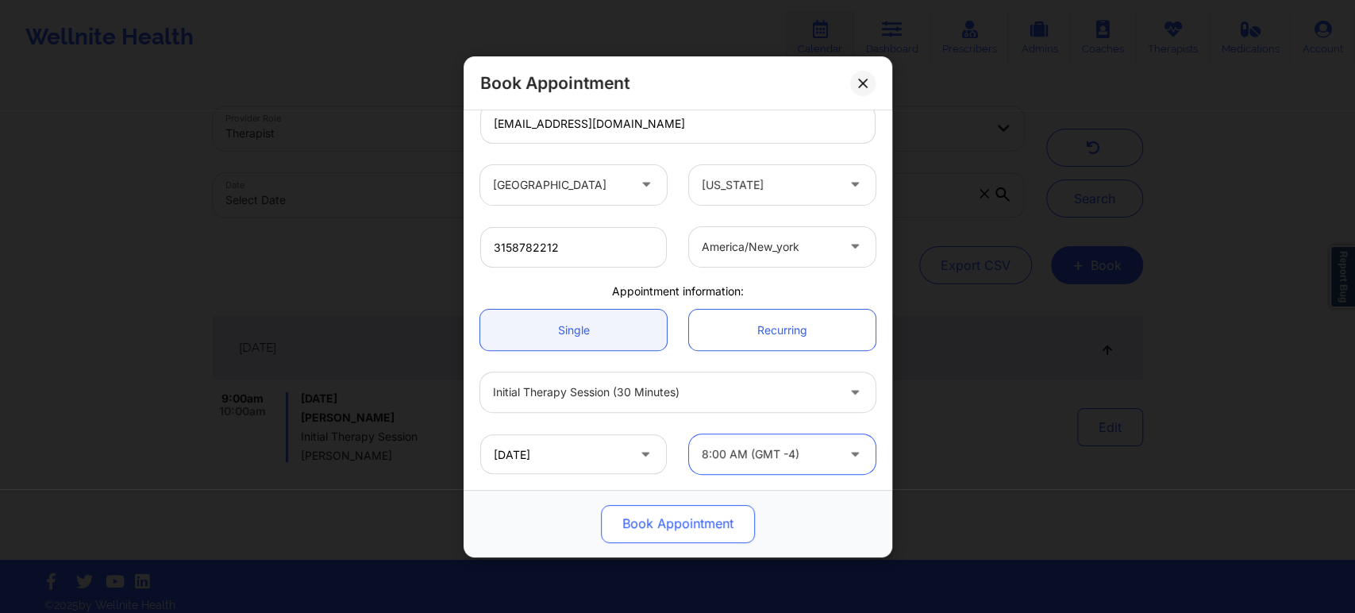
click at [667, 527] on button "Book Appointment" at bounding box center [678, 523] width 154 height 38
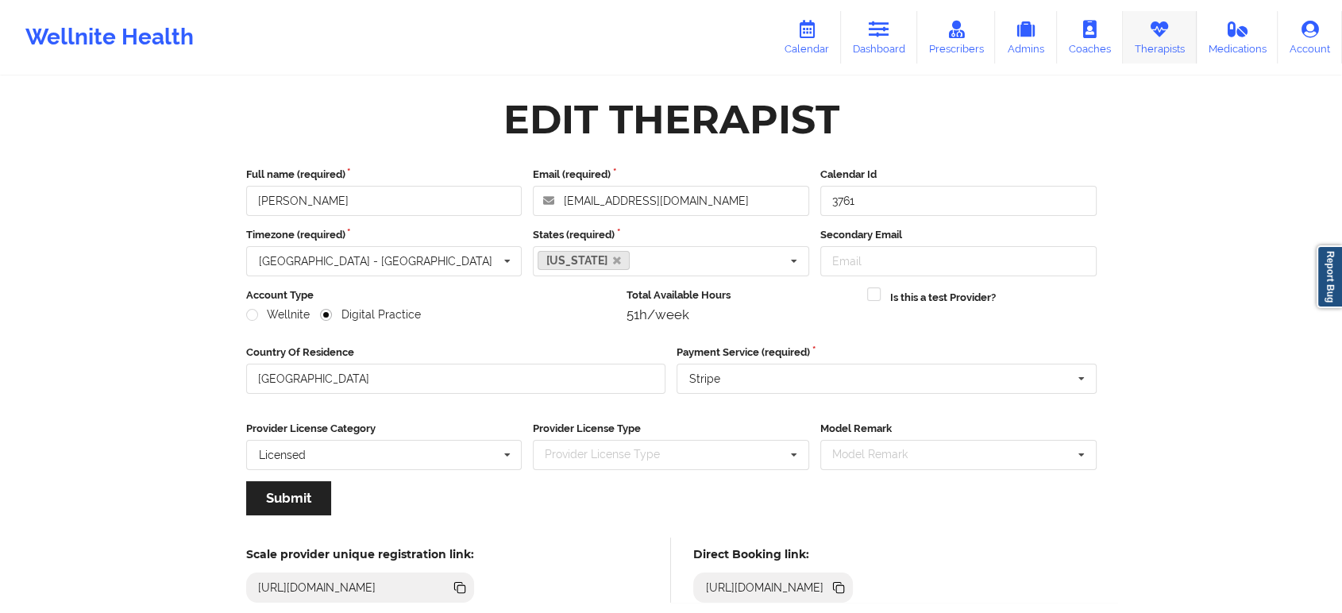
click at [1150, 33] on icon at bounding box center [1159, 29] width 21 height 17
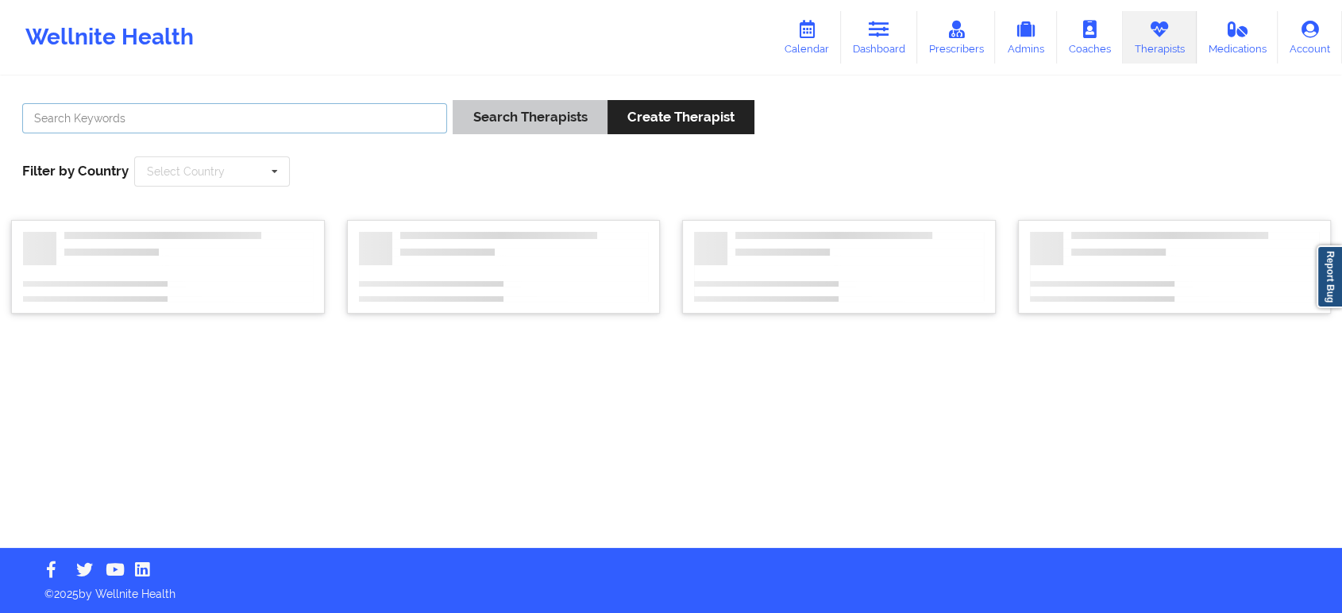
drag, startPoint x: 389, startPoint y: 106, endPoint x: 502, endPoint y: 119, distance: 113.5
click at [389, 106] on input "text" at bounding box center [234, 118] width 425 height 30
paste input "Shamshad Haider"
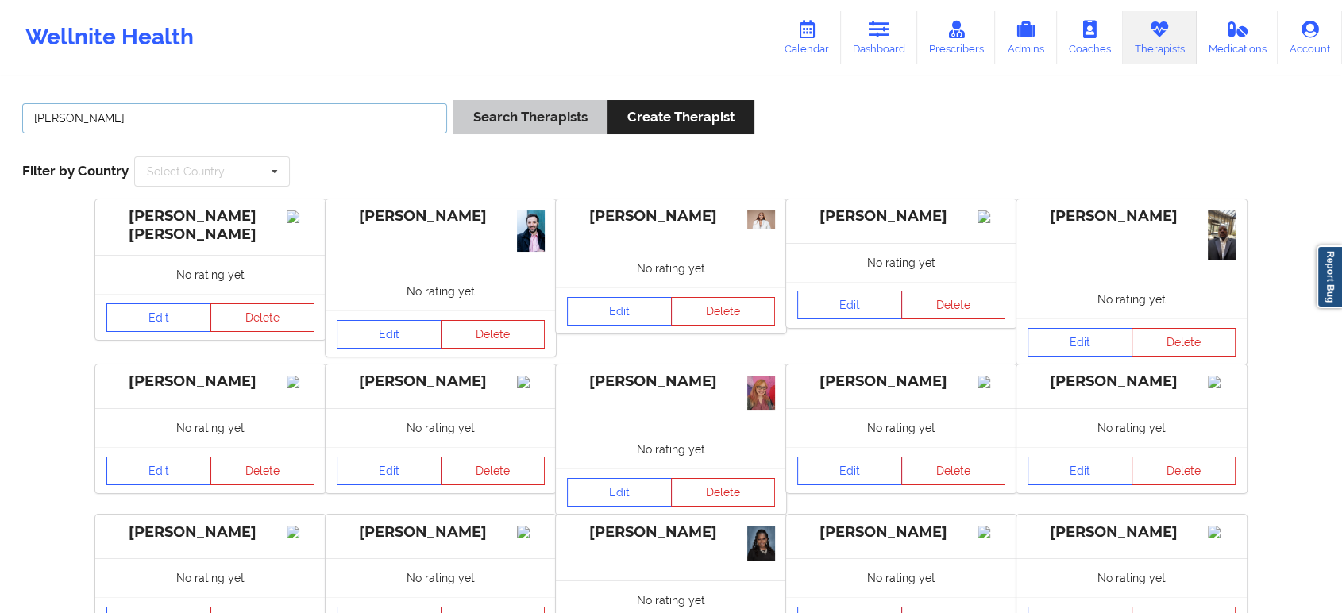
type input "Shamshad Haider"
click at [502, 119] on button "Search Therapists" at bounding box center [530, 117] width 154 height 34
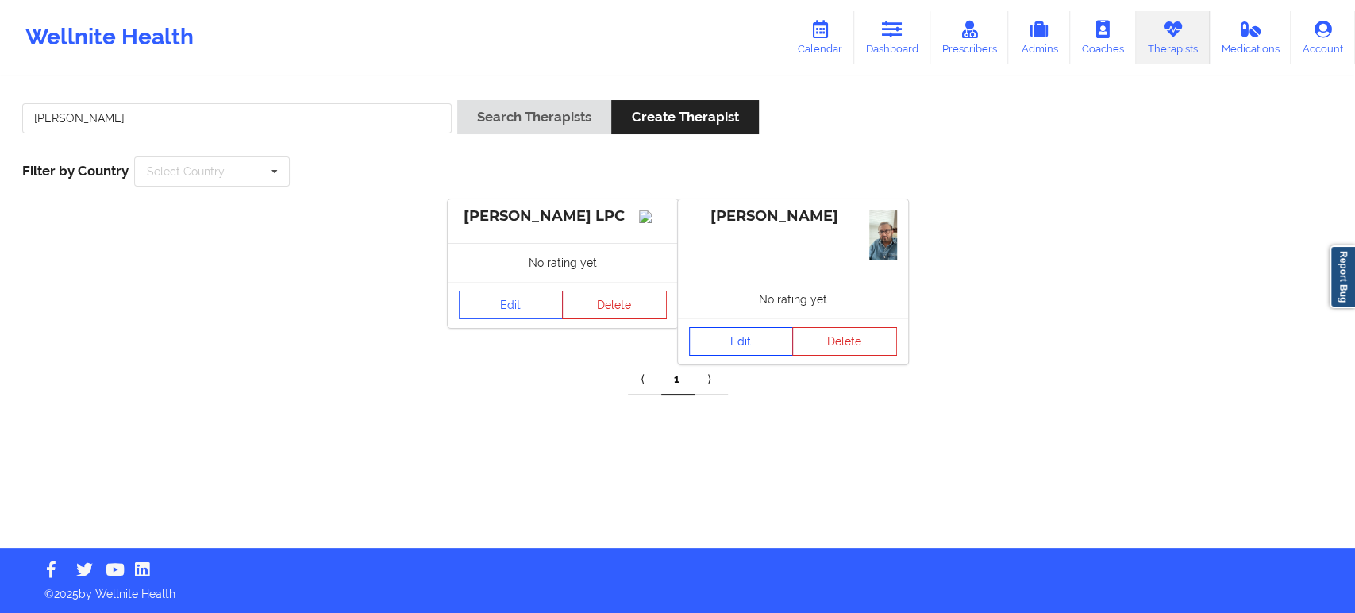
click at [741, 339] on link "Edit" at bounding box center [741, 341] width 105 height 29
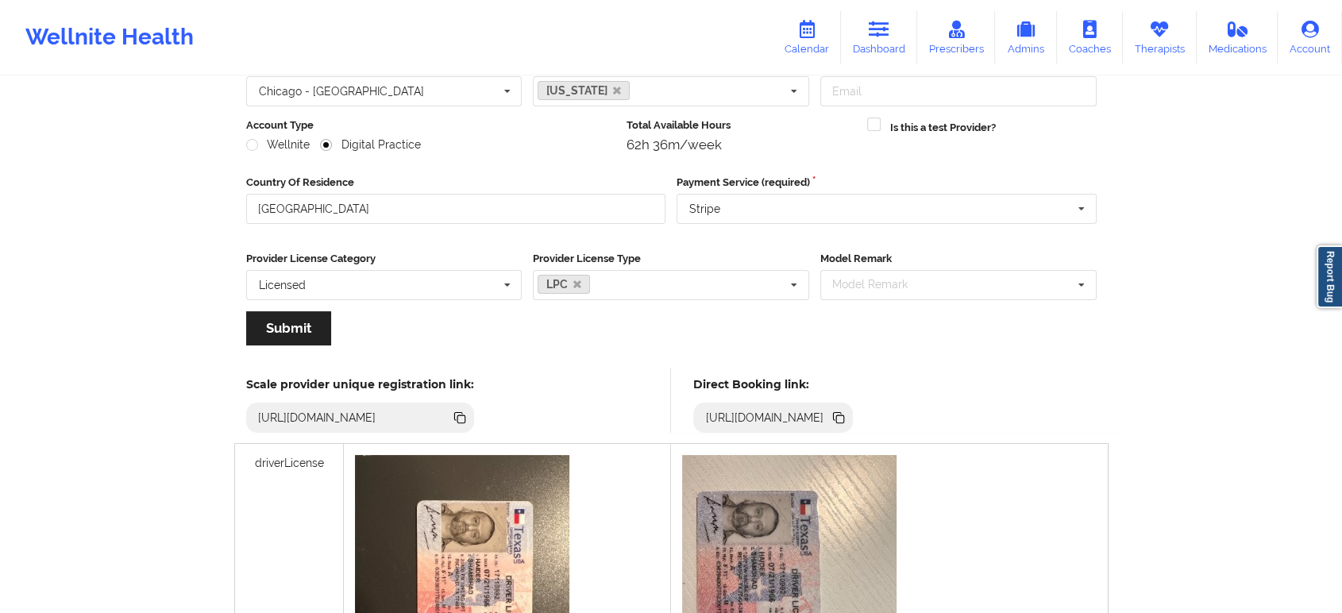
scroll to position [176, 0]
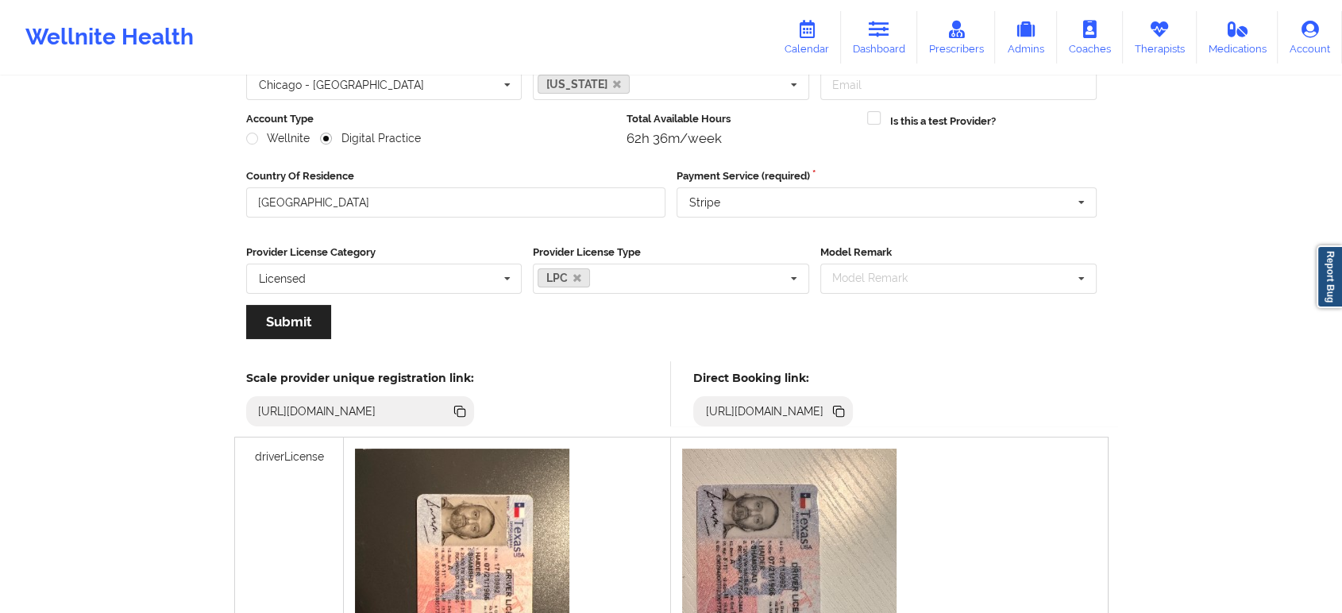
click at [844, 412] on icon at bounding box center [840, 413] width 8 height 8
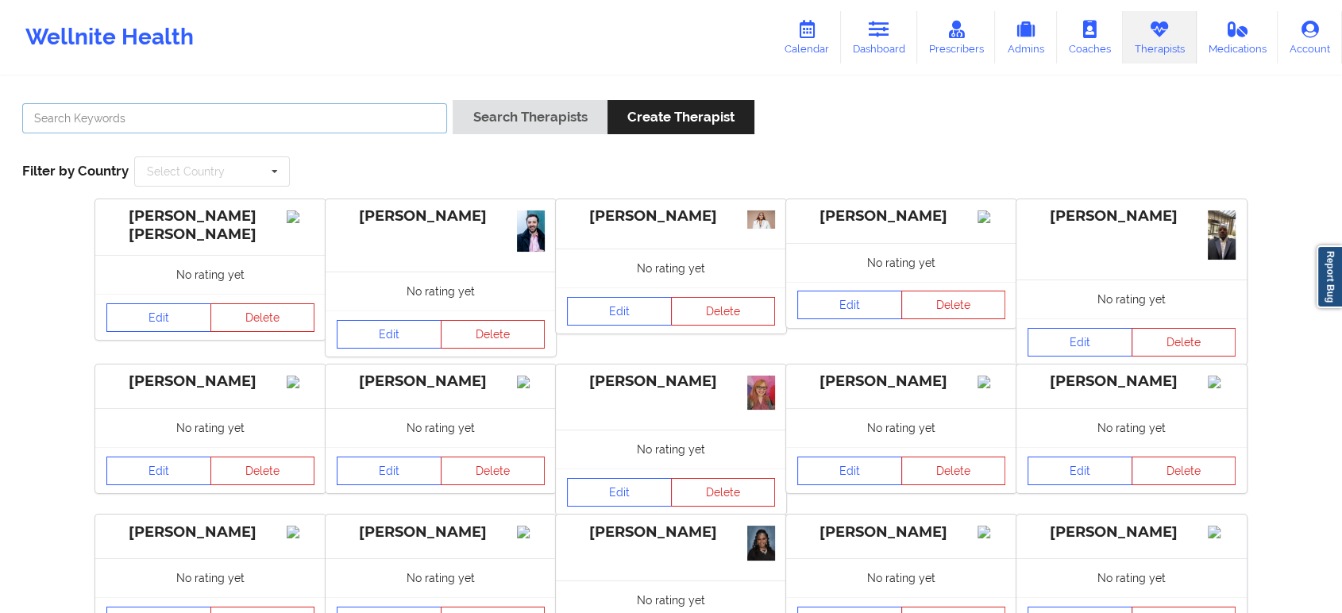
click at [311, 125] on input "text" at bounding box center [234, 118] width 425 height 30
paste input "https://www.wellnite.co/direct-booking/provider/658051aa58db47677f730dab"
type input "https://www.wellnite.co/direct-booking/provider/658051aa58db47677f730dab"
paste input "Shamshad Haider"
type input "Shamshad Haider"
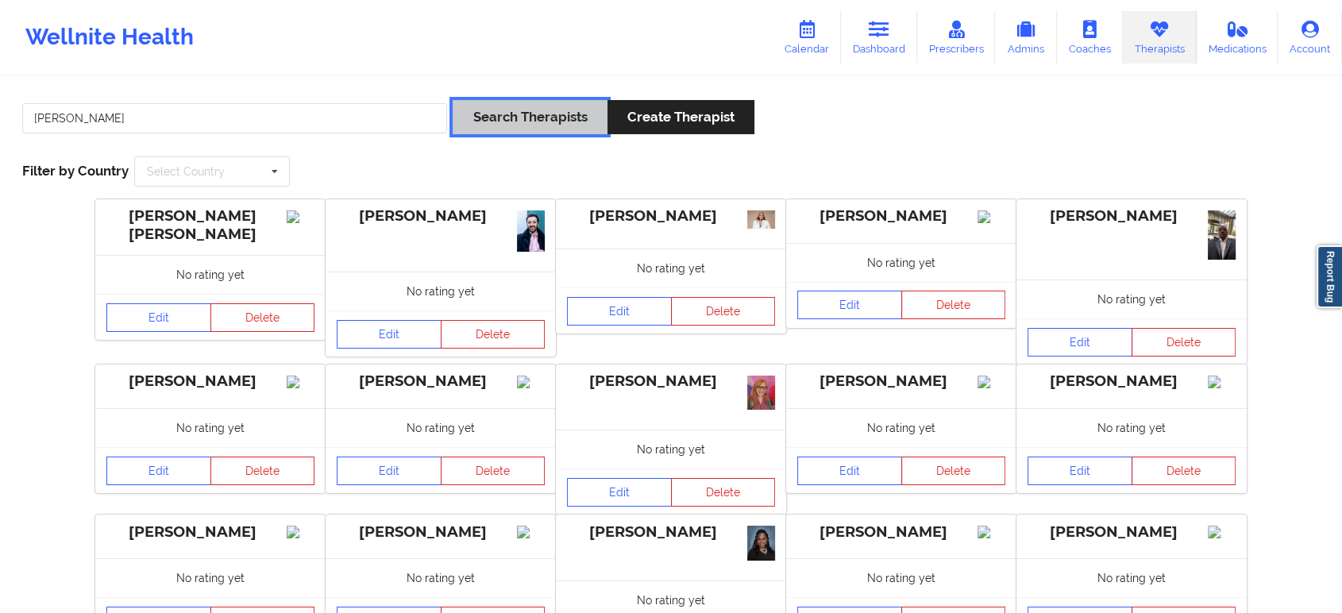
click at [545, 102] on button "Search Therapists" at bounding box center [530, 117] width 154 height 34
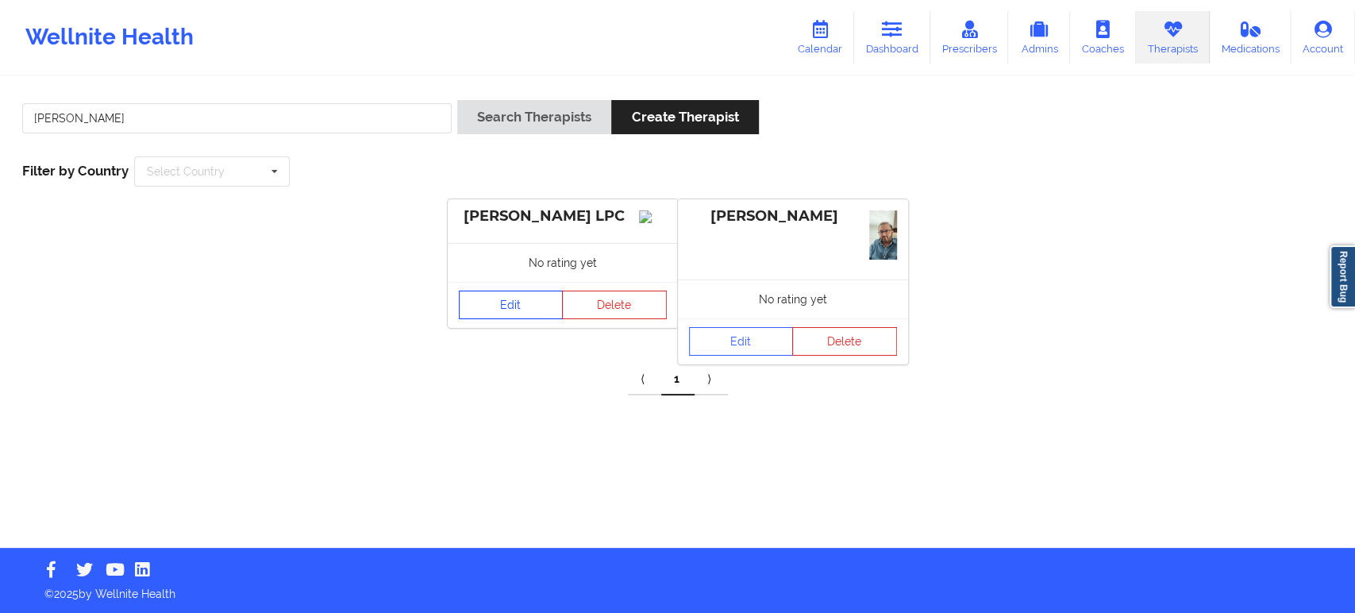
click at [507, 319] on link "Edit" at bounding box center [511, 305] width 105 height 29
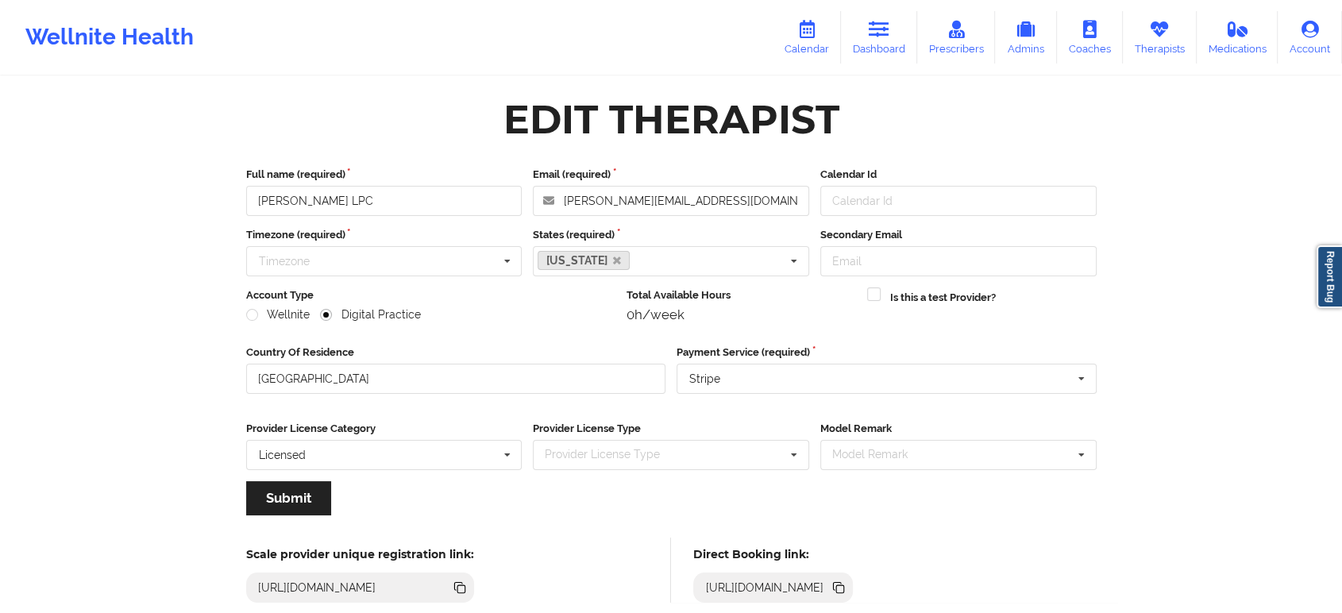
click at [841, 588] on icon at bounding box center [837, 586] width 8 height 8
click at [1154, 24] on icon at bounding box center [1159, 29] width 21 height 17
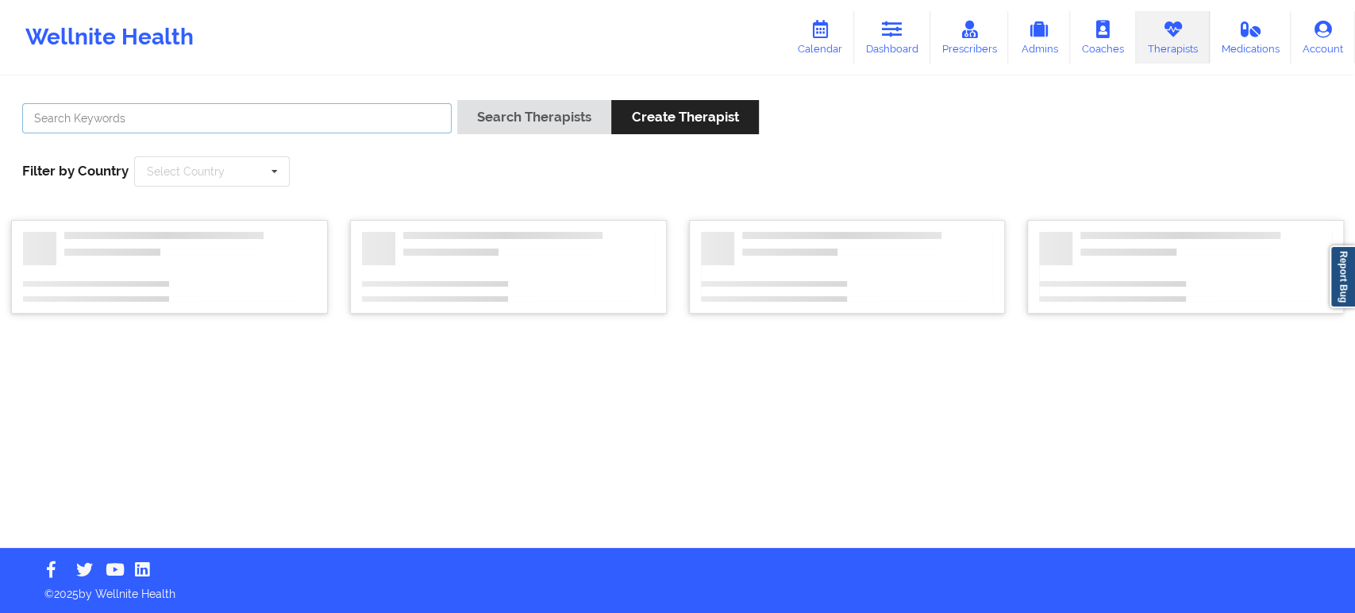
click at [297, 125] on input "text" at bounding box center [236, 118] width 429 height 30
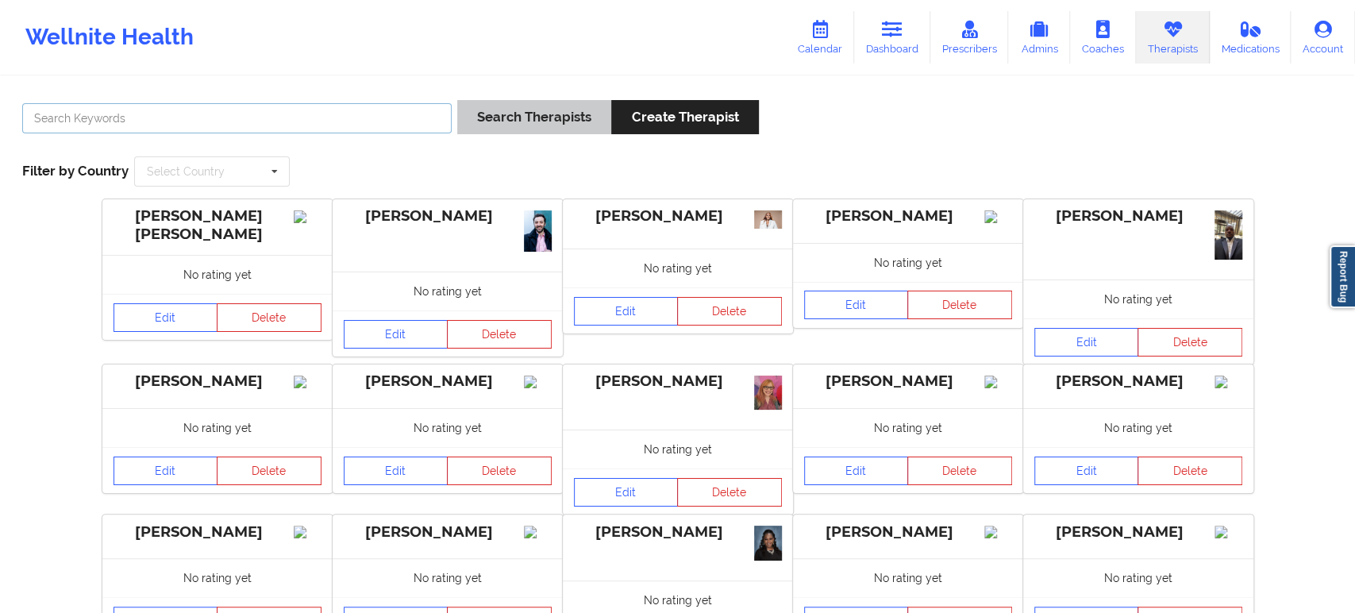
paste input "Shamshad Haider"
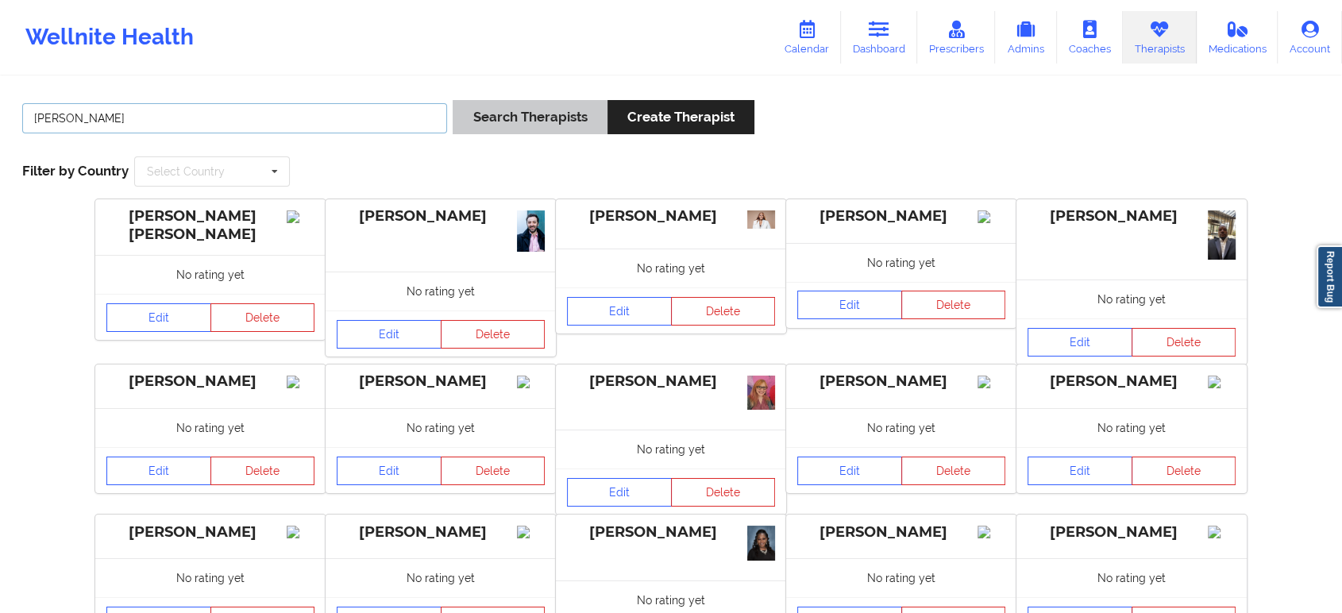
type input "Shamshad Haider"
click at [572, 125] on button "Search Therapists" at bounding box center [530, 117] width 154 height 34
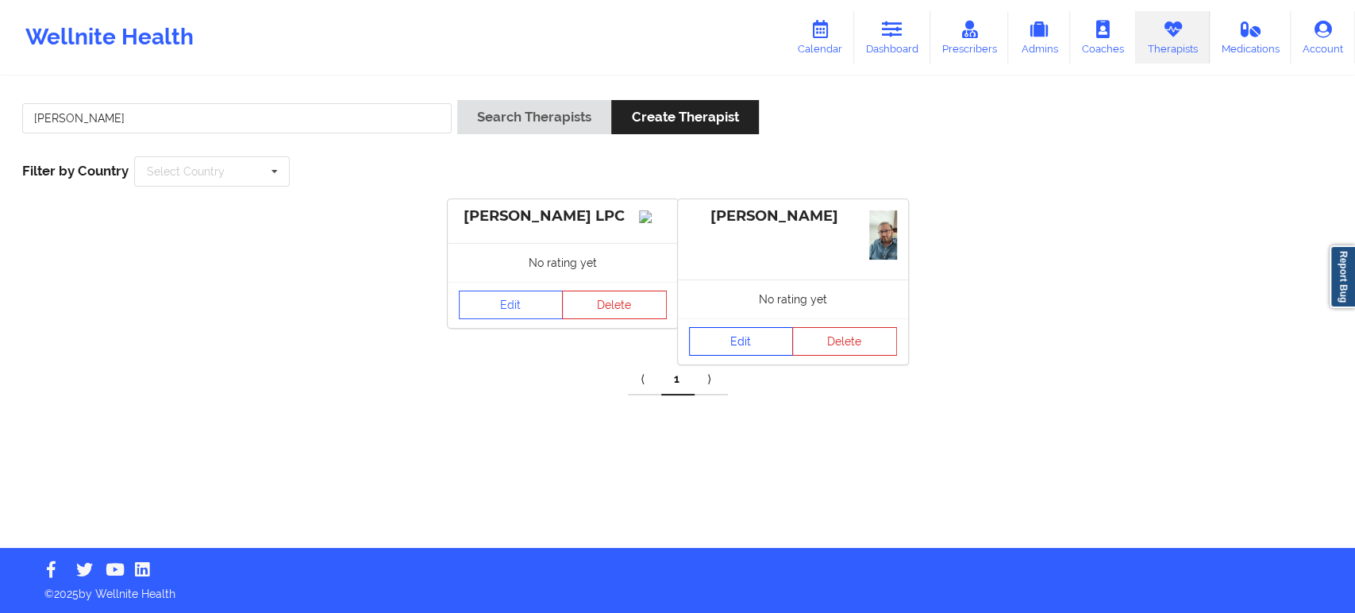
click at [745, 348] on link "Edit" at bounding box center [741, 341] width 105 height 29
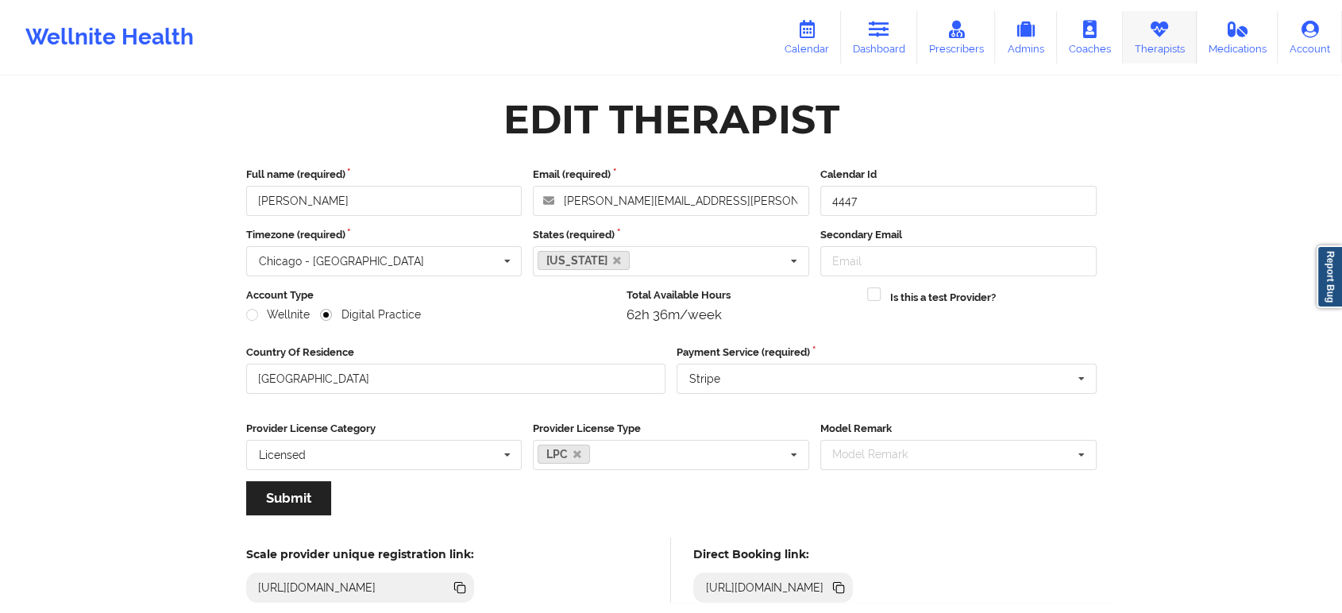
click at [1150, 34] on icon at bounding box center [1159, 29] width 21 height 17
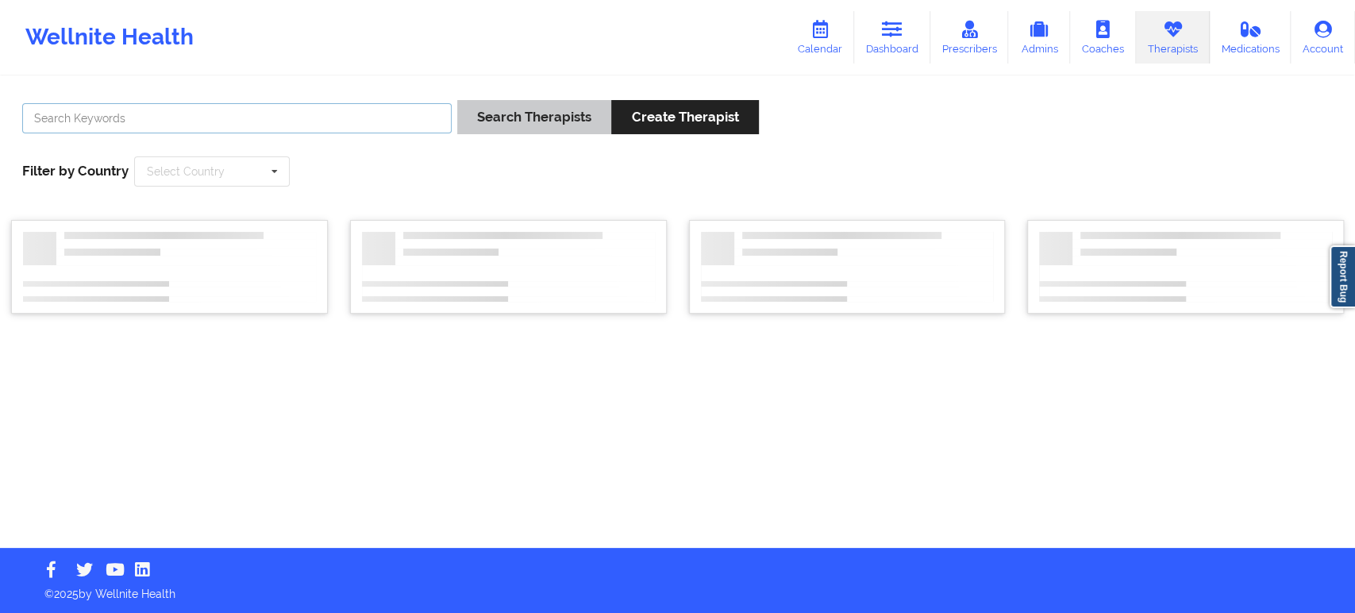
drag, startPoint x: 407, startPoint y: 129, endPoint x: 475, endPoint y: 122, distance: 67.9
click at [407, 129] on input "text" at bounding box center [236, 118] width 429 height 30
paste input "Candece Cooper-Charles"
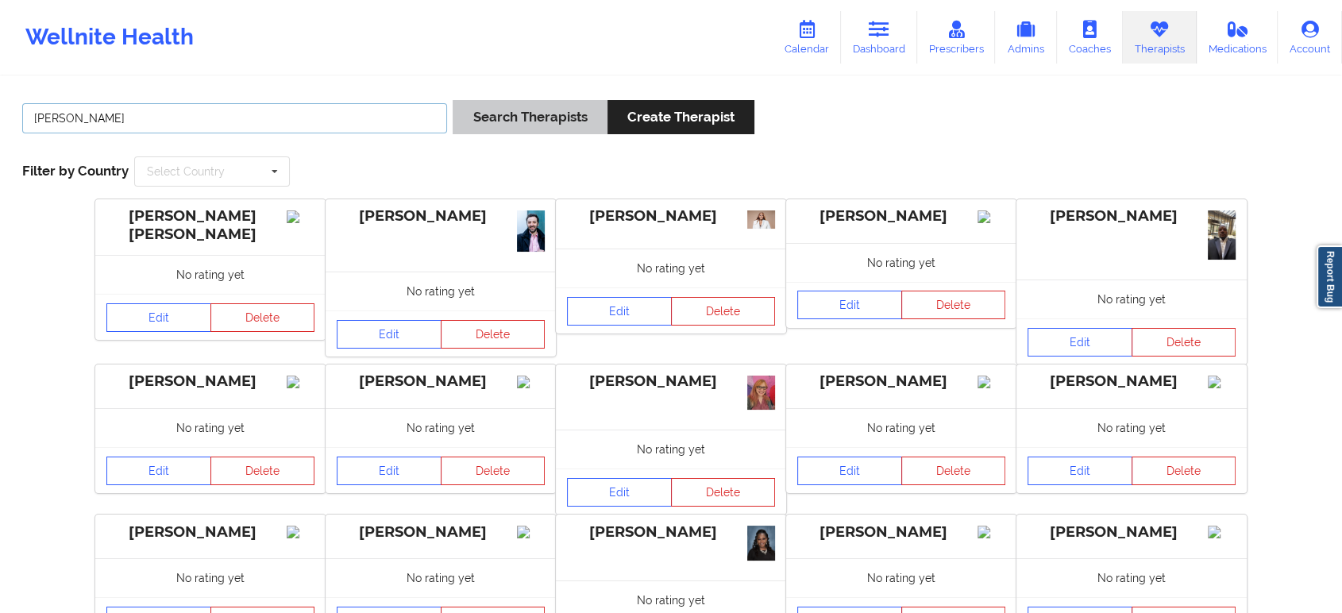
type input "Candece Cooper-Charles"
click at [513, 116] on button "Search Therapists" at bounding box center [530, 117] width 154 height 34
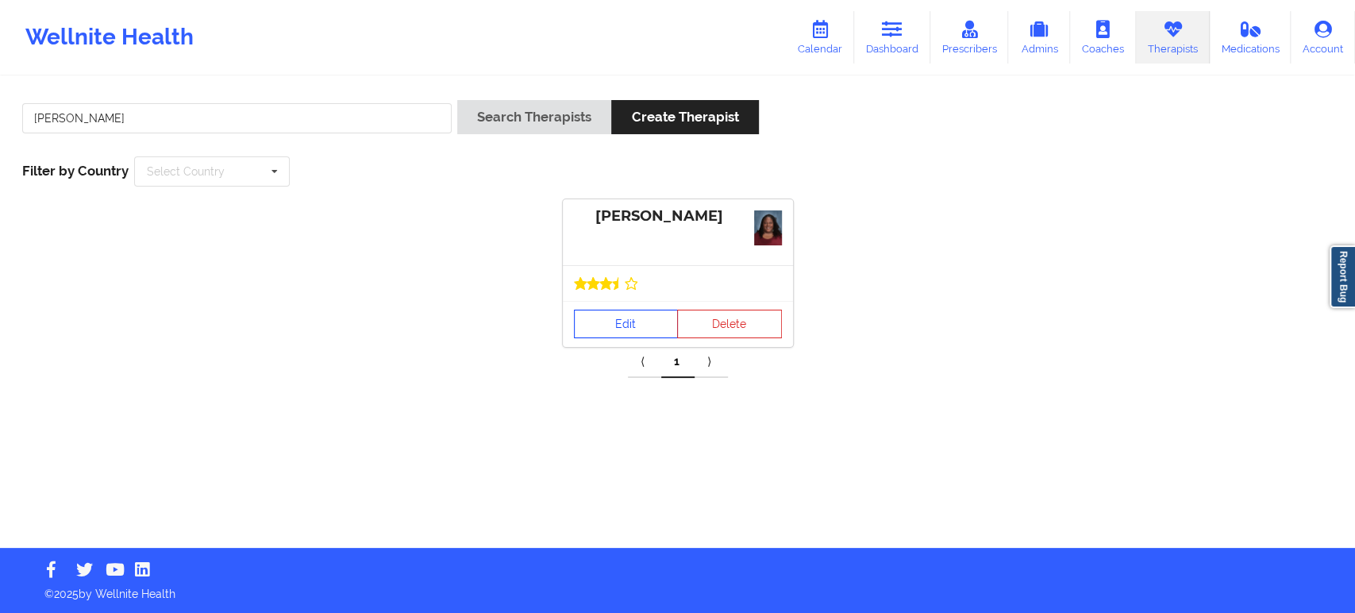
click at [622, 322] on link "Edit" at bounding box center [626, 324] width 105 height 29
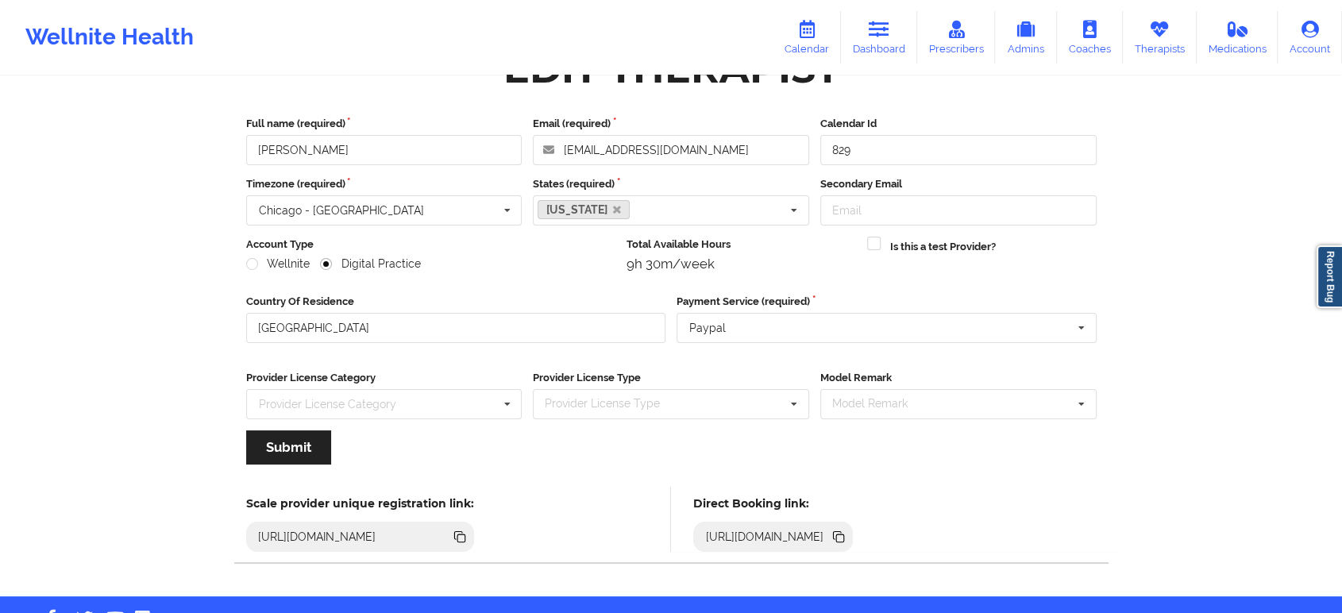
scroll to position [98, 0]
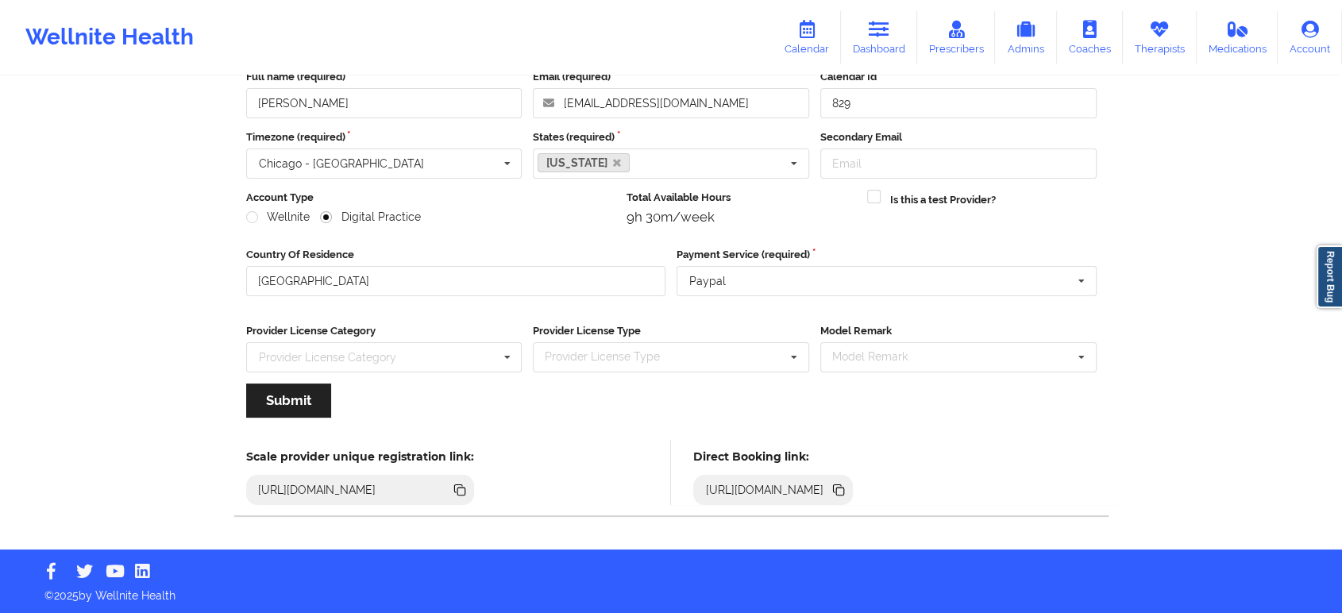
click at [841, 490] on icon at bounding box center [837, 488] width 8 height 8
click at [1150, 37] on icon at bounding box center [1159, 29] width 21 height 17
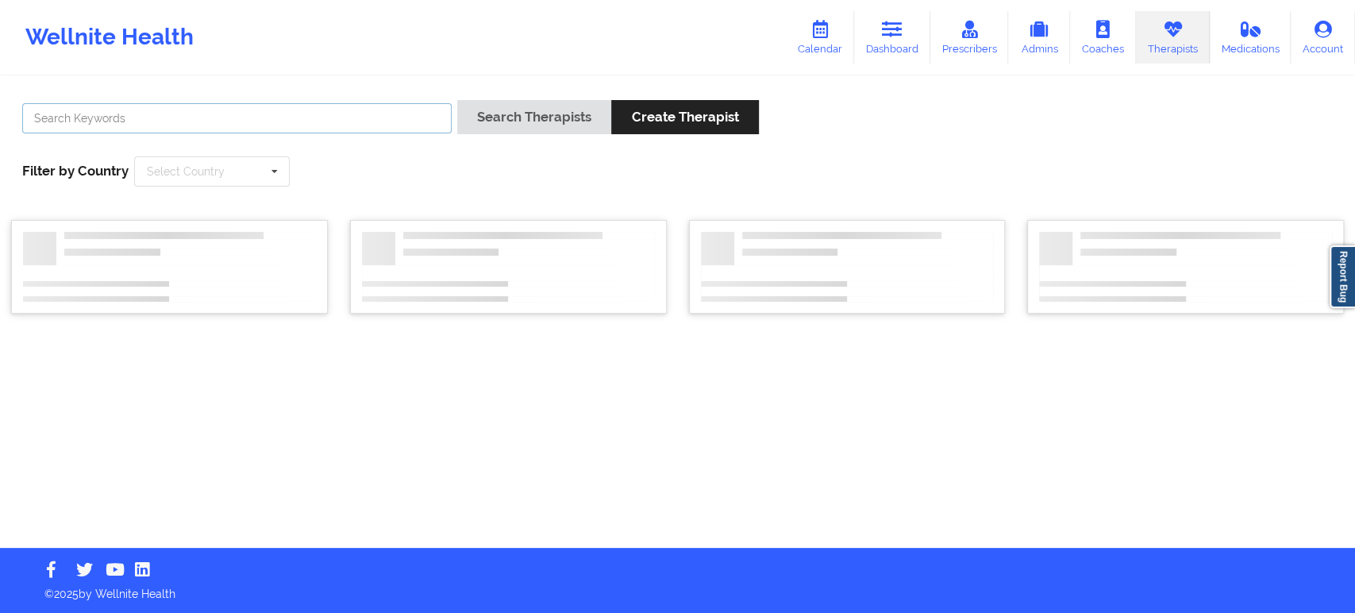
click at [389, 118] on input "text" at bounding box center [236, 118] width 429 height 30
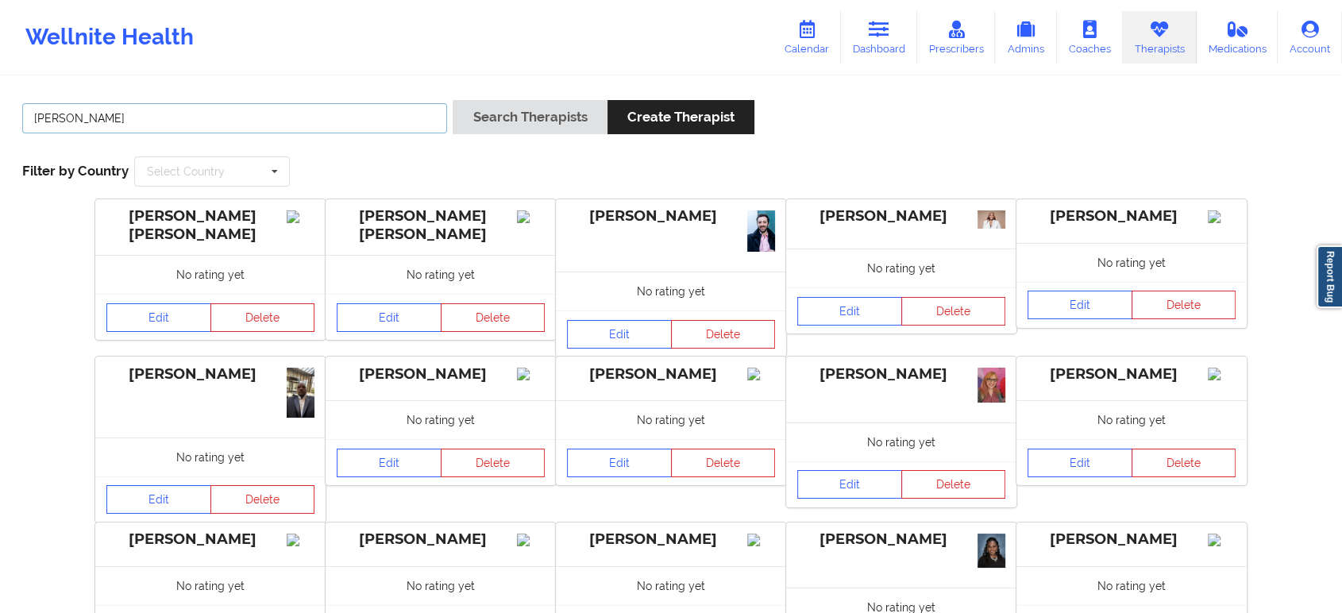
type input "Elizabeth Chery"
click at [525, 121] on button "Search Therapists" at bounding box center [530, 117] width 154 height 34
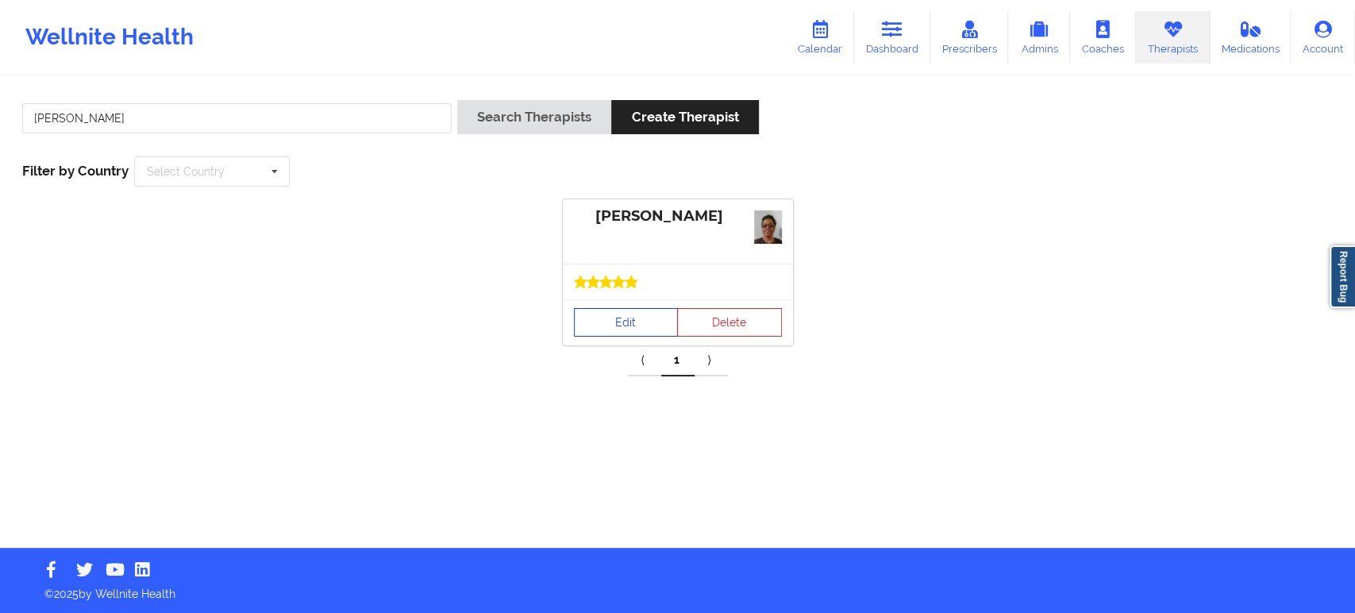
click at [614, 308] on link "Edit" at bounding box center [626, 322] width 105 height 29
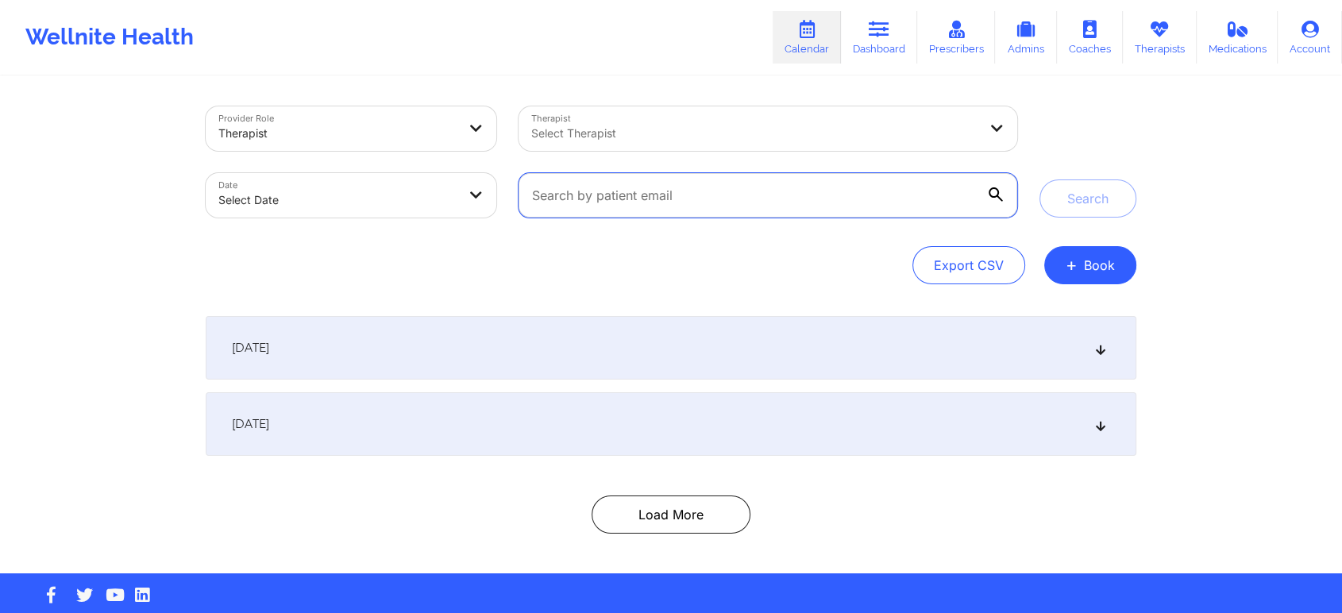
click at [730, 195] on input "text" at bounding box center [767, 195] width 499 height 44
paste input "[EMAIL_ADDRESS][DOMAIN_NAME]"
type input "[EMAIL_ADDRESS][DOMAIN_NAME]"
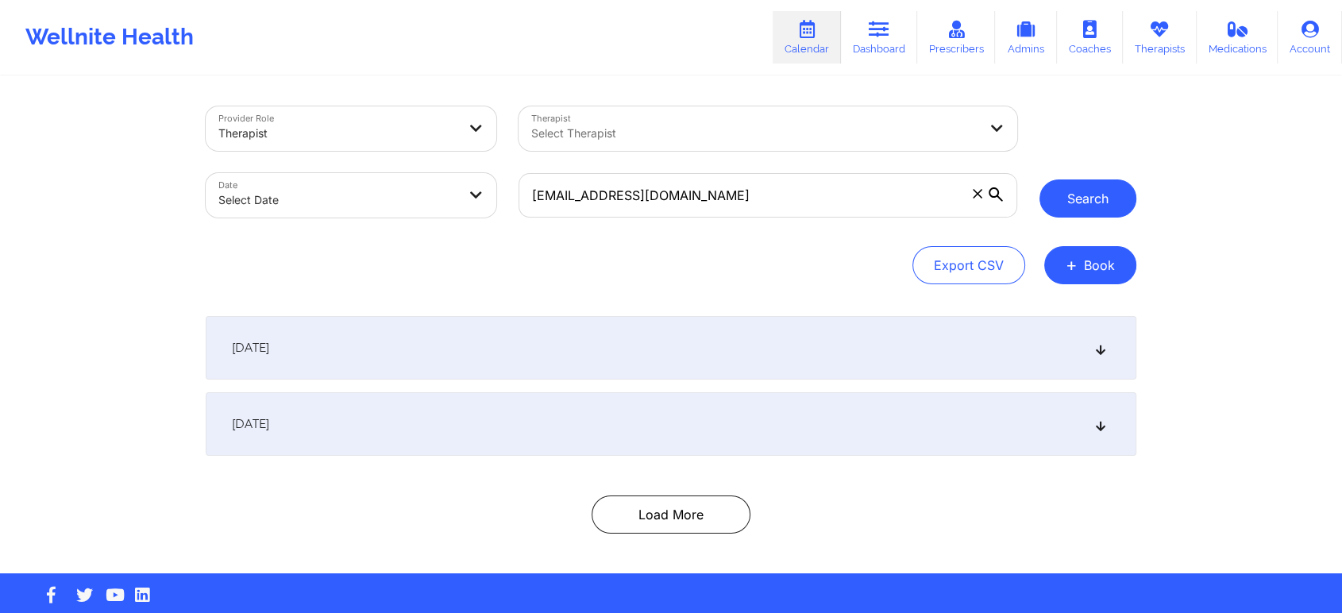
click at [1094, 206] on button "Search" at bounding box center [1087, 198] width 97 height 38
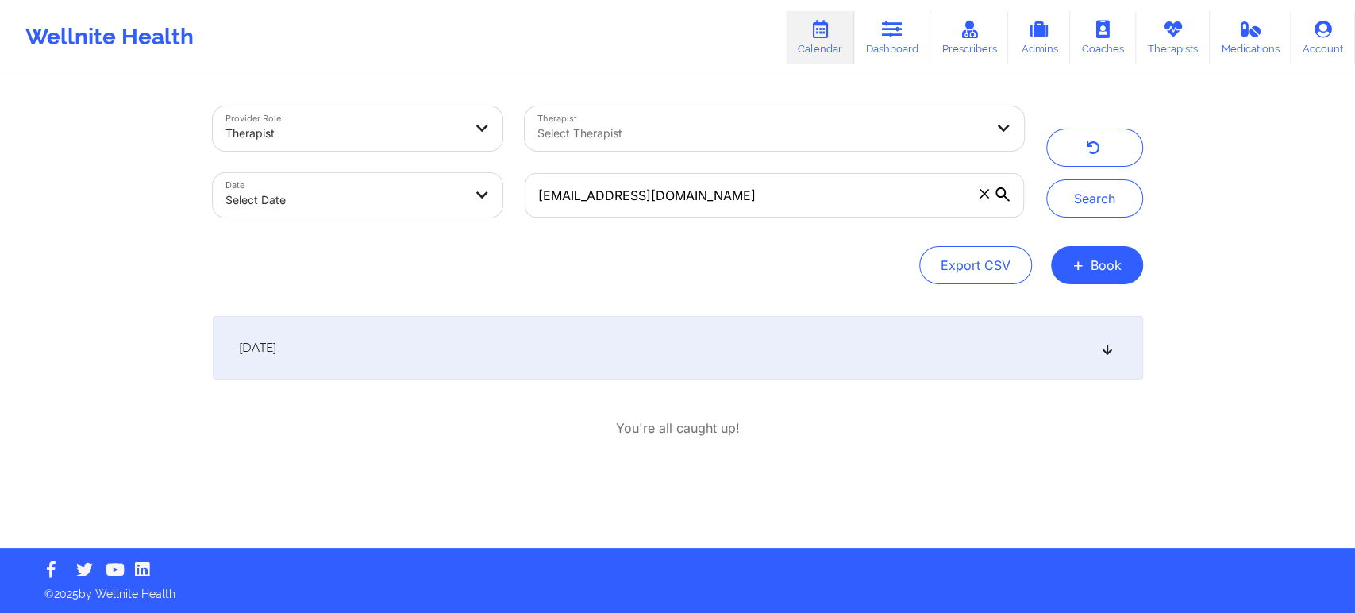
click at [1104, 342] on icon at bounding box center [1106, 347] width 13 height 11
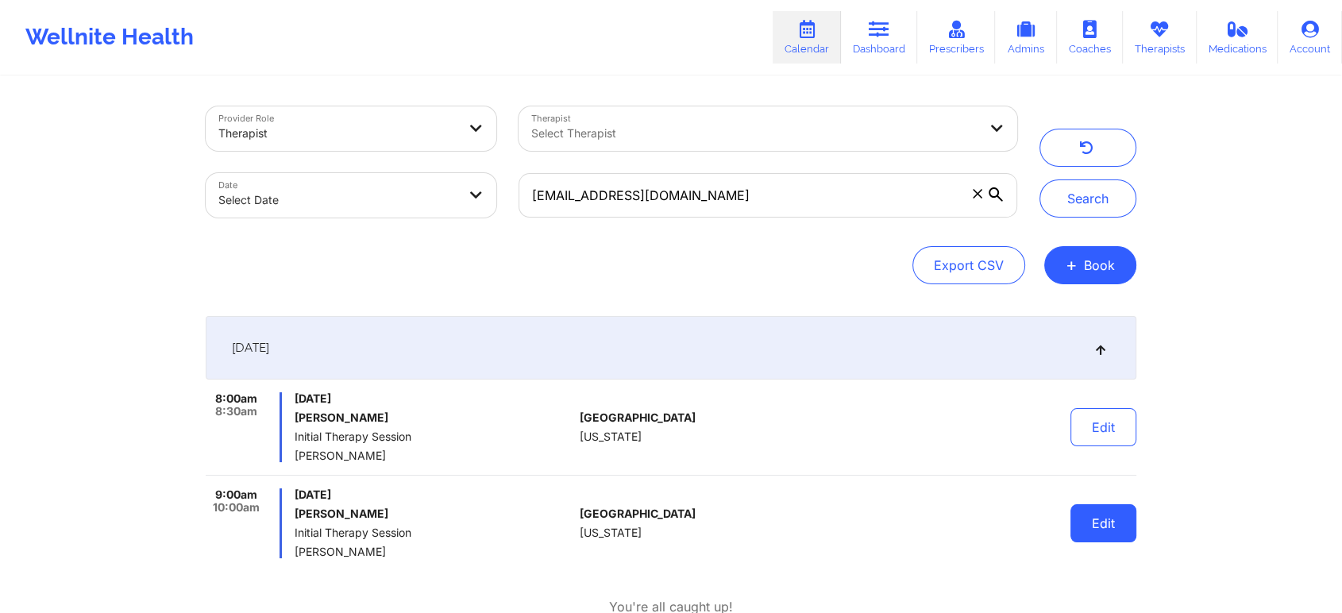
click at [1103, 526] on button "Edit" at bounding box center [1103, 523] width 66 height 38
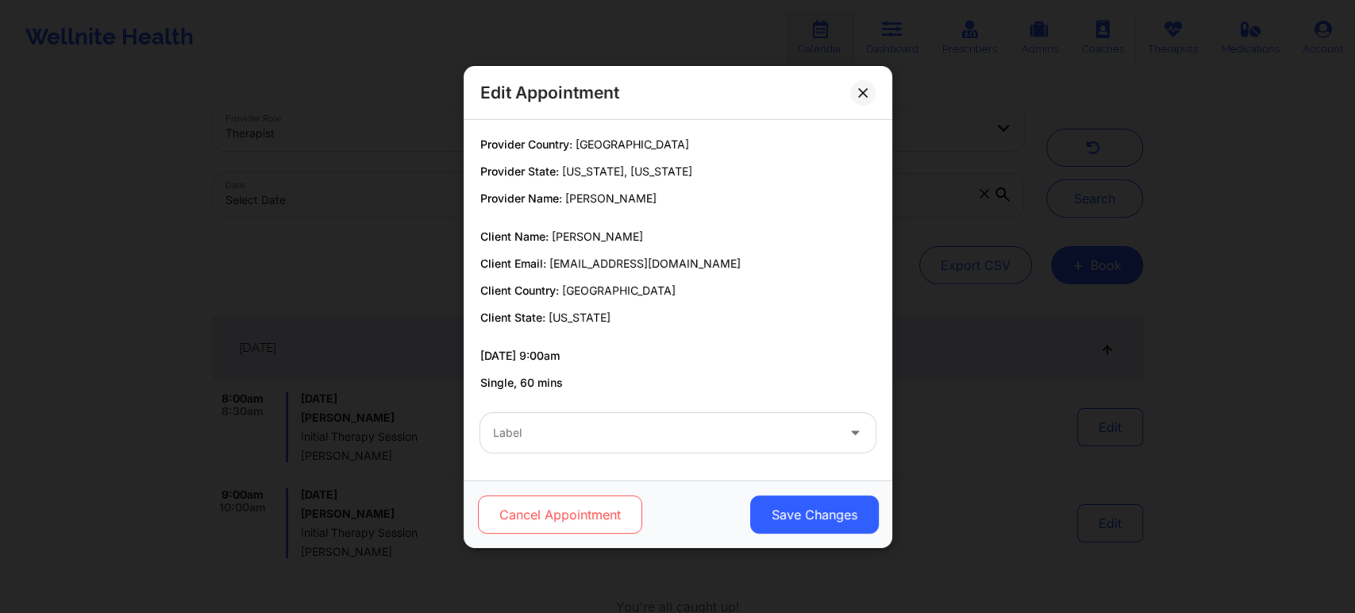
click at [570, 513] on button "Cancel Appointment" at bounding box center [559, 514] width 164 height 38
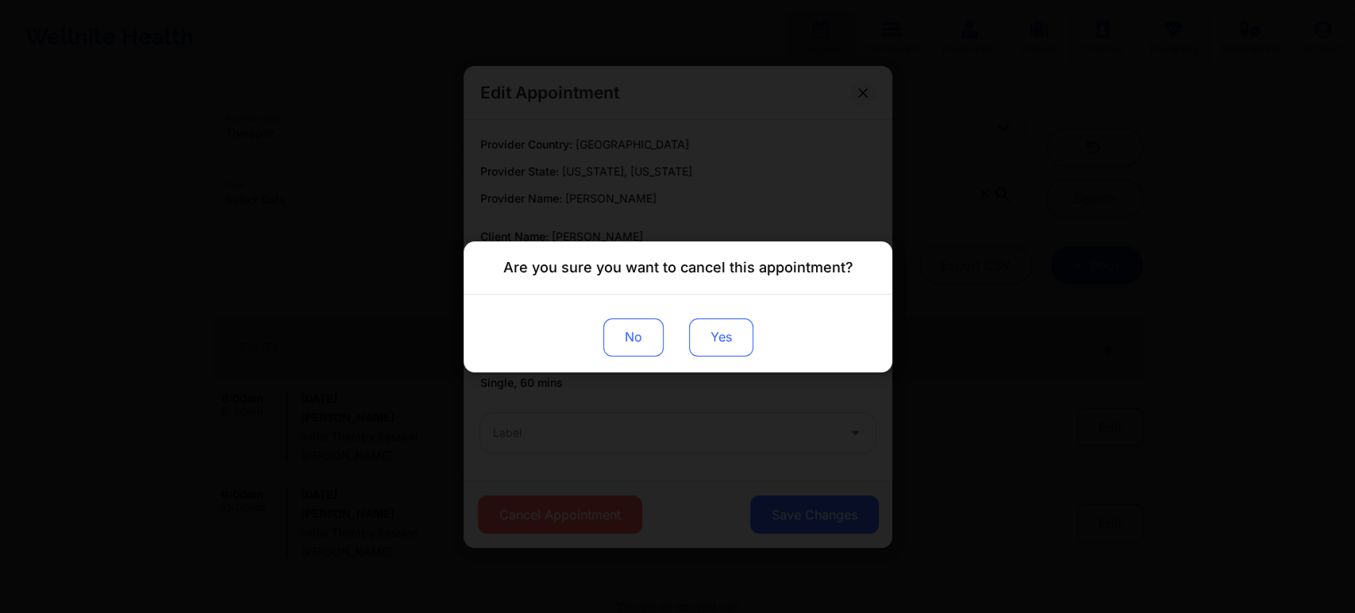
click at [726, 335] on button "Yes" at bounding box center [720, 337] width 64 height 38
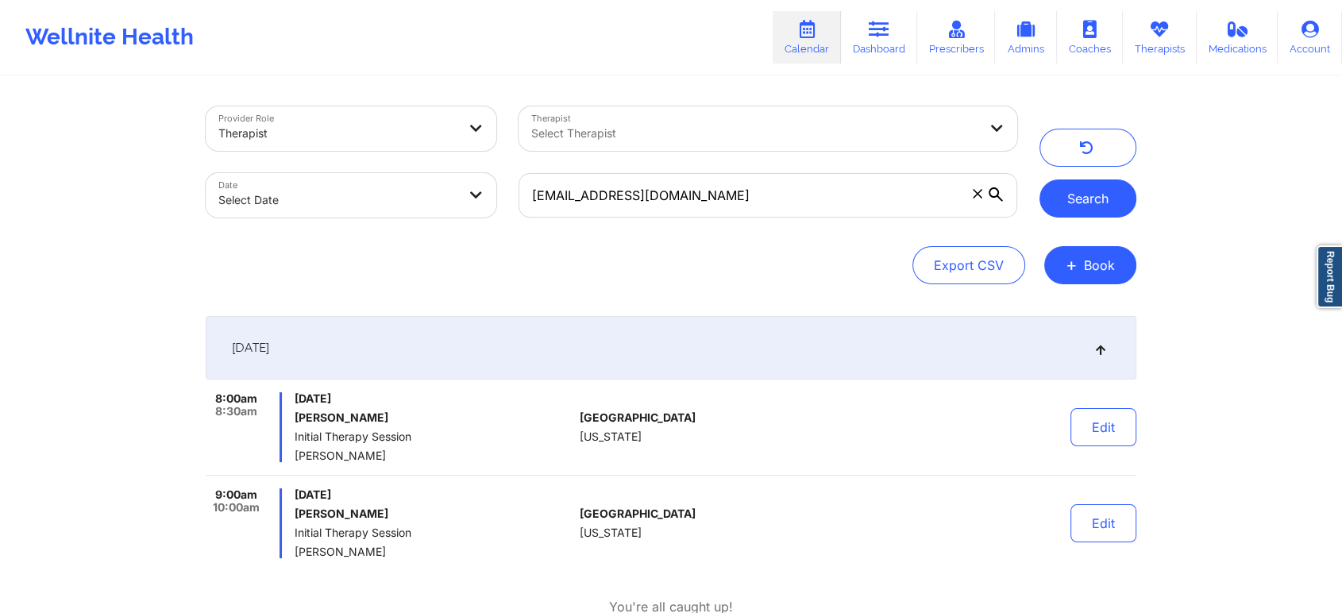
click at [1069, 189] on button "Search" at bounding box center [1087, 198] width 97 height 38
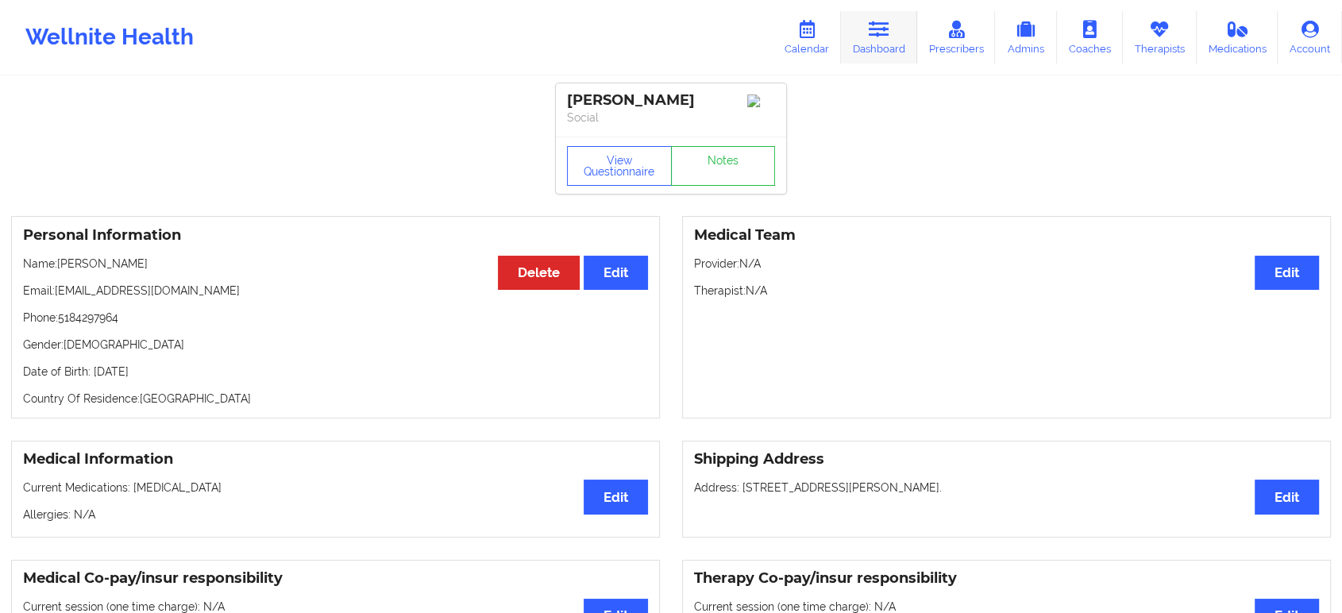
click at [885, 40] on link "Dashboard" at bounding box center [879, 37] width 76 height 52
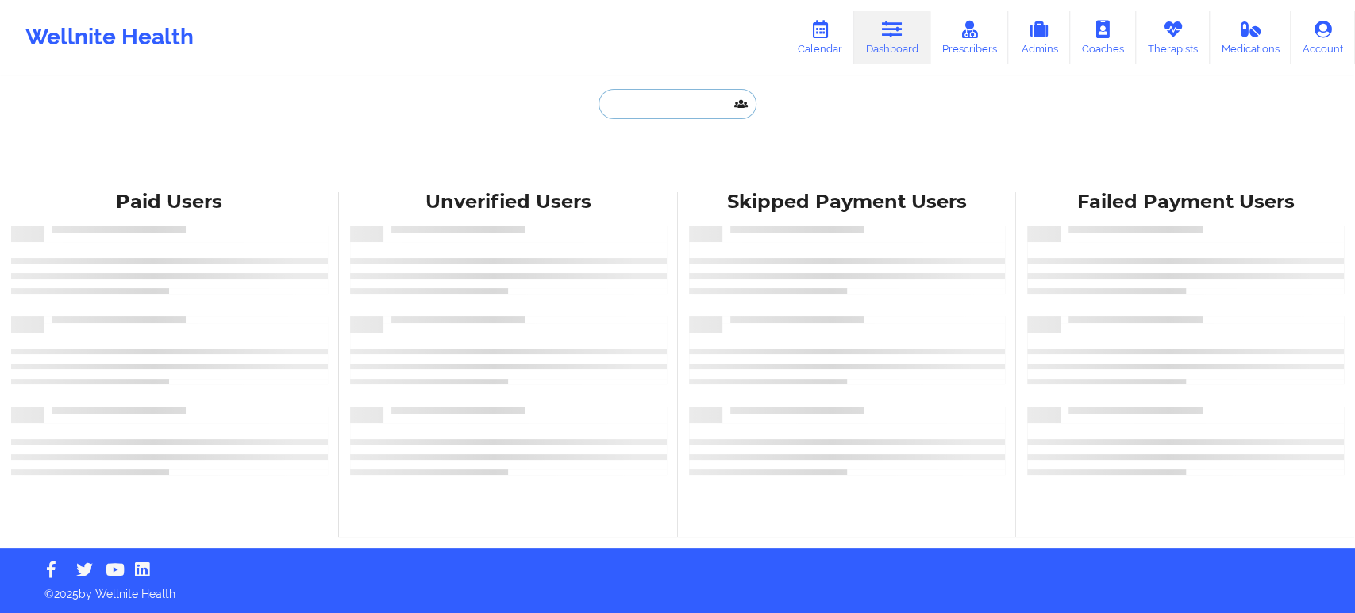
click at [688, 116] on input "text" at bounding box center [677, 104] width 157 height 30
paste input "[EMAIL_ADDRESS][DOMAIN_NAME]"
type input "[EMAIL_ADDRESS][DOMAIN_NAME]"
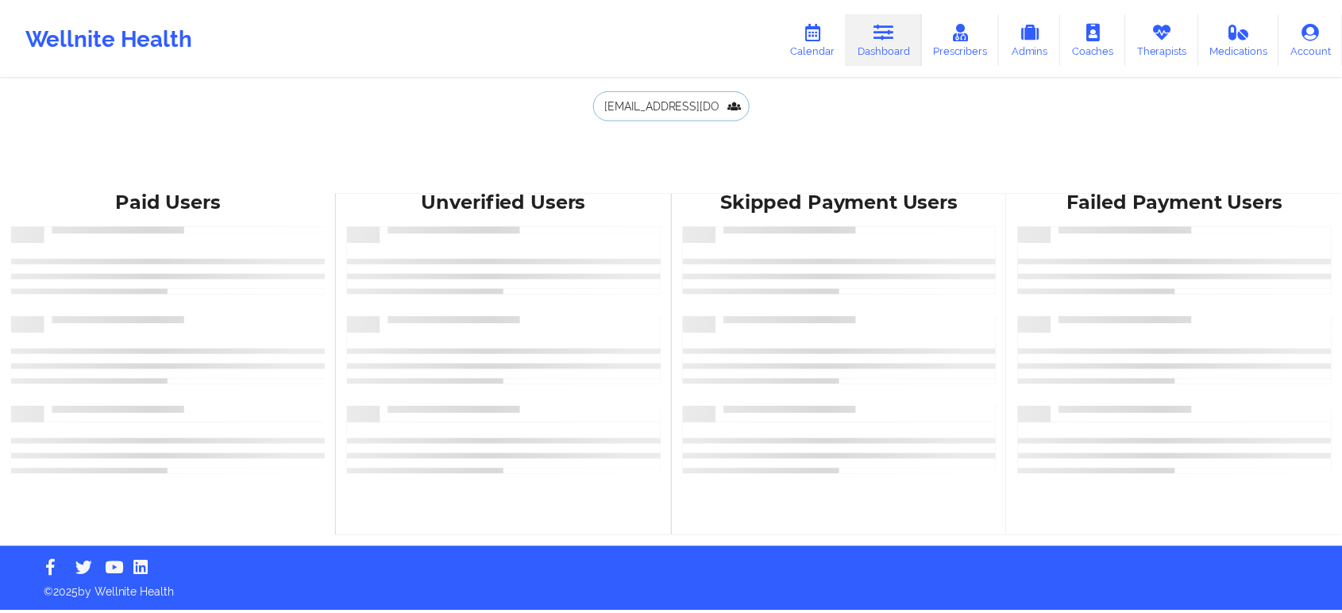
scroll to position [0, 10]
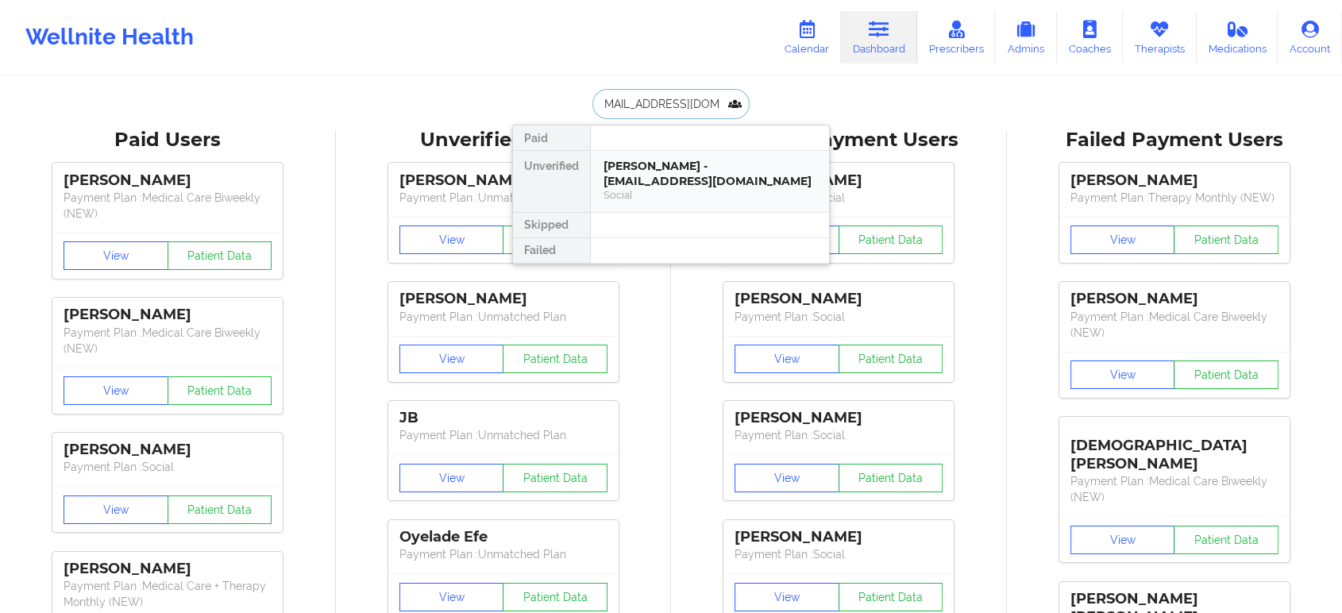
click at [682, 176] on div "[PERSON_NAME] - [EMAIL_ADDRESS][DOMAIN_NAME]" at bounding box center [709, 173] width 213 height 29
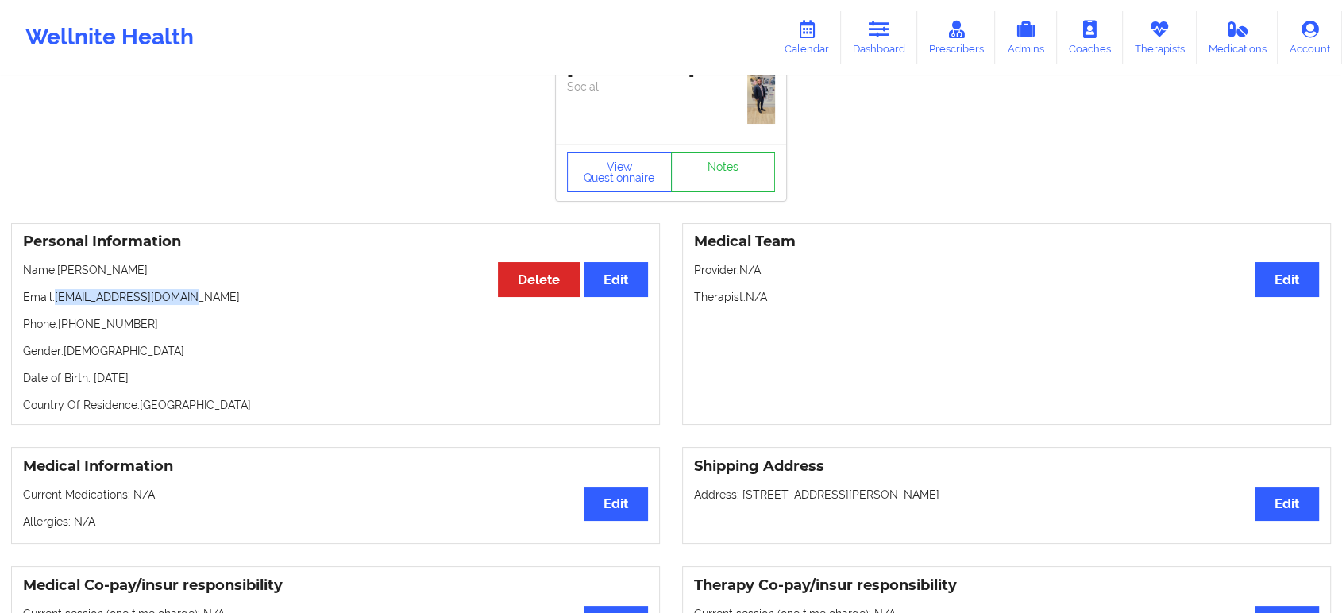
scroll to position [32, 0]
